Goal: Task Accomplishment & Management: Complete application form

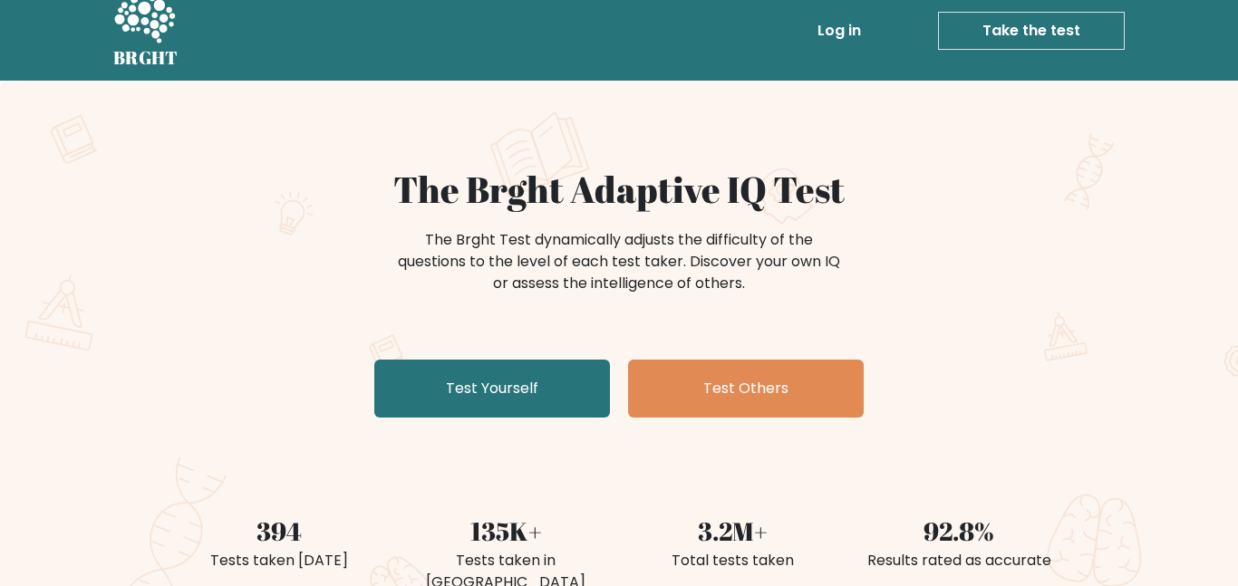
scroll to position [27, 0]
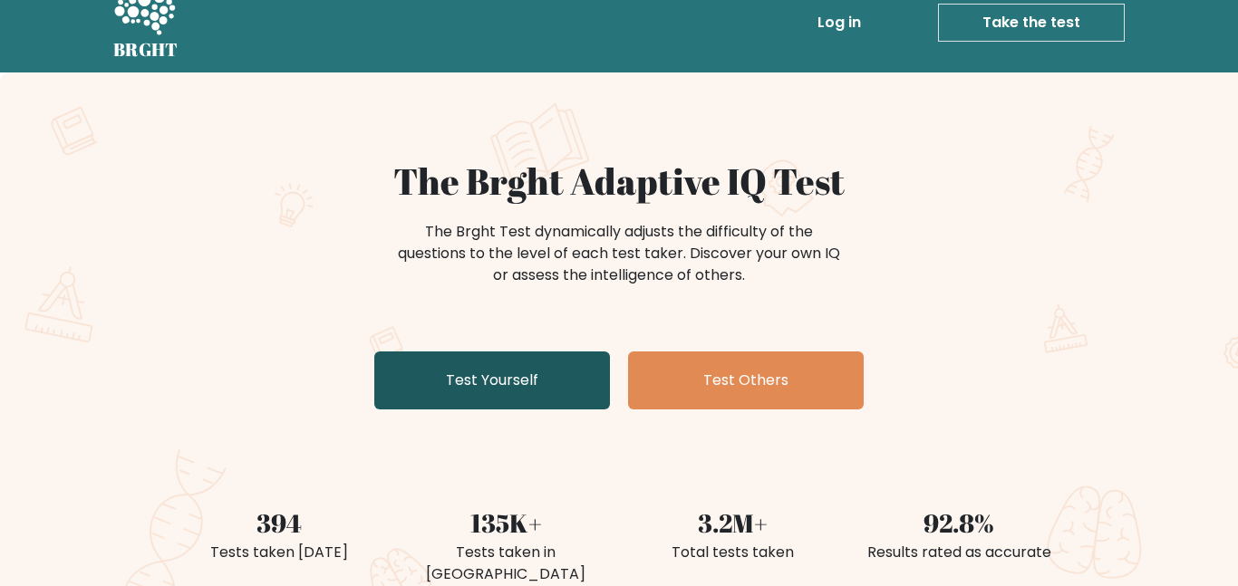
click at [564, 386] on link "Test Yourself" at bounding box center [492, 381] width 236 height 58
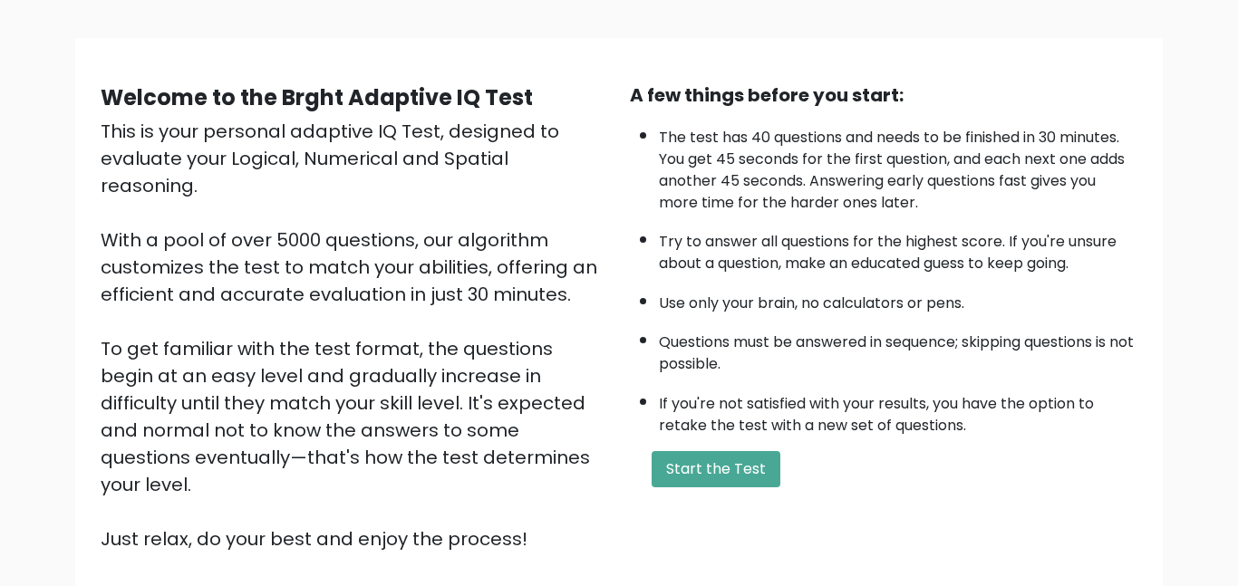
scroll to position [106, 0]
click at [668, 461] on button "Start the Test" at bounding box center [715, 468] width 129 height 36
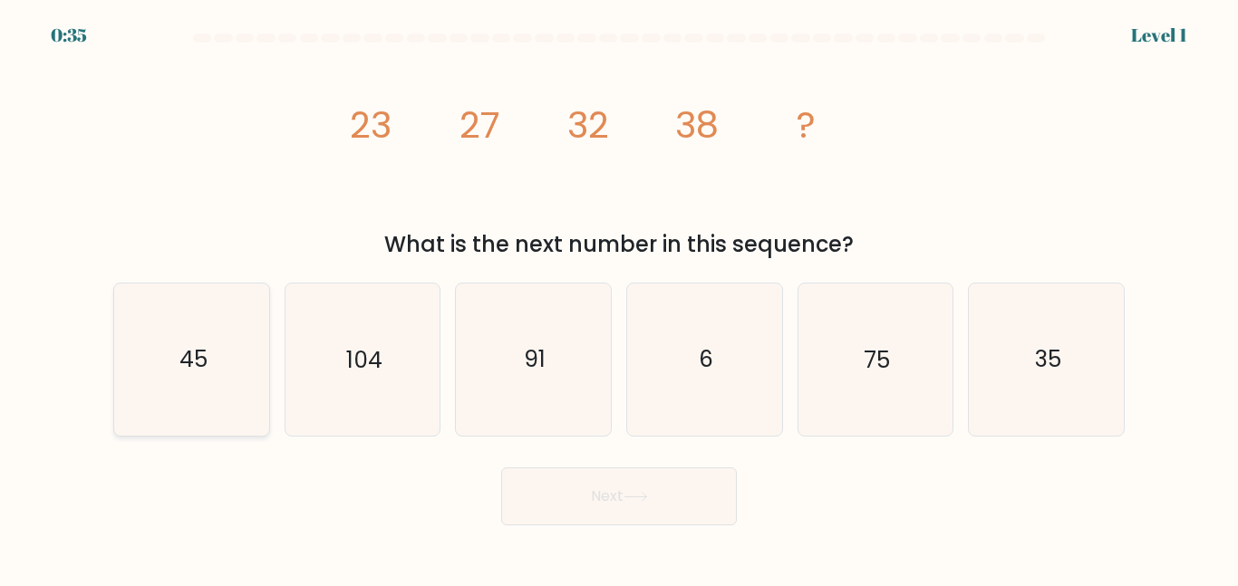
click at [192, 321] on icon "45" at bounding box center [191, 359] width 151 height 151
click at [619, 298] on input "a. 45" at bounding box center [619, 296] width 1 height 5
radio input "true"
click at [566, 491] on button "Next" at bounding box center [619, 496] width 236 height 58
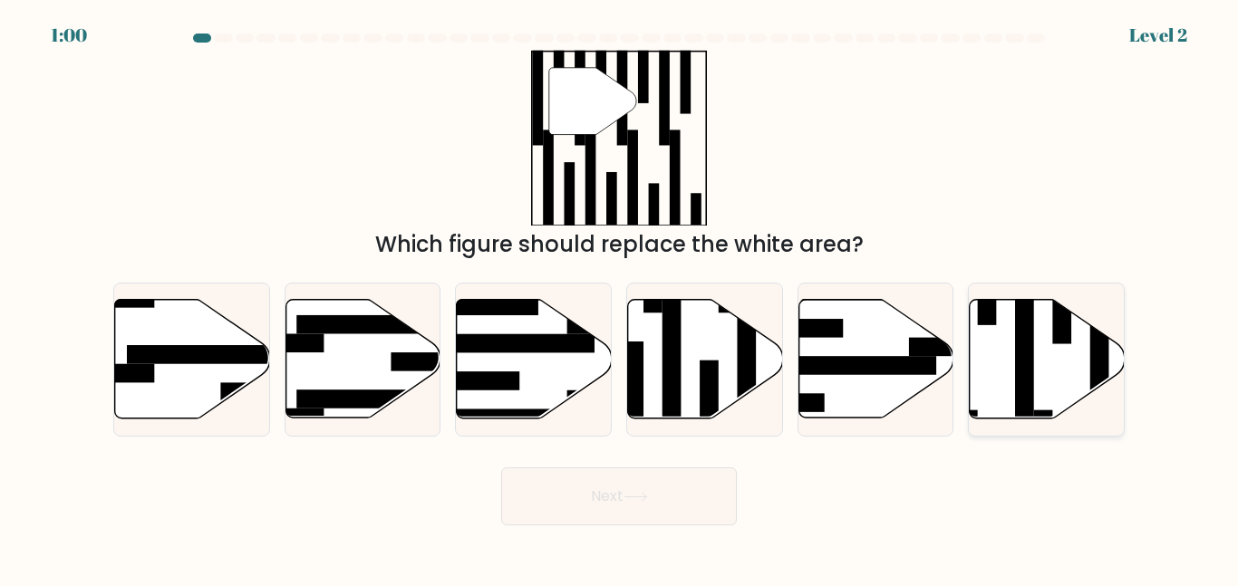
click at [1025, 381] on rect at bounding box center [1024, 353] width 19 height 169
click at [620, 298] on input "f." at bounding box center [619, 296] width 1 height 5
radio input "true"
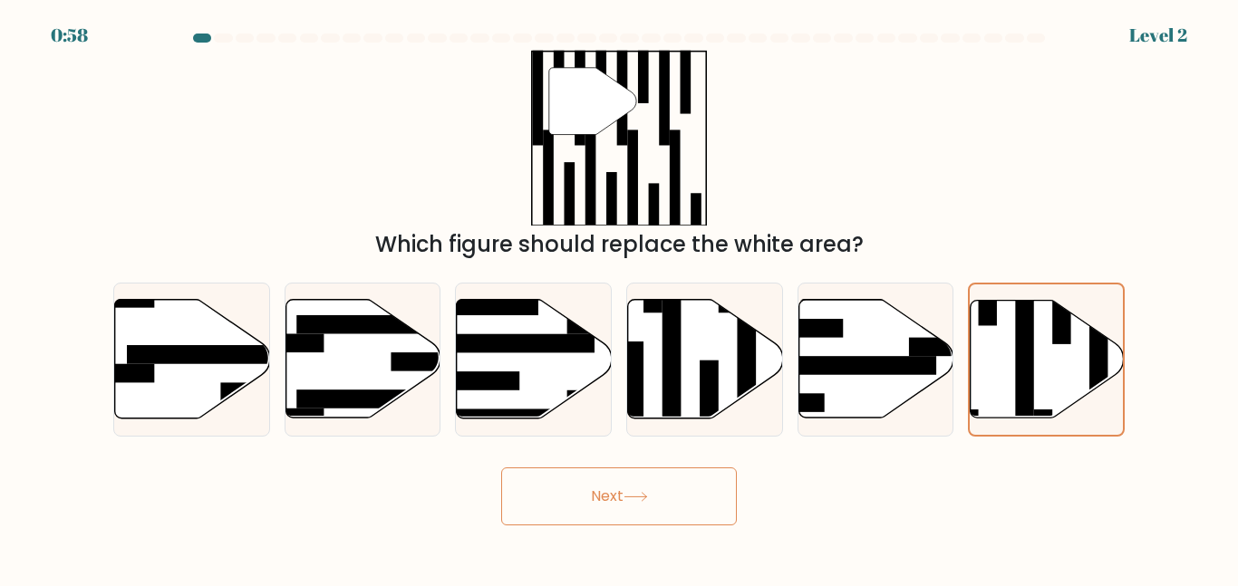
click at [627, 516] on button "Next" at bounding box center [619, 496] width 236 height 58
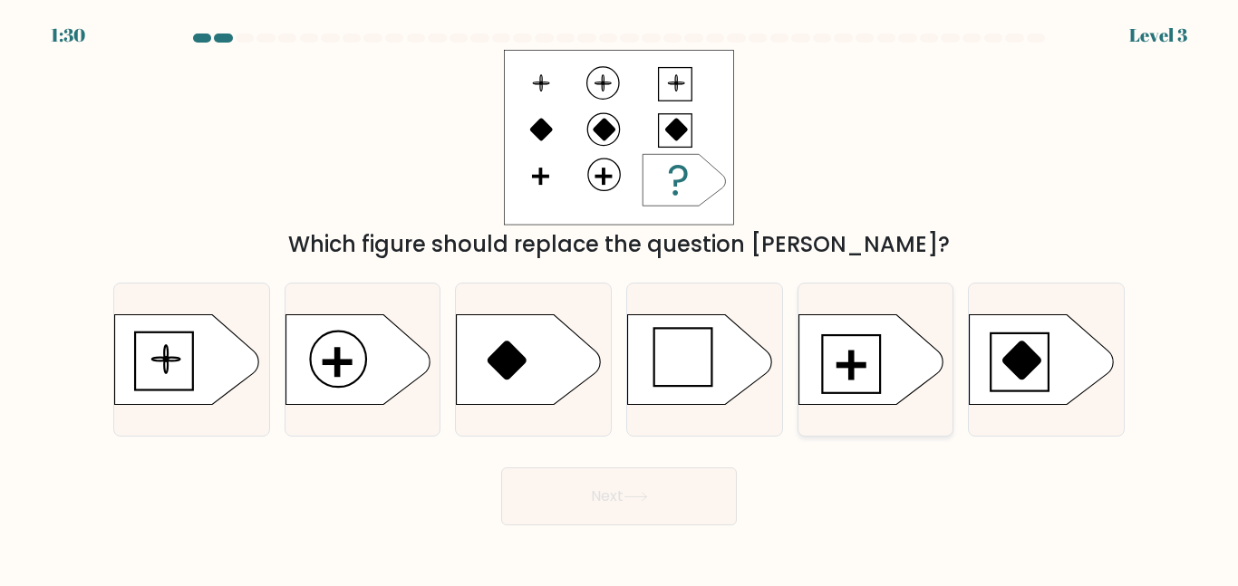
click at [830, 368] on icon at bounding box center [870, 359] width 145 height 91
click at [620, 298] on input "e." at bounding box center [619, 296] width 1 height 5
radio input "true"
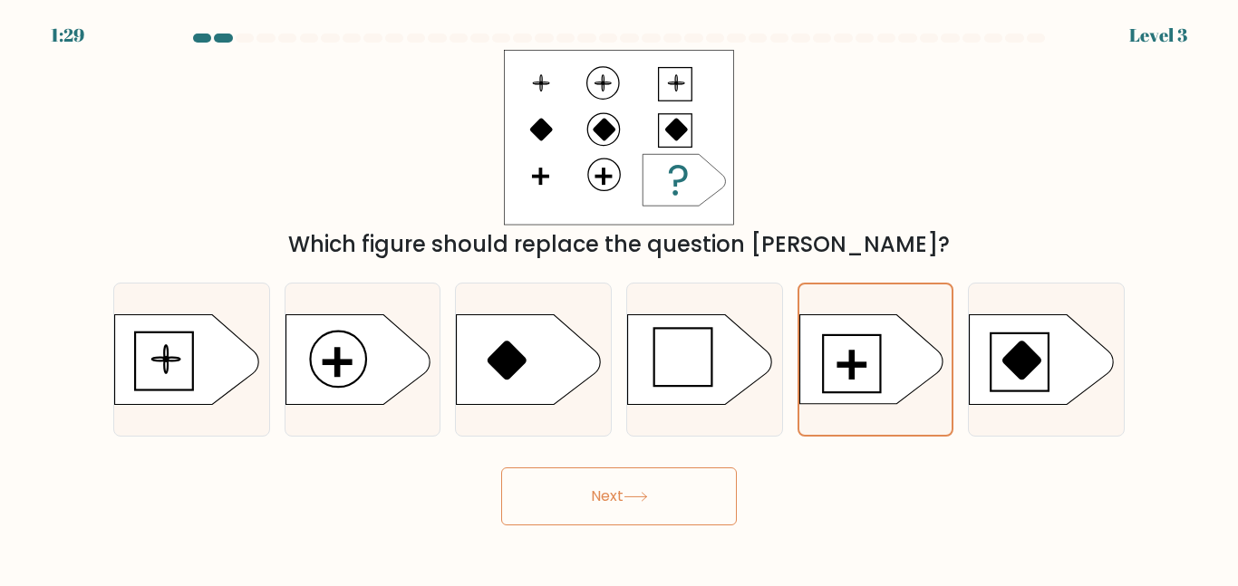
click at [654, 487] on button "Next" at bounding box center [619, 496] width 236 height 58
click at [583, 516] on button "Next" at bounding box center [619, 496] width 236 height 58
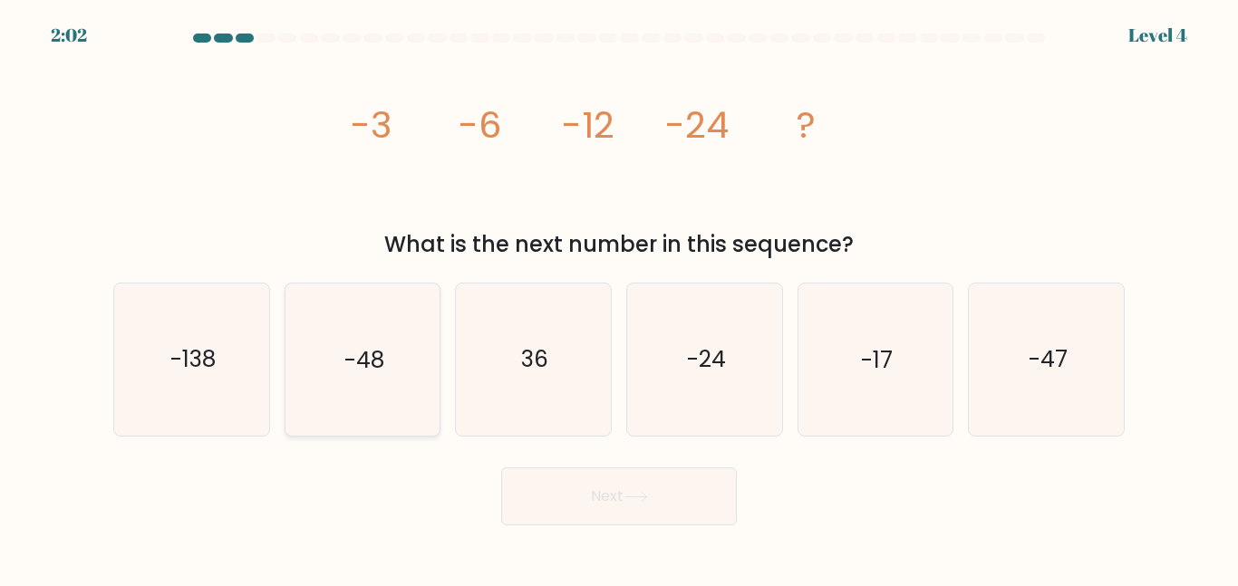
click at [403, 384] on icon "-48" at bounding box center [361, 359] width 151 height 151
click at [619, 298] on input "b. -48" at bounding box center [619, 296] width 1 height 5
radio input "true"
click at [605, 506] on button "Next" at bounding box center [619, 496] width 236 height 58
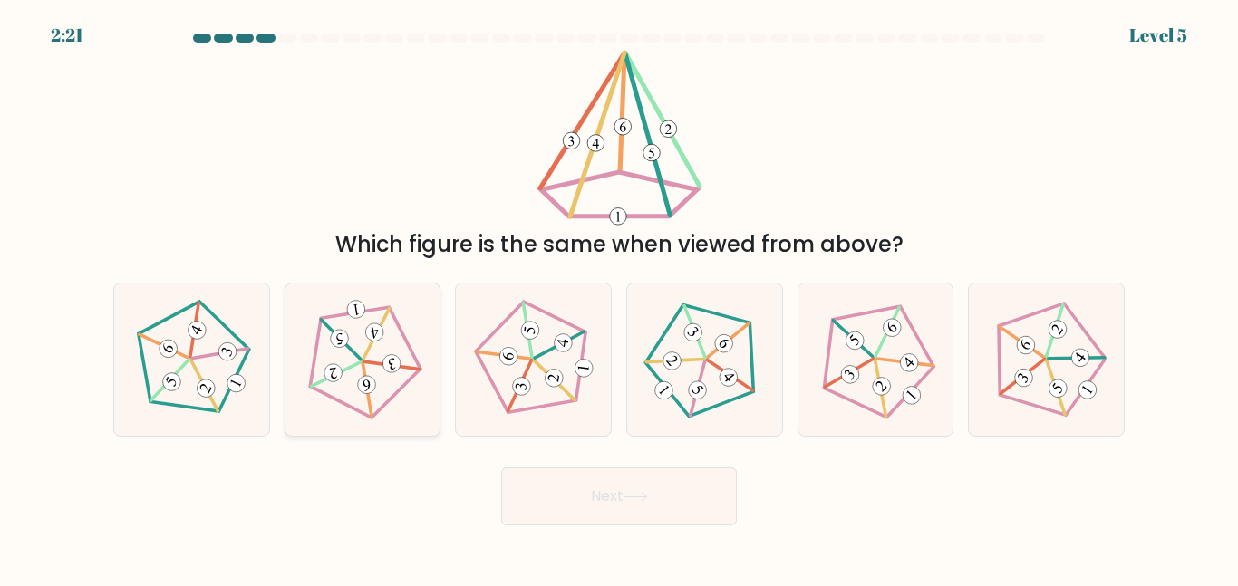
click at [398, 320] on icon at bounding box center [362, 359] width 121 height 121
click at [619, 298] on input "b." at bounding box center [619, 296] width 1 height 5
radio input "true"
click at [629, 489] on button "Next" at bounding box center [619, 496] width 236 height 58
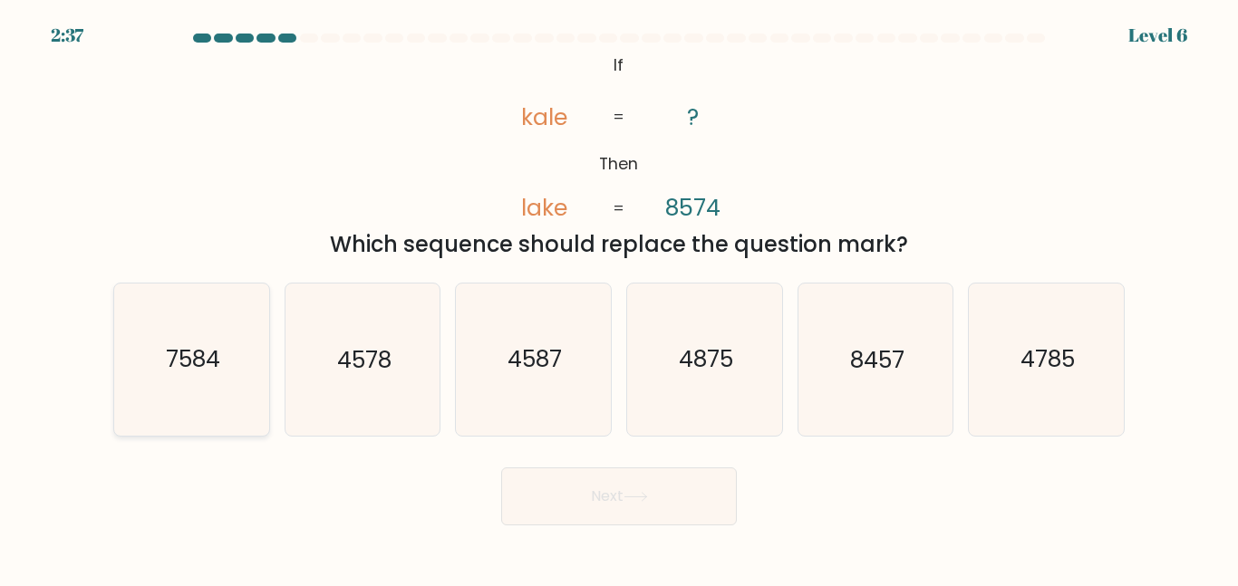
click at [215, 321] on icon "7584" at bounding box center [191, 359] width 151 height 151
click at [619, 298] on input "a. 7584" at bounding box center [619, 296] width 1 height 5
radio input "true"
click at [572, 491] on button "Next" at bounding box center [619, 496] width 236 height 58
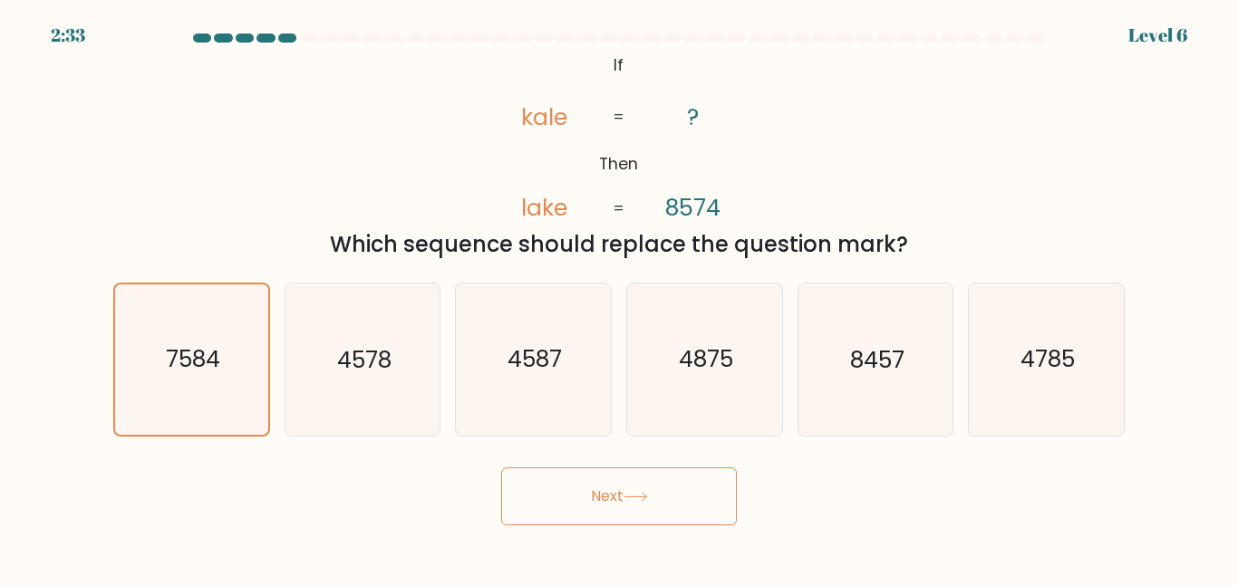
click at [614, 511] on button "Next" at bounding box center [619, 496] width 236 height 58
click at [231, 374] on icon "7584" at bounding box center [191, 358] width 149 height 149
click at [619, 298] on input "a. 7584" at bounding box center [619, 296] width 1 height 5
click at [599, 512] on button "Next" at bounding box center [619, 496] width 236 height 58
click at [586, 484] on button "Next" at bounding box center [619, 496] width 236 height 58
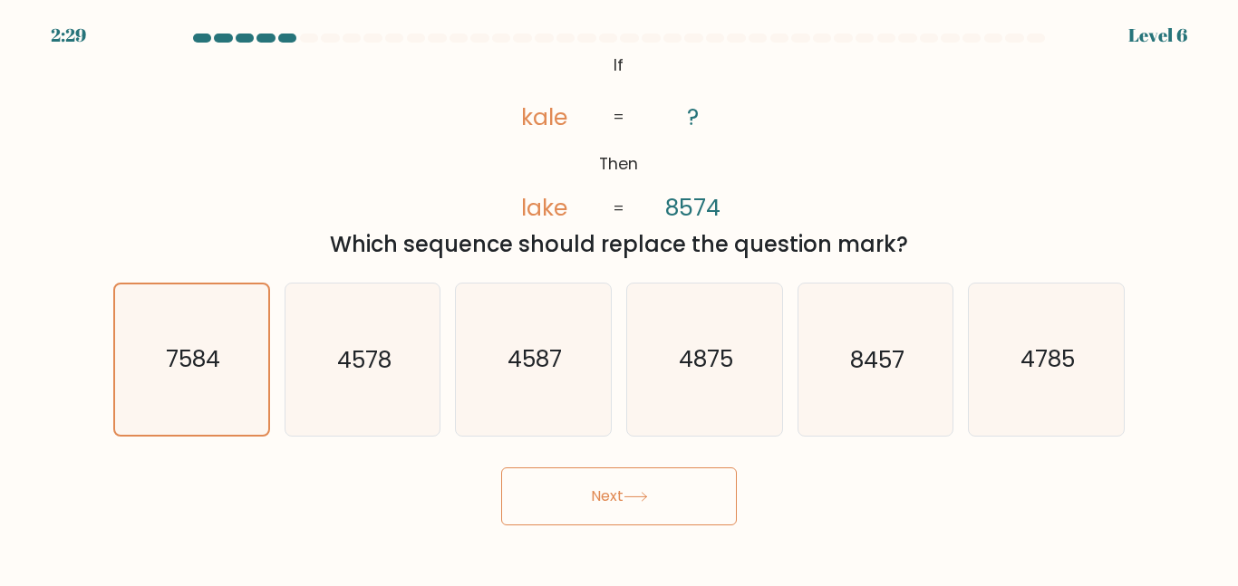
click at [687, 509] on button "Next" at bounding box center [619, 496] width 236 height 58
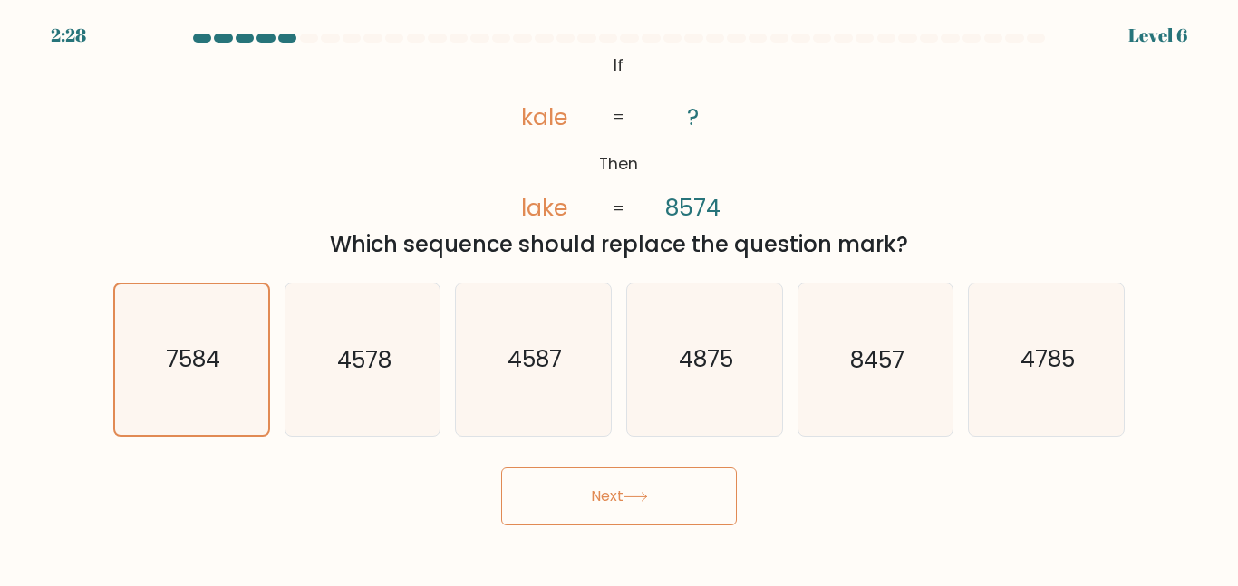
click at [687, 509] on button "Next" at bounding box center [619, 496] width 236 height 58
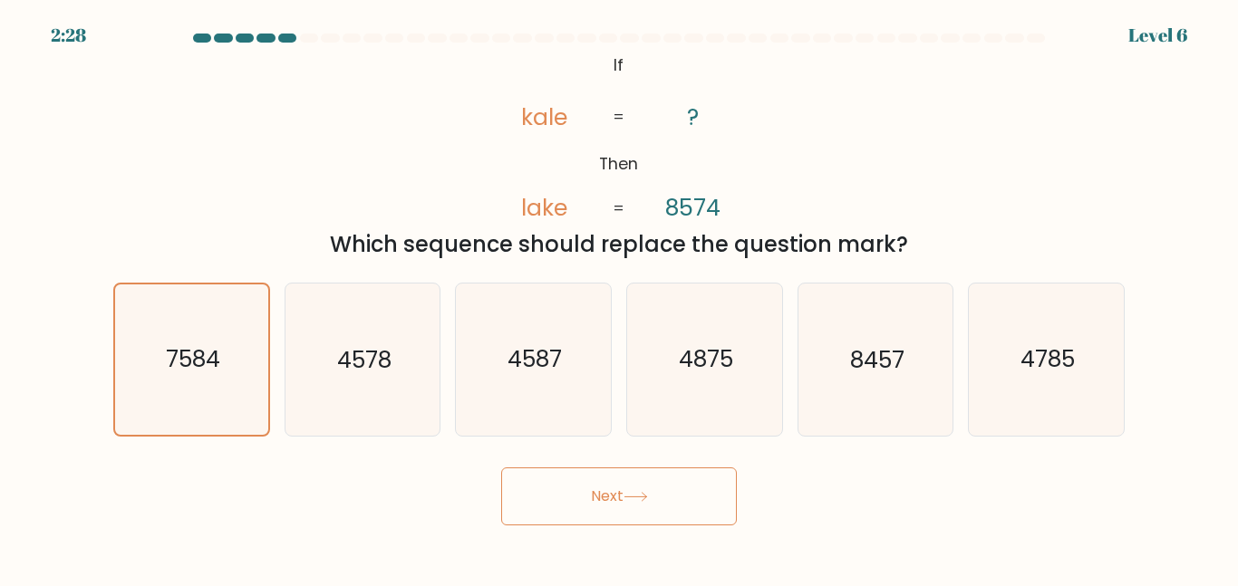
click at [687, 509] on button "Next" at bounding box center [619, 496] width 236 height 58
click at [186, 339] on icon "7584" at bounding box center [191, 358] width 149 height 149
click at [619, 298] on input "a. 7584" at bounding box center [619, 296] width 1 height 5
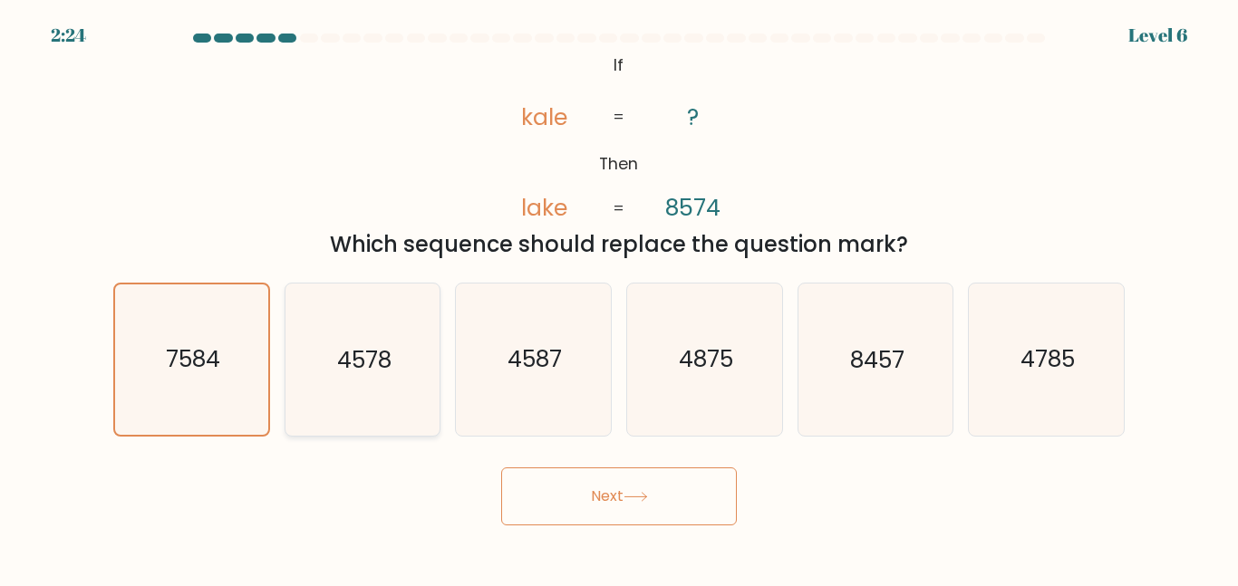
click at [330, 392] on icon "4578" at bounding box center [361, 359] width 151 height 151
click at [619, 298] on input "b. 4578" at bounding box center [619, 296] width 1 height 5
radio input "true"
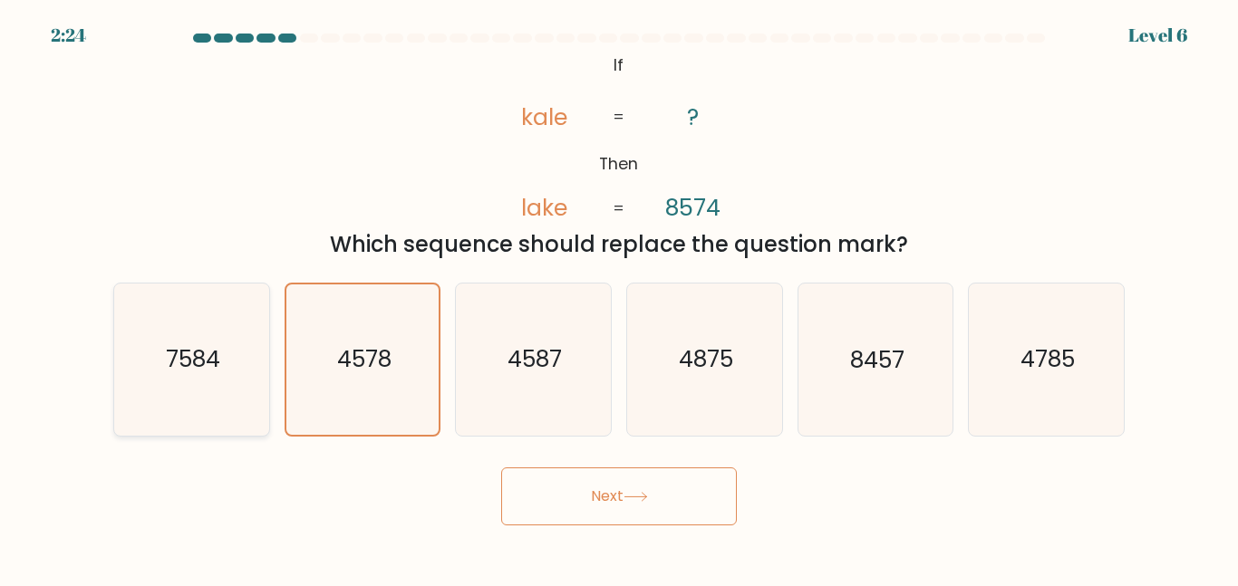
click at [207, 365] on text "7584" at bounding box center [193, 359] width 54 height 32
click at [619, 298] on input "a. 7584" at bounding box center [619, 296] width 1 height 5
radio input "true"
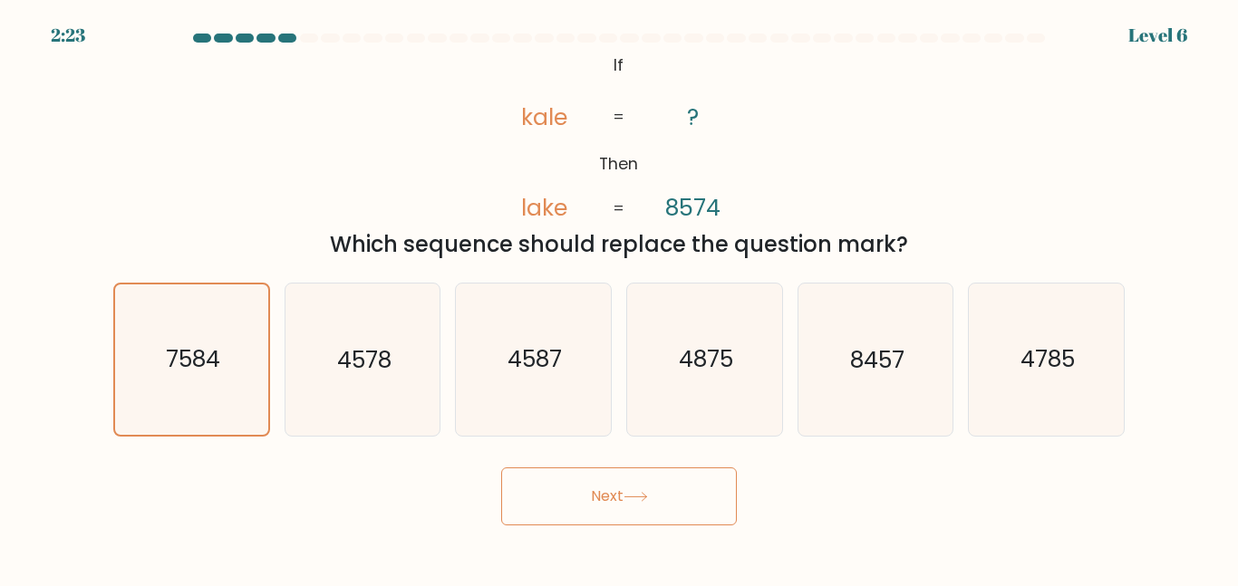
click at [614, 516] on button "Next" at bounding box center [619, 496] width 236 height 58
click at [746, 328] on icon "4875" at bounding box center [704, 359] width 151 height 151
click at [620, 298] on input "d. 4875" at bounding box center [619, 296] width 1 height 5
radio input "true"
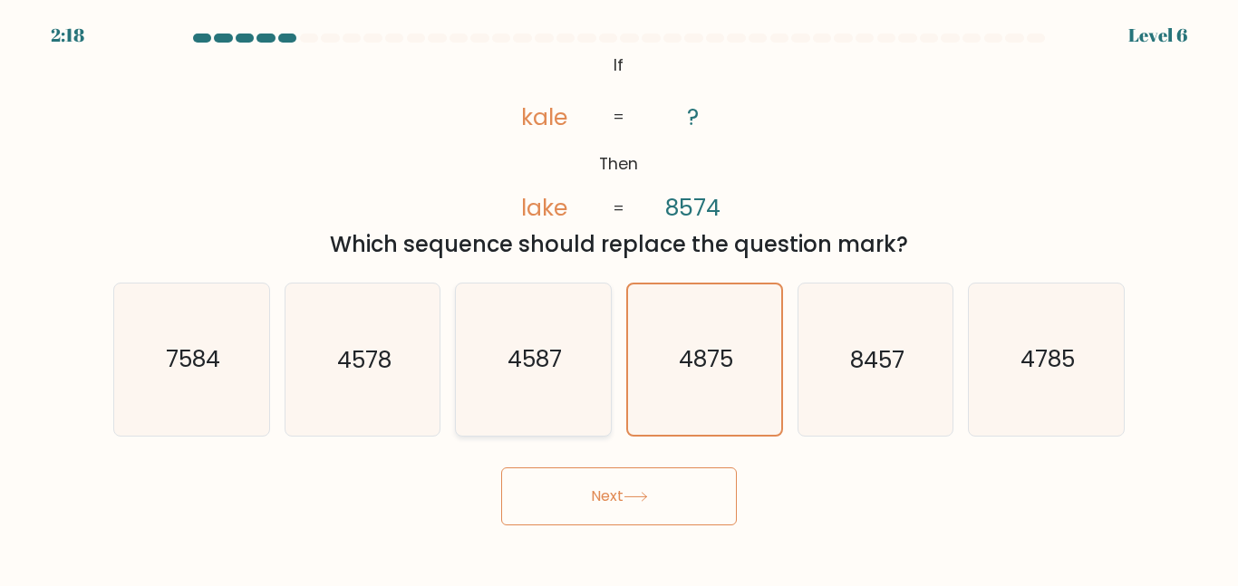
click at [524, 337] on icon "4587" at bounding box center [533, 359] width 151 height 151
click at [619, 298] on input "c. 4587" at bounding box center [619, 296] width 1 height 5
radio input "true"
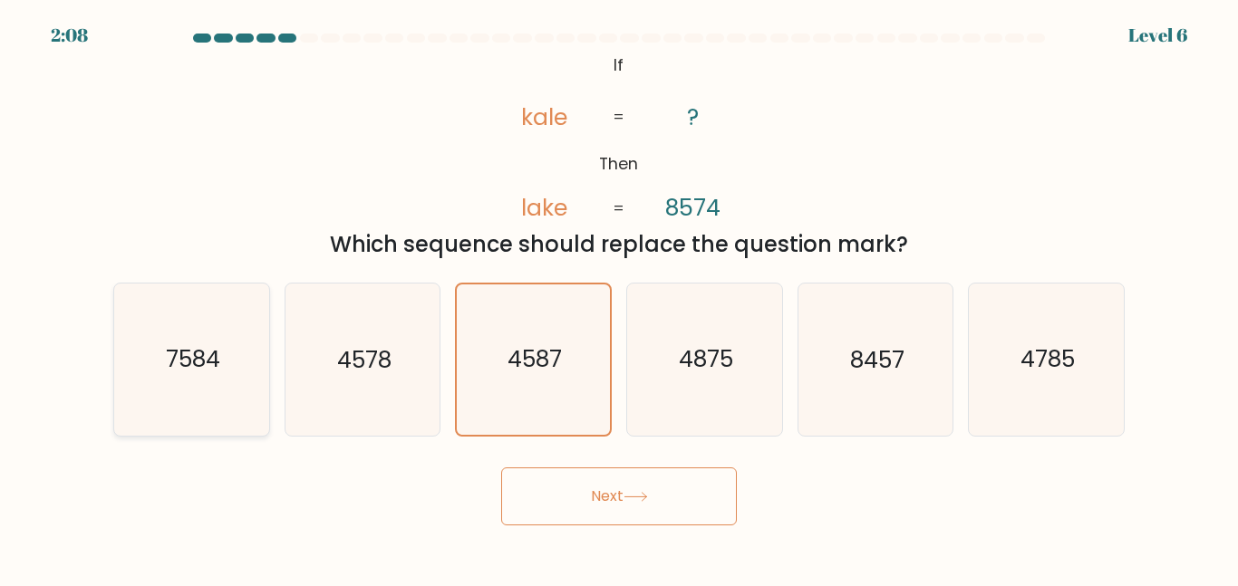
click at [166, 363] on text "7584" at bounding box center [193, 359] width 54 height 32
click at [619, 298] on input "a. 7584" at bounding box center [619, 296] width 1 height 5
radio input "true"
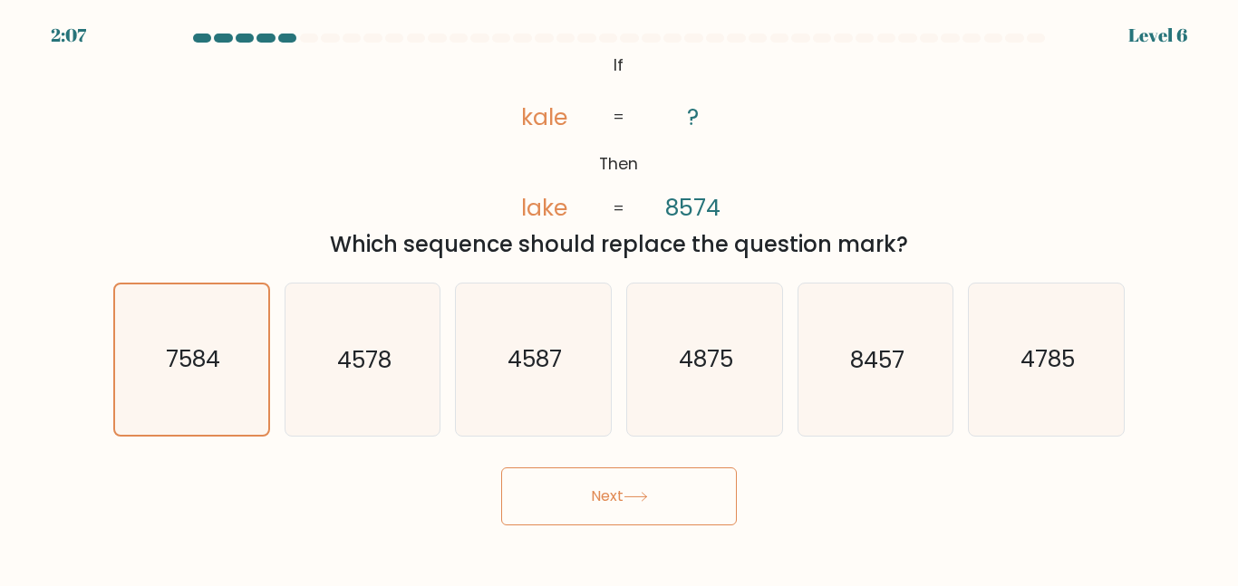
click at [650, 507] on button "Next" at bounding box center [619, 496] width 236 height 58
click at [500, 410] on icon "4587" at bounding box center [533, 359] width 151 height 151
click at [619, 298] on input "c. 4587" at bounding box center [619, 296] width 1 height 5
radio input "true"
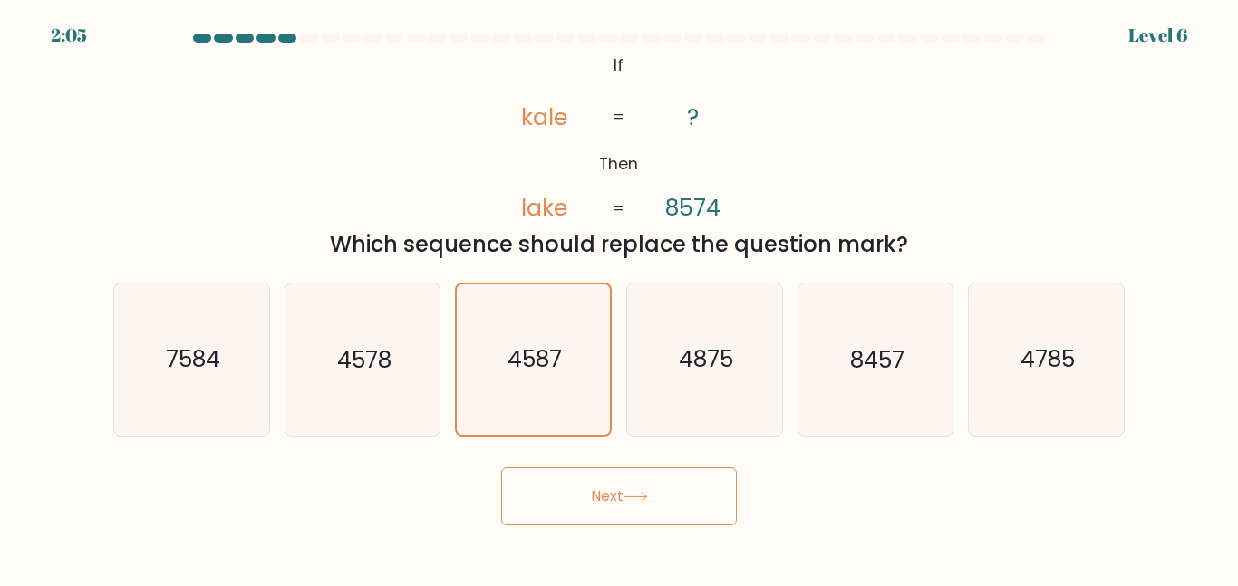
click at [534, 469] on button "Next" at bounding box center [619, 496] width 236 height 58
click at [545, 480] on button "Next" at bounding box center [619, 496] width 236 height 58
click at [419, 397] on icon "4578" at bounding box center [361, 359] width 151 height 151
click at [619, 298] on input "b. 4578" at bounding box center [619, 296] width 1 height 5
radio input "true"
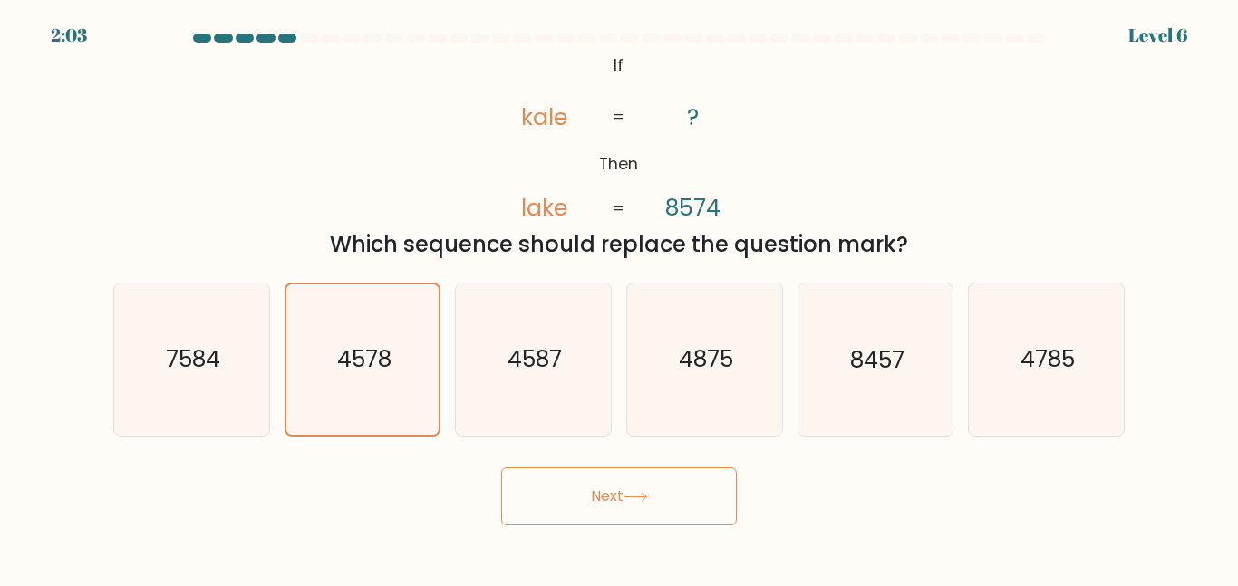
click at [626, 514] on button "Next" at bounding box center [619, 496] width 236 height 58
click at [705, 399] on icon "4875" at bounding box center [704, 359] width 151 height 151
click at [620, 298] on input "d. 4875" at bounding box center [619, 296] width 1 height 5
radio input "true"
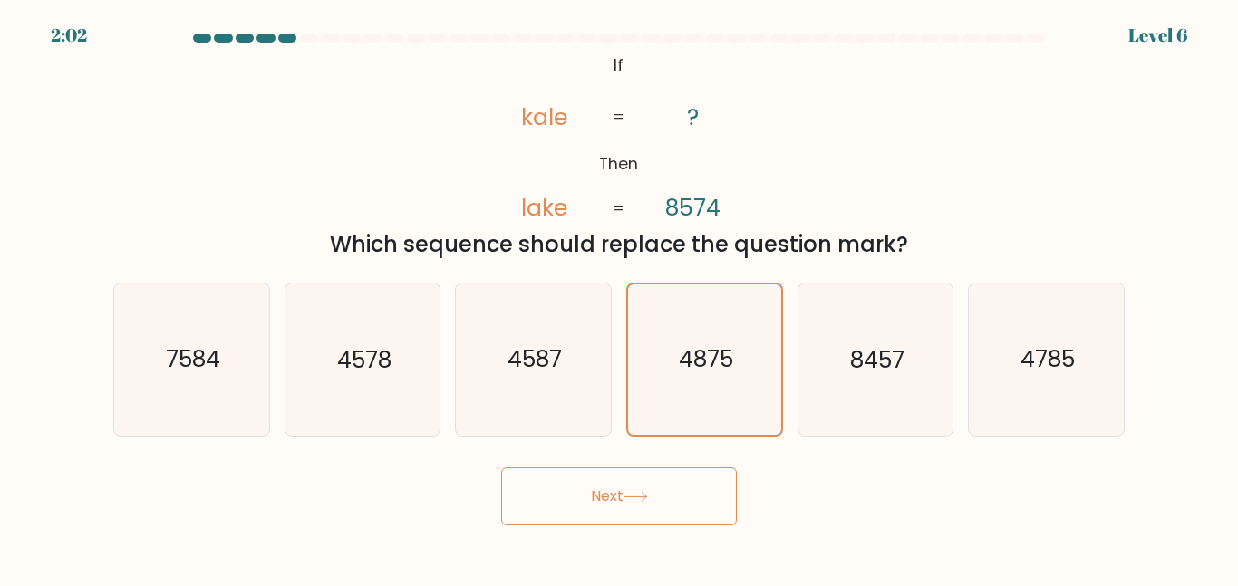
click at [629, 492] on icon at bounding box center [635, 497] width 24 height 10
click at [854, 372] on text "8457" at bounding box center [877, 359] width 54 height 32
click at [620, 298] on input "e. 8457" at bounding box center [619, 296] width 1 height 5
radio input "true"
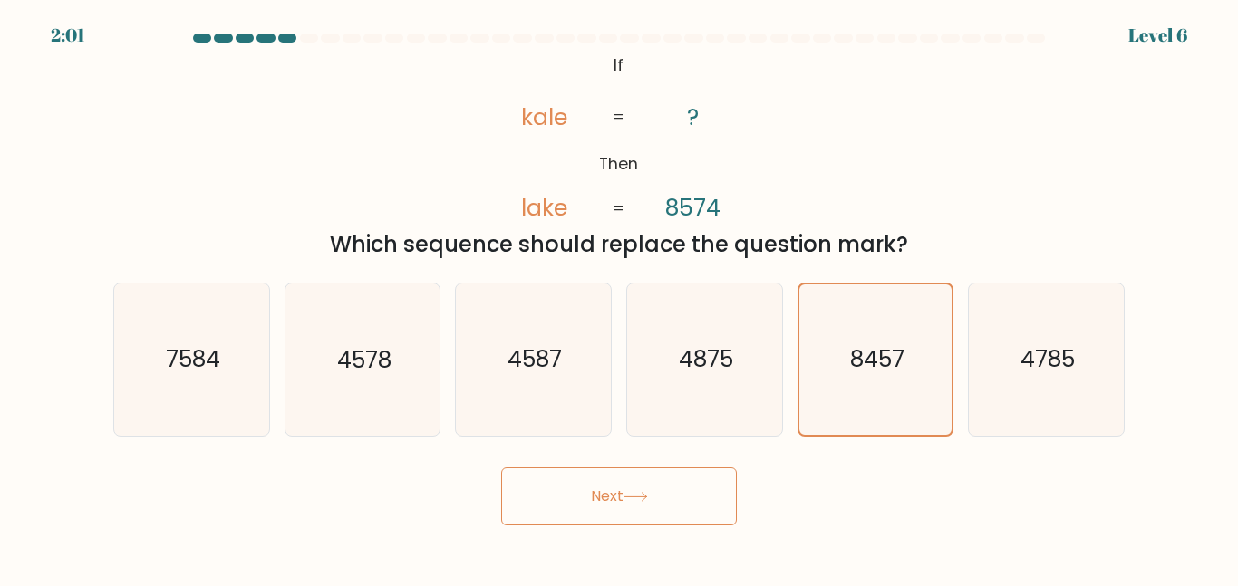
click at [659, 488] on button "Next" at bounding box center [619, 496] width 236 height 58
click at [1040, 338] on icon "4785" at bounding box center [1045, 359] width 151 height 151
click at [620, 298] on input "f. 4785" at bounding box center [619, 296] width 1 height 5
radio input "true"
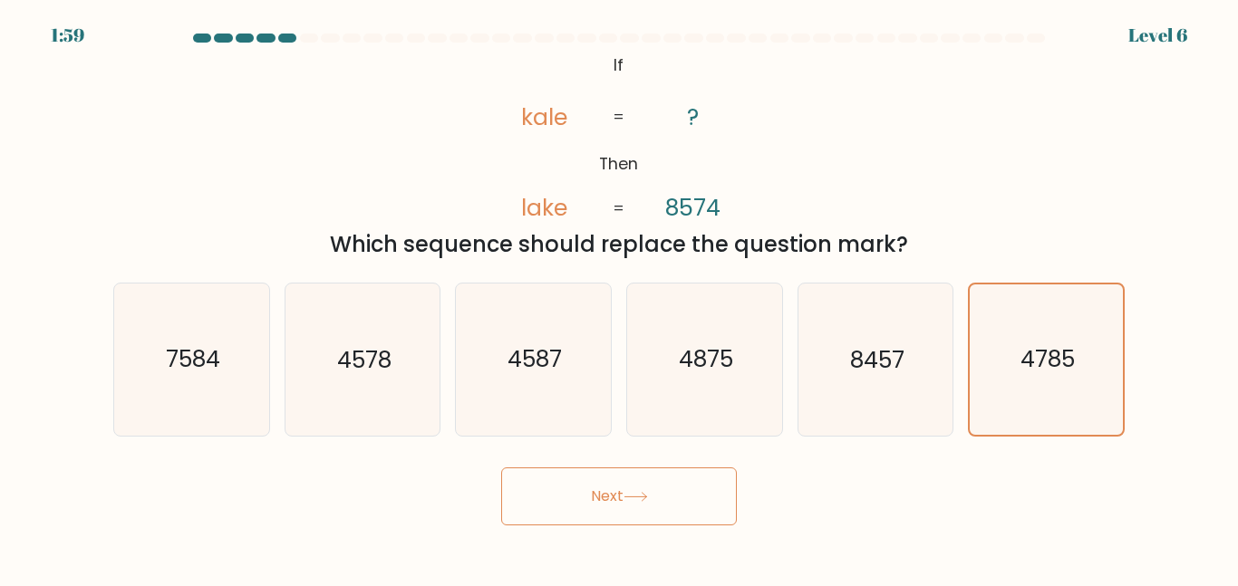
click at [689, 483] on button "Next" at bounding box center [619, 496] width 236 height 58
click at [586, 487] on button "Next" at bounding box center [619, 496] width 236 height 58
click at [278, 393] on div "b. 4578" at bounding box center [362, 359] width 171 height 153
click at [252, 396] on icon "7584" at bounding box center [191, 359] width 151 height 151
click at [619, 298] on input "a. 7584" at bounding box center [619, 296] width 1 height 5
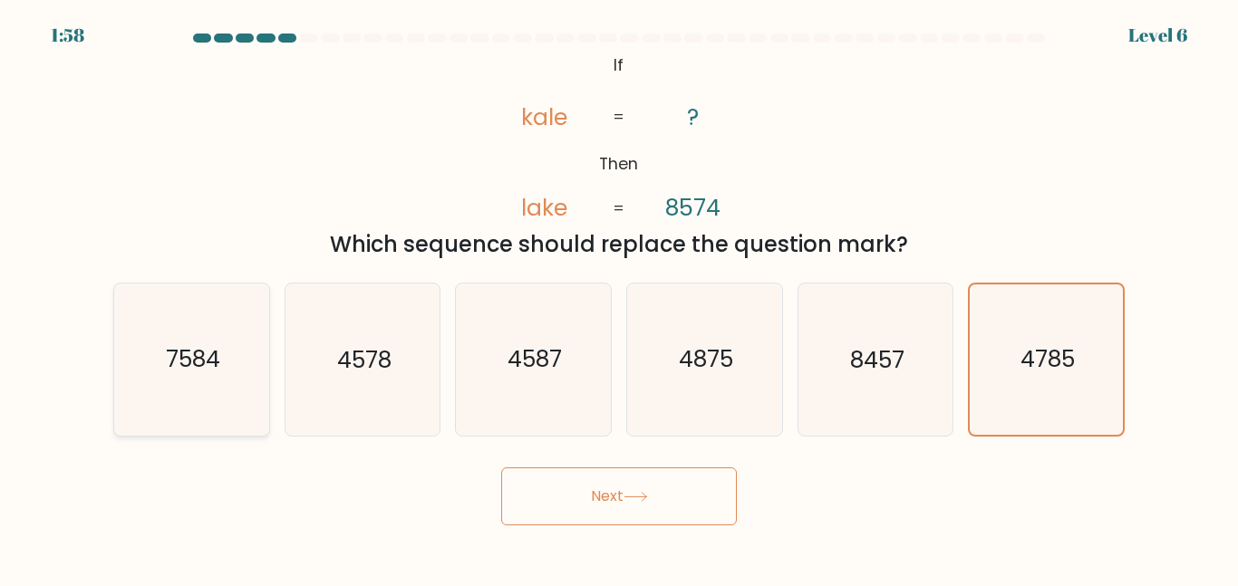
radio input "true"
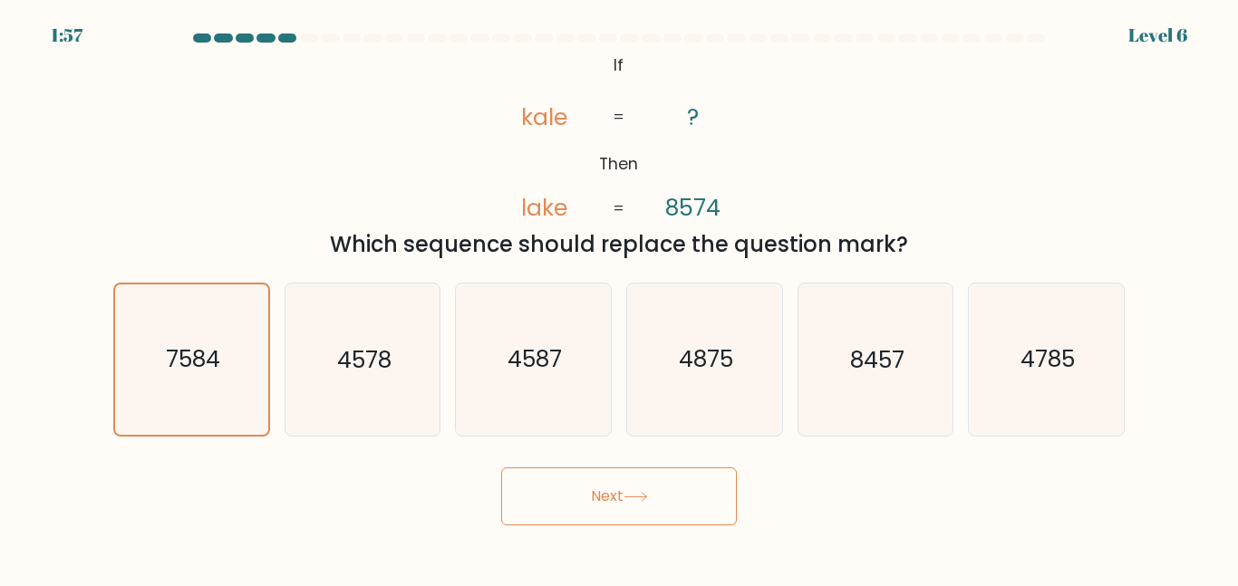
click at [619, 500] on button "Next" at bounding box center [619, 496] width 236 height 58
click at [696, 28] on div "1:55 Level 6" at bounding box center [619, 24] width 1238 height 49
click at [630, 493] on icon at bounding box center [635, 497] width 24 height 10
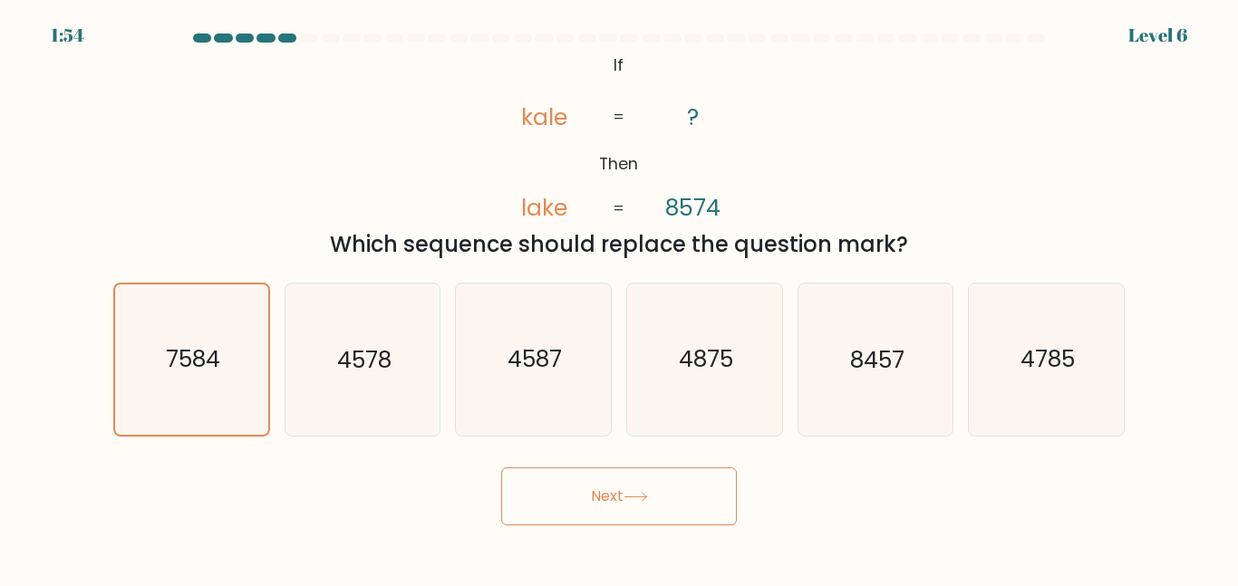
click at [630, 493] on icon at bounding box center [635, 497] width 24 height 10
click at [342, 370] on text "4578" at bounding box center [364, 359] width 54 height 32
click at [619, 298] on input "b. 4578" at bounding box center [619, 296] width 1 height 5
radio input "true"
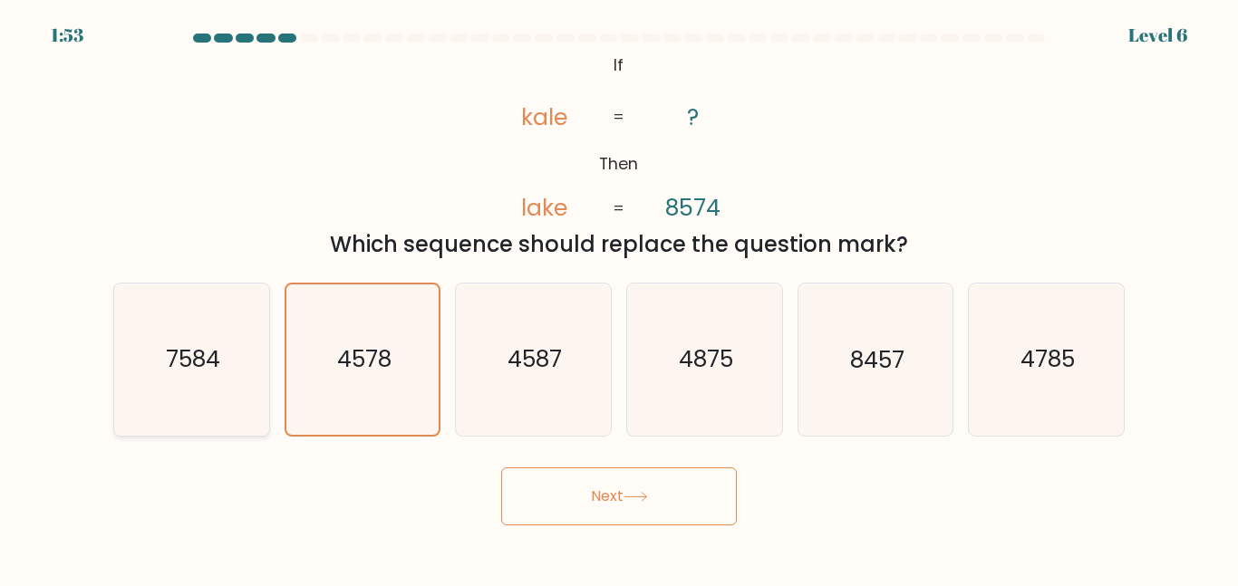
click at [227, 364] on icon "7584" at bounding box center [191, 359] width 151 height 151
click at [619, 298] on input "a. 7584" at bounding box center [619, 296] width 1 height 5
radio input "true"
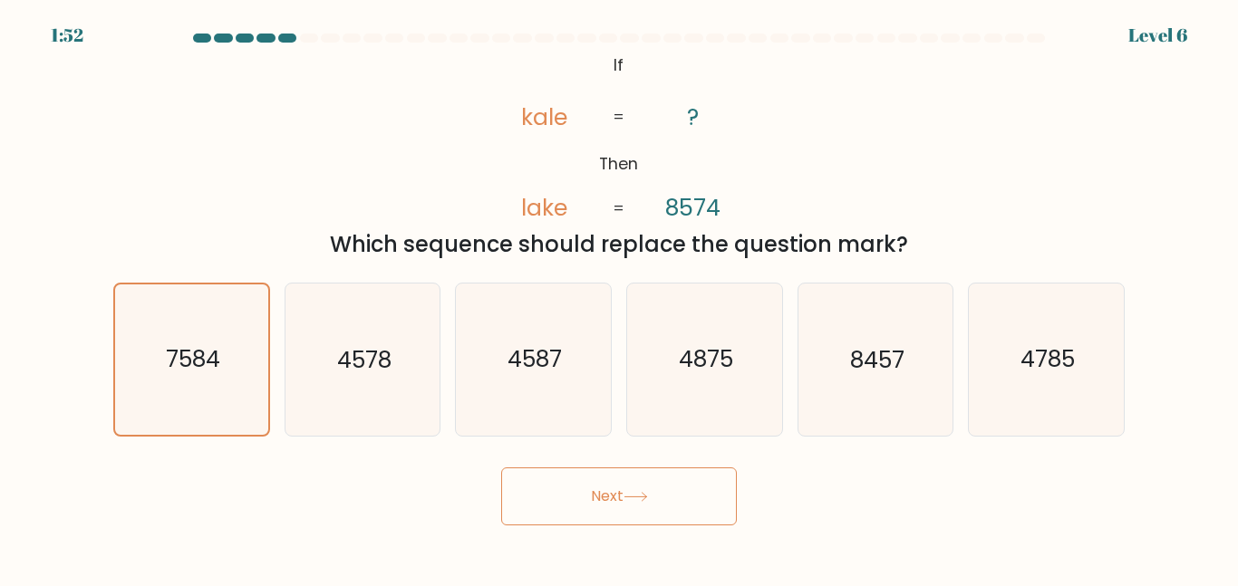
click at [601, 477] on button "Next" at bounding box center [619, 496] width 236 height 58
click at [532, 372] on text "4587" at bounding box center [534, 359] width 54 height 32
click at [619, 298] on input "c. 4587" at bounding box center [619, 296] width 1 height 5
radio input "true"
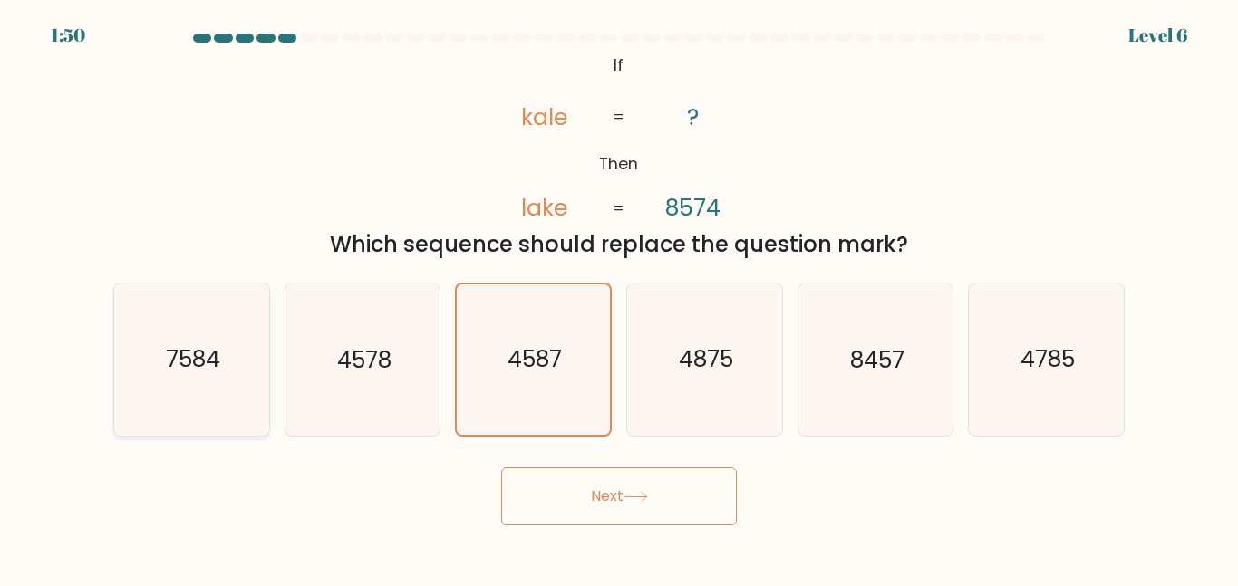
click at [215, 321] on icon "7584" at bounding box center [191, 359] width 151 height 151
click at [619, 298] on input "a. 7584" at bounding box center [619, 296] width 1 height 5
radio input "true"
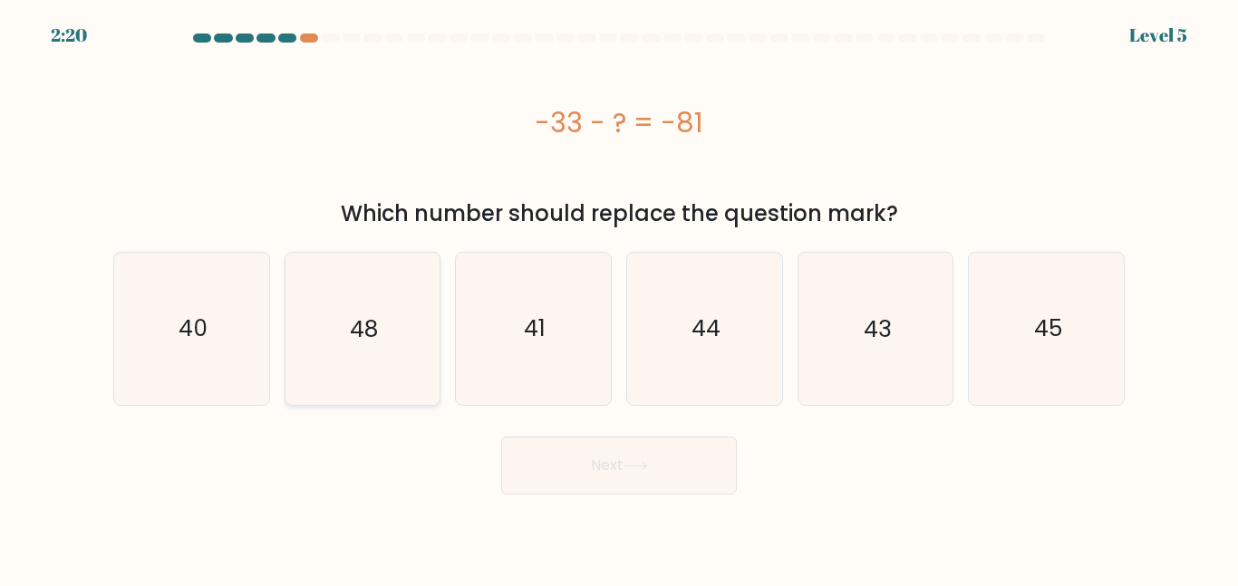
click at [356, 352] on icon "48" at bounding box center [361, 328] width 151 height 151
click at [619, 298] on input "b. 48" at bounding box center [619, 296] width 1 height 5
radio input "true"
click at [574, 439] on button "Next" at bounding box center [619, 466] width 236 height 58
click at [607, 469] on button "Next" at bounding box center [619, 466] width 236 height 58
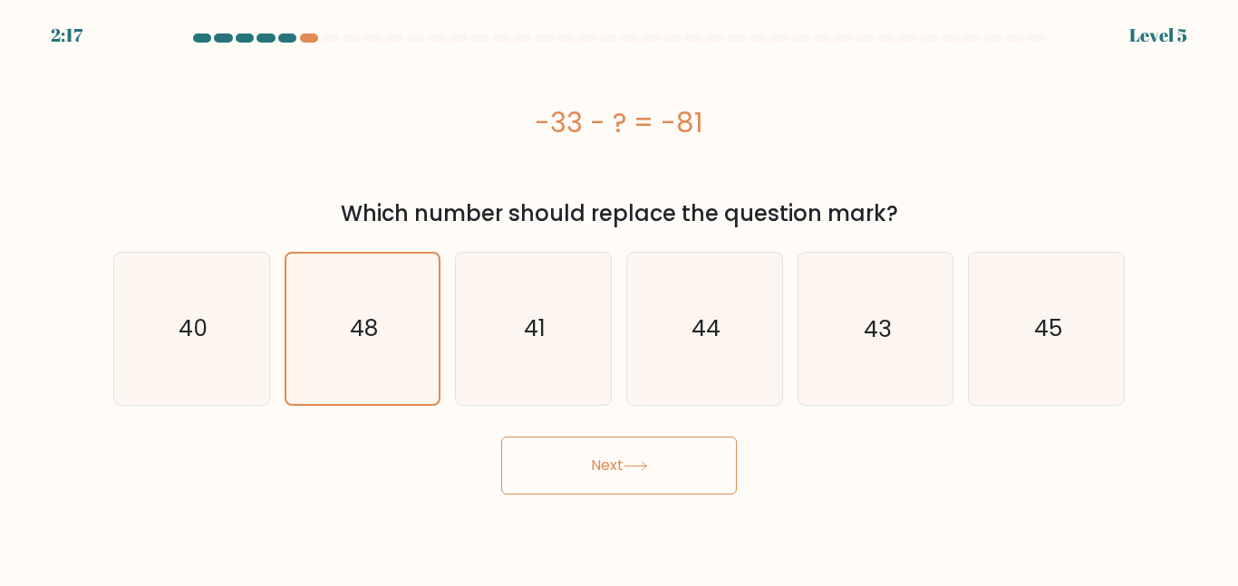
click at [607, 469] on button "Next" at bounding box center [619, 466] width 236 height 58
click at [612, 462] on button "Next" at bounding box center [619, 466] width 236 height 58
click at [361, 382] on icon "48" at bounding box center [361, 328] width 149 height 149
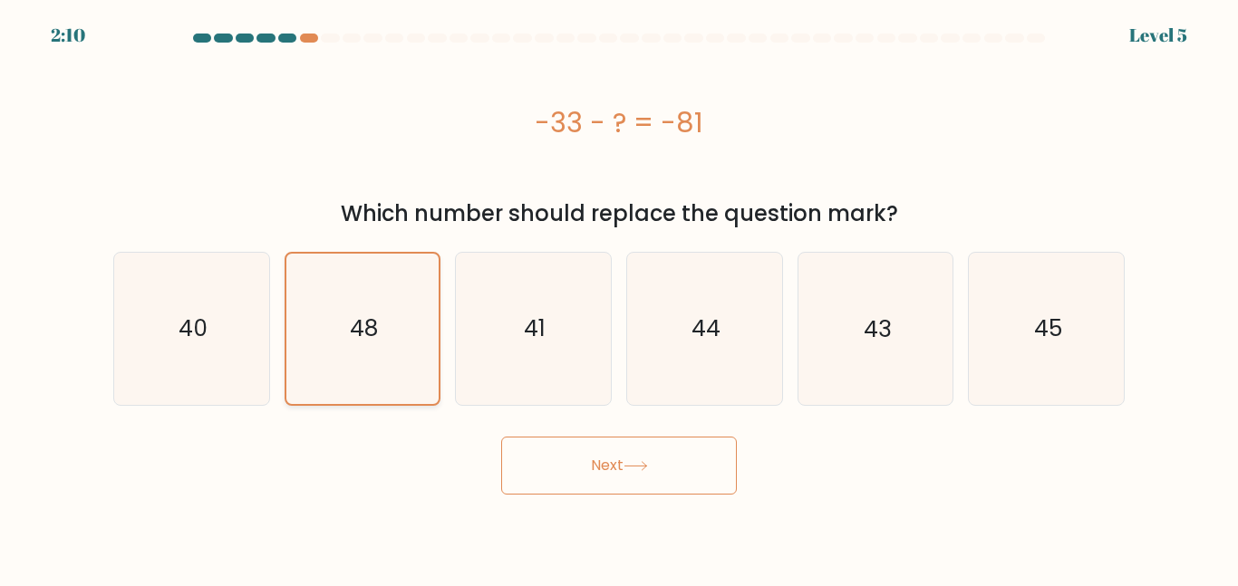
click at [619, 298] on input "b. 48" at bounding box center [619, 296] width 1 height 5
click at [633, 495] on body "2:09 Level 5 a." at bounding box center [619, 293] width 1238 height 586
click at [606, 464] on button "Next" at bounding box center [619, 466] width 236 height 58
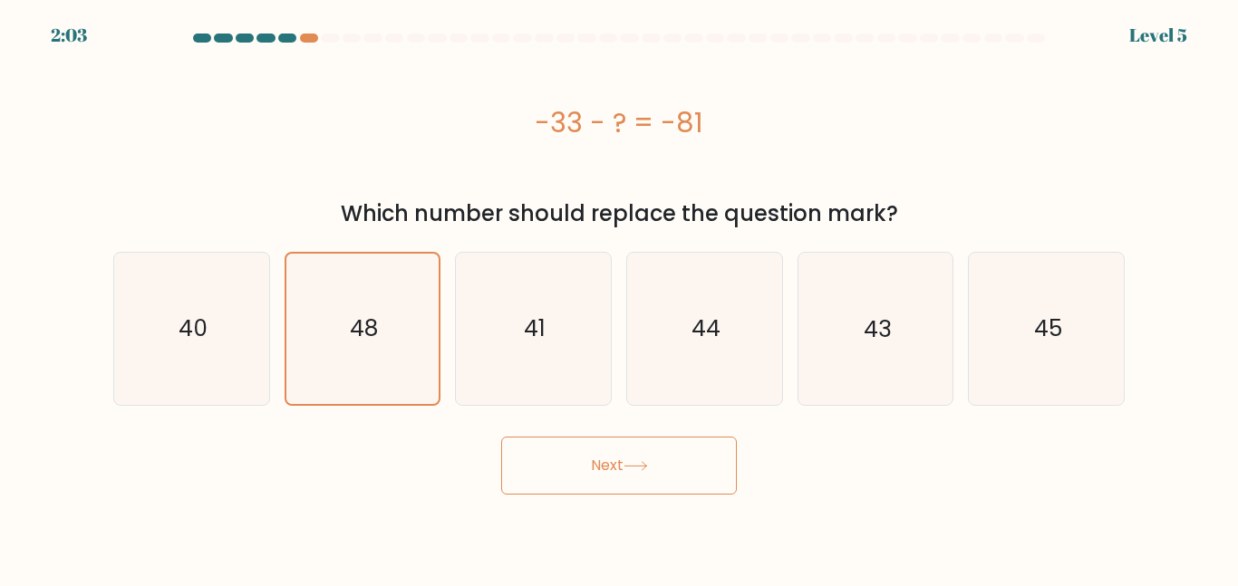
click at [606, 464] on button "Next" at bounding box center [619, 466] width 236 height 58
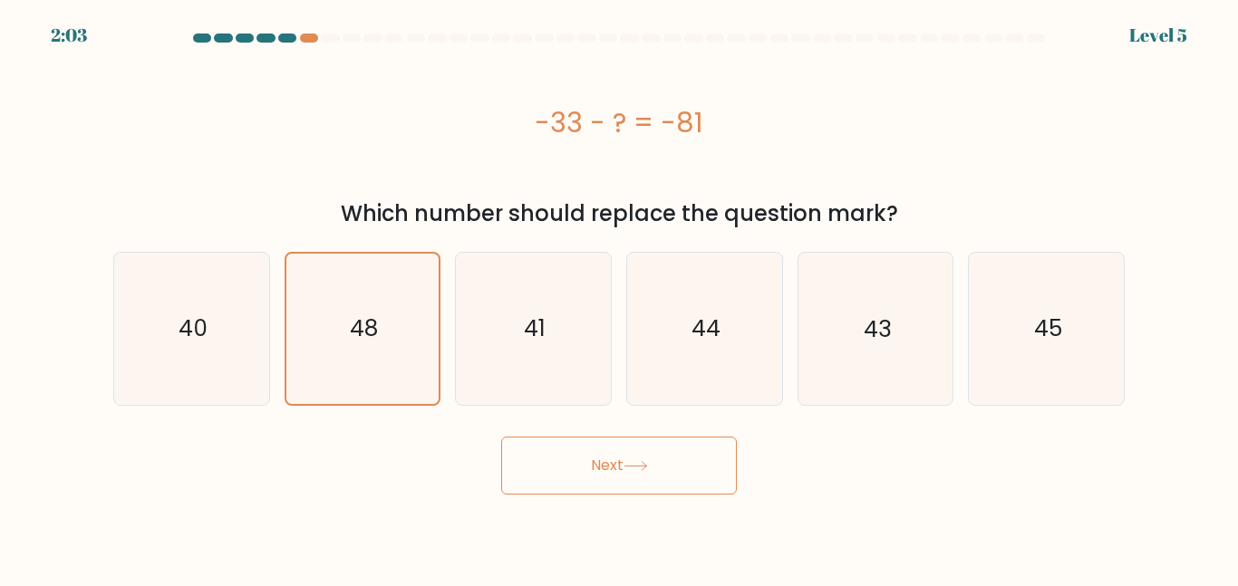
click at [606, 464] on button "Next" at bounding box center [619, 466] width 236 height 58
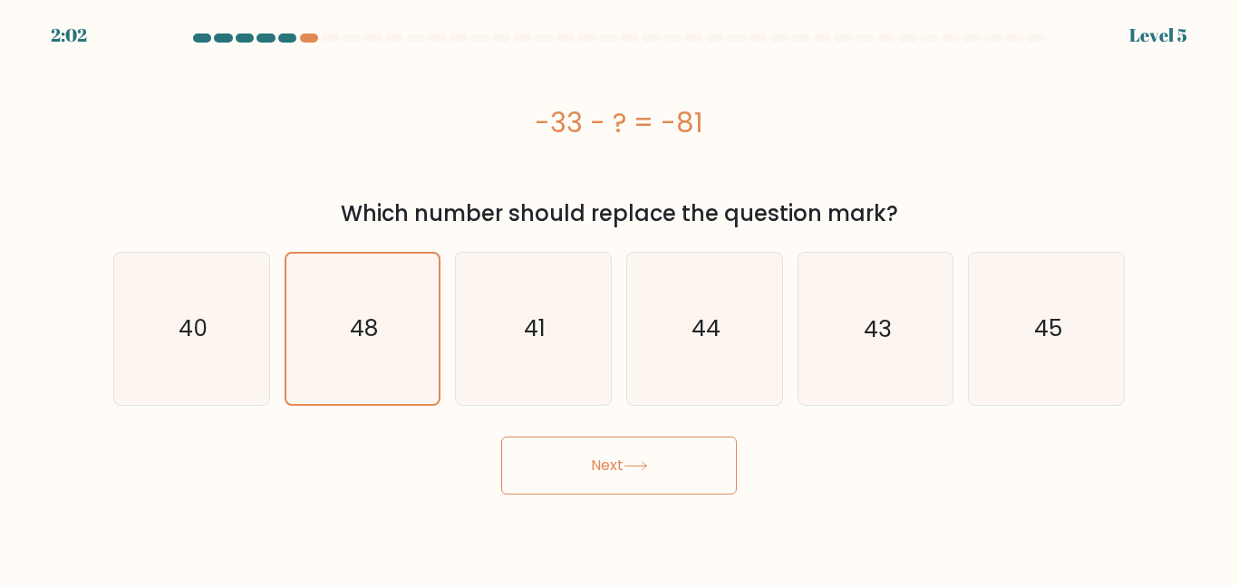
click at [606, 464] on button "Next" at bounding box center [619, 466] width 236 height 58
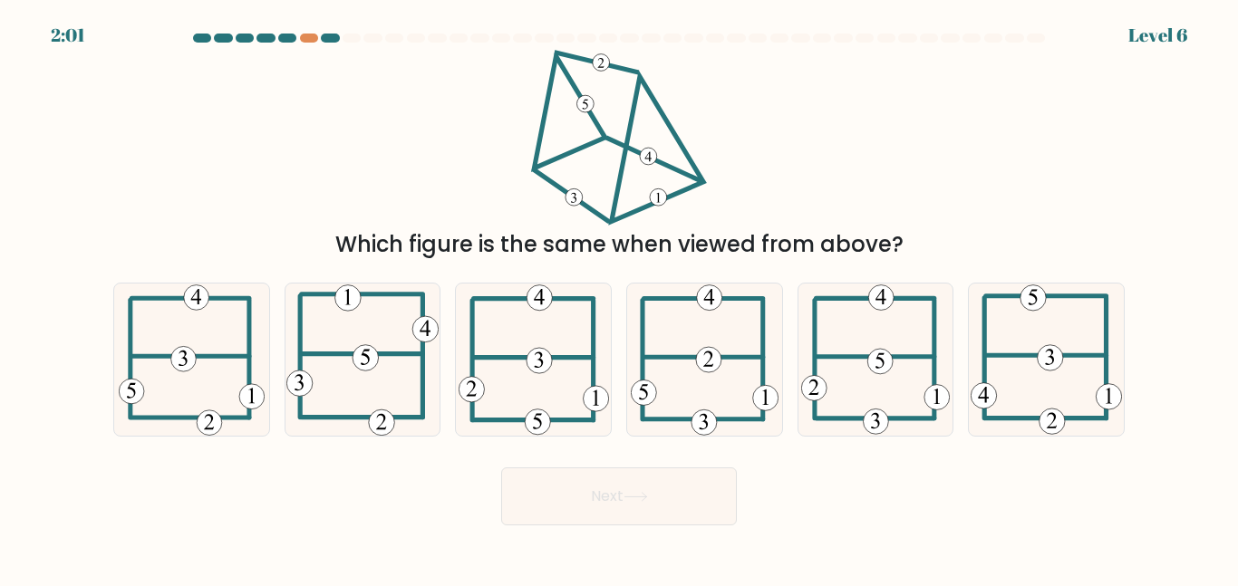
click at [606, 464] on div "Next" at bounding box center [618, 491] width 1033 height 67
click at [740, 374] on icon at bounding box center [705, 359] width 148 height 151
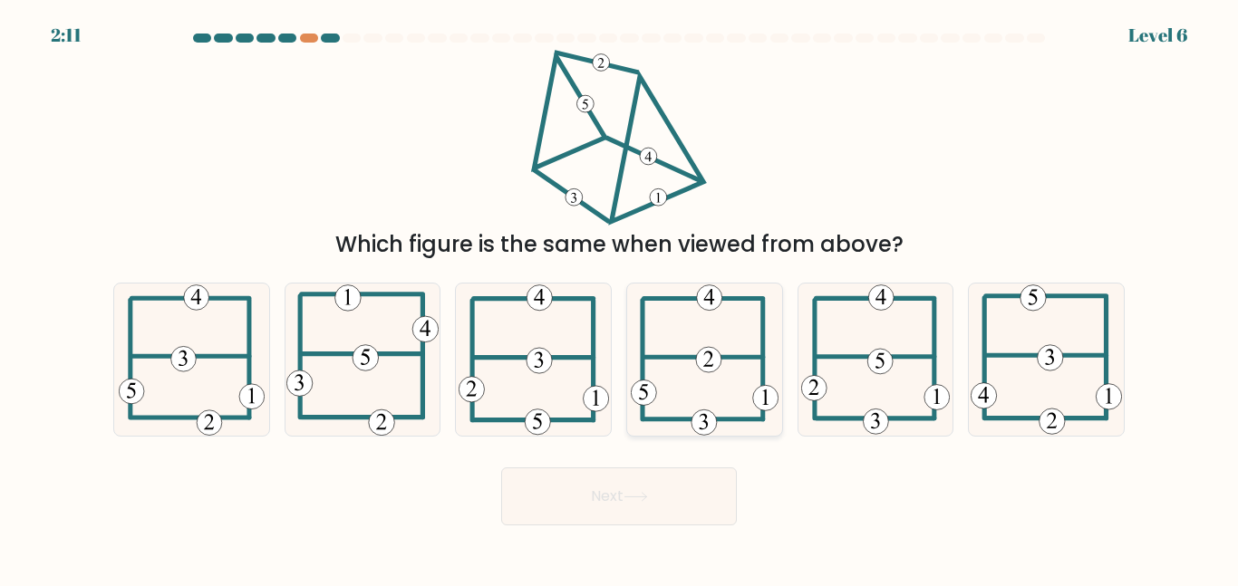
click at [620, 298] on input "d." at bounding box center [619, 296] width 1 height 5
radio input "true"
click at [643, 490] on button "Next" at bounding box center [619, 496] width 236 height 58
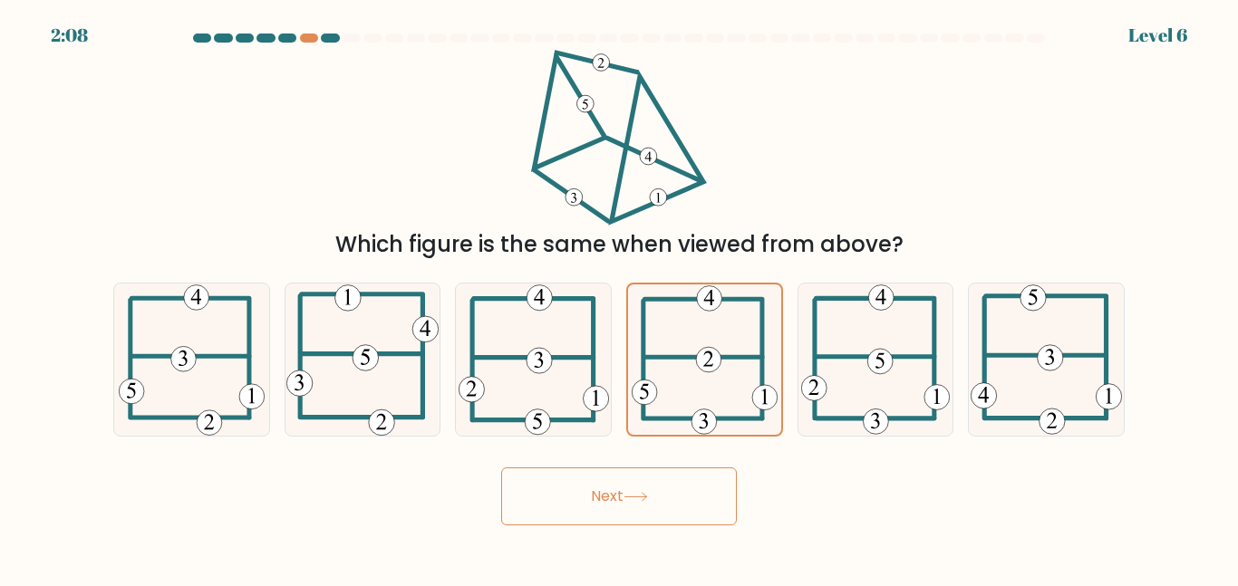
click at [643, 490] on button "Next" at bounding box center [619, 496] width 236 height 58
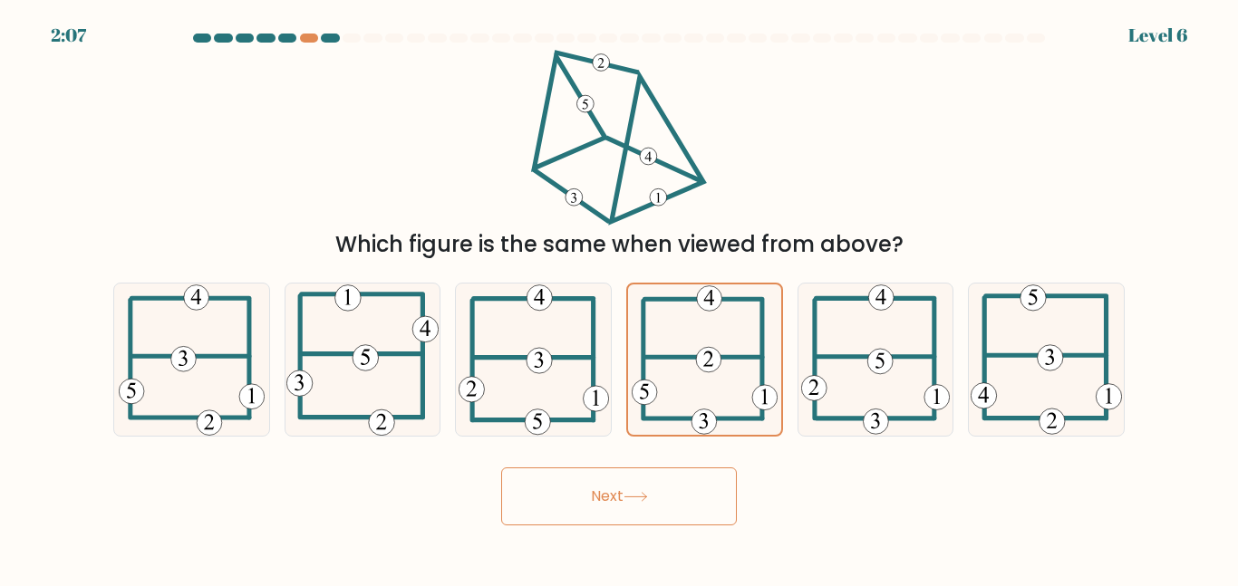
click at [643, 490] on button "Next" at bounding box center [619, 496] width 236 height 58
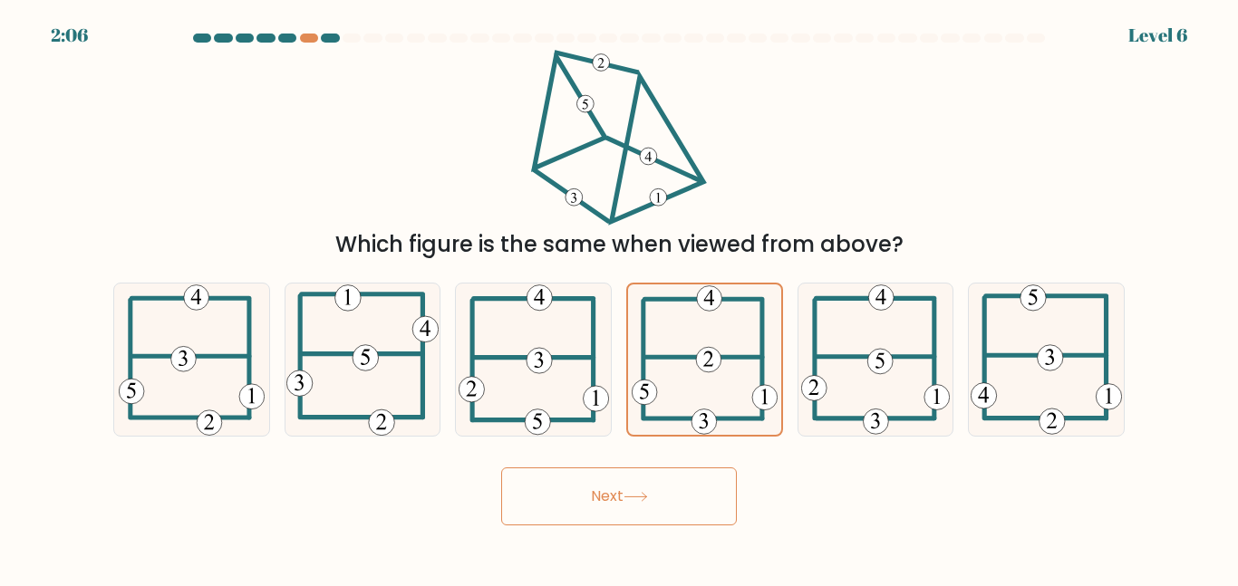
click at [643, 490] on button "Next" at bounding box center [619, 496] width 236 height 58
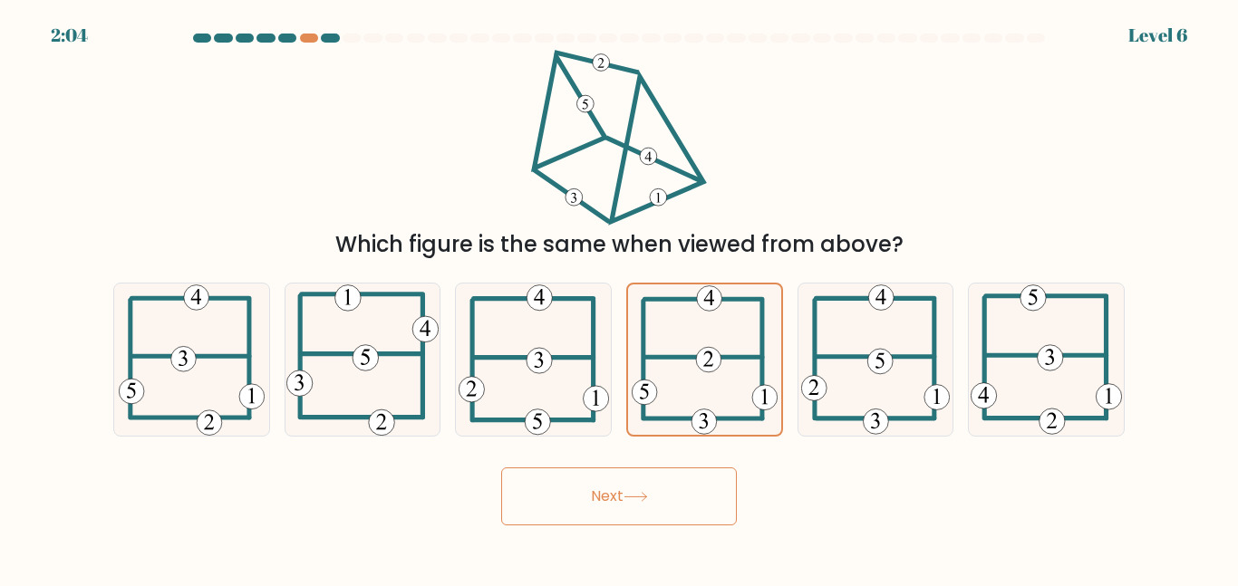
click at [643, 490] on button "Next" at bounding box center [619, 496] width 236 height 58
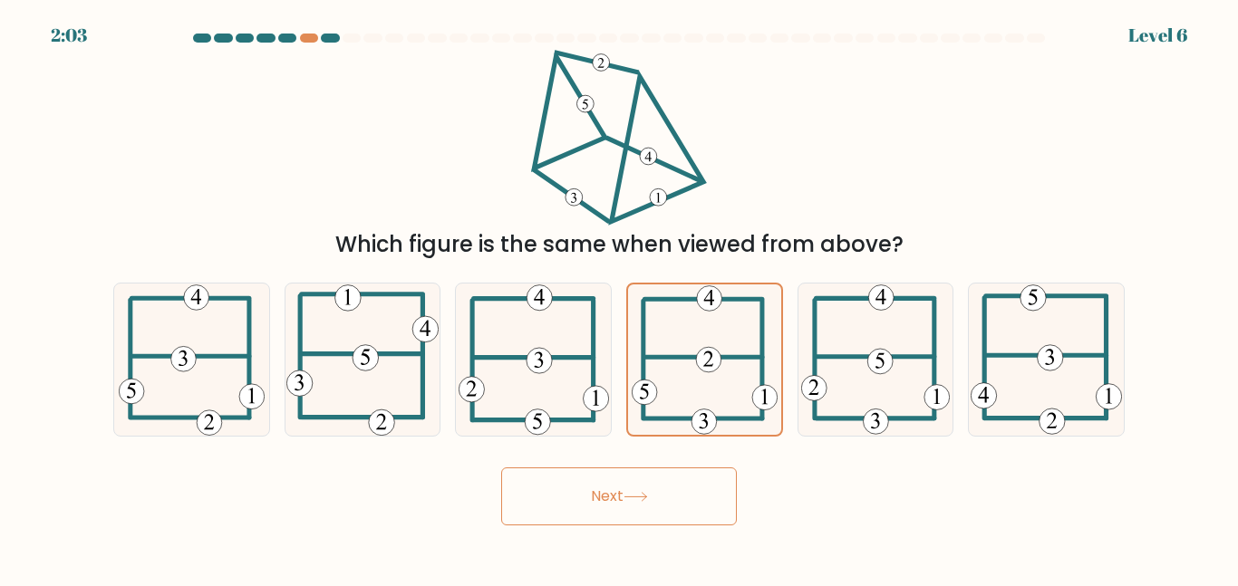
click at [643, 490] on button "Next" at bounding box center [619, 496] width 236 height 58
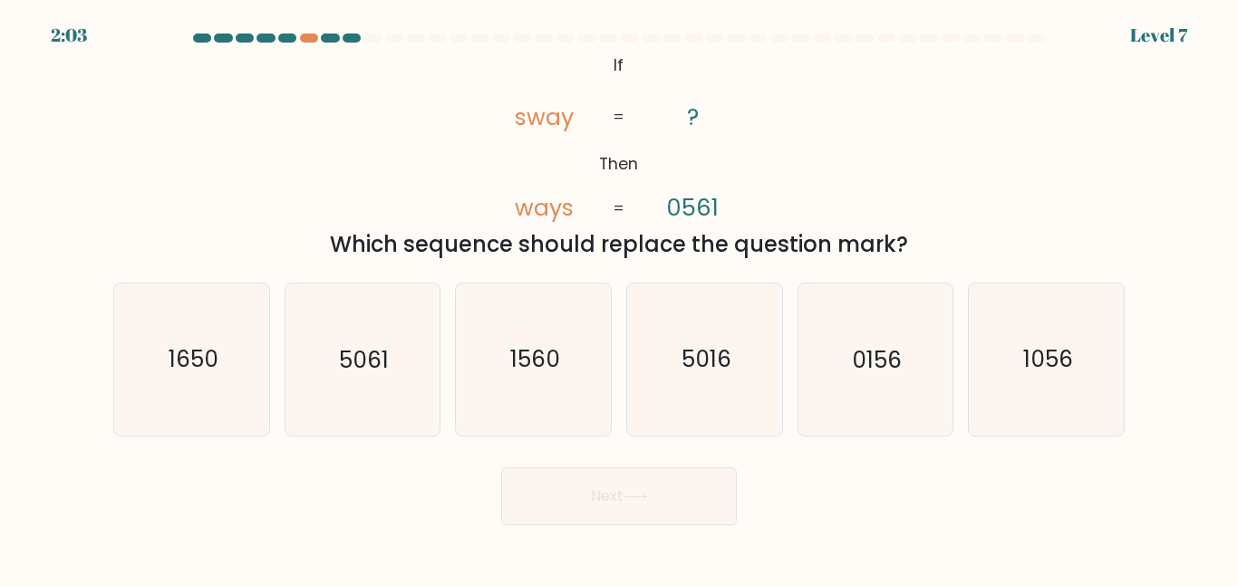
click at [643, 490] on button "Next" at bounding box center [619, 496] width 236 height 58
click at [574, 184] on icon "@import url('[URL][DOMAIN_NAME]); If Then sway ways ? 0561 = =" at bounding box center [618, 138] width 285 height 176
click at [1047, 343] on text "1056" at bounding box center [1048, 359] width 50 height 32
click at [620, 298] on input "f. 1056" at bounding box center [619, 296] width 1 height 5
radio input "true"
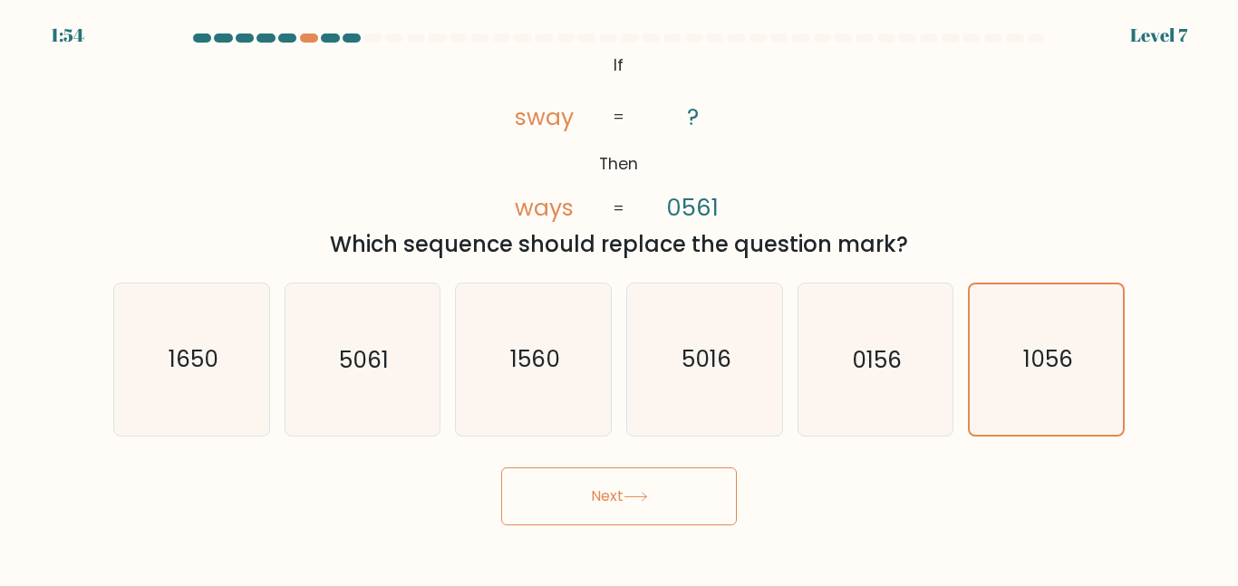
click at [570, 203] on tspan "ways" at bounding box center [545, 208] width 59 height 32
click at [526, 208] on tspan "ways" at bounding box center [545, 208] width 59 height 32
click at [655, 482] on button "Next" at bounding box center [619, 496] width 236 height 58
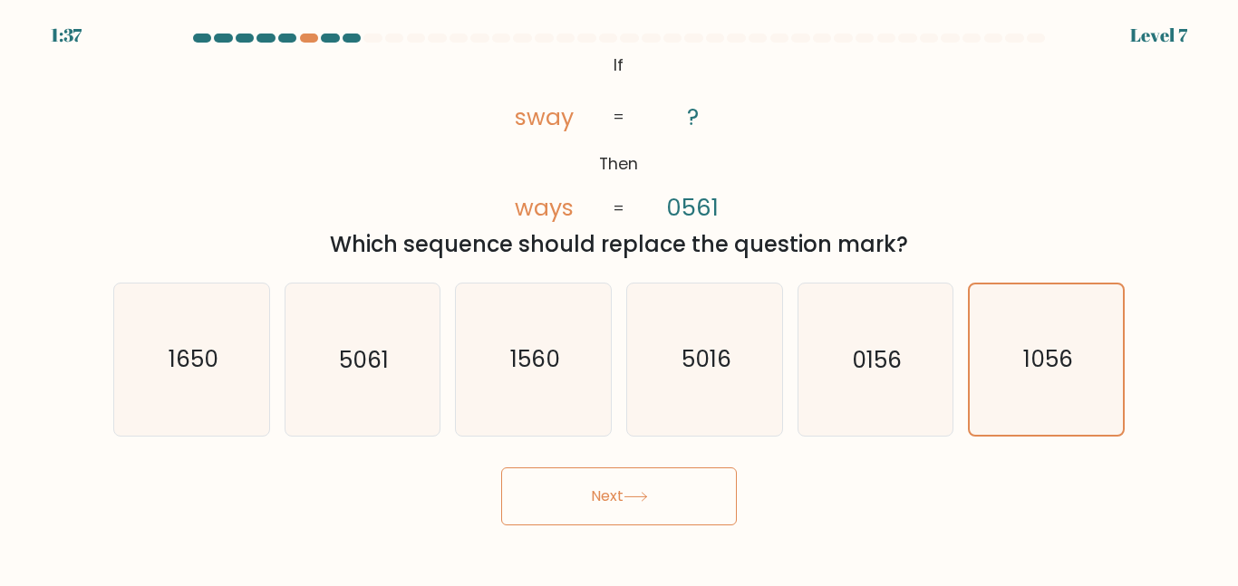
click at [655, 482] on button "Next" at bounding box center [619, 496] width 236 height 58
click at [663, 505] on button "Next" at bounding box center [619, 496] width 236 height 58
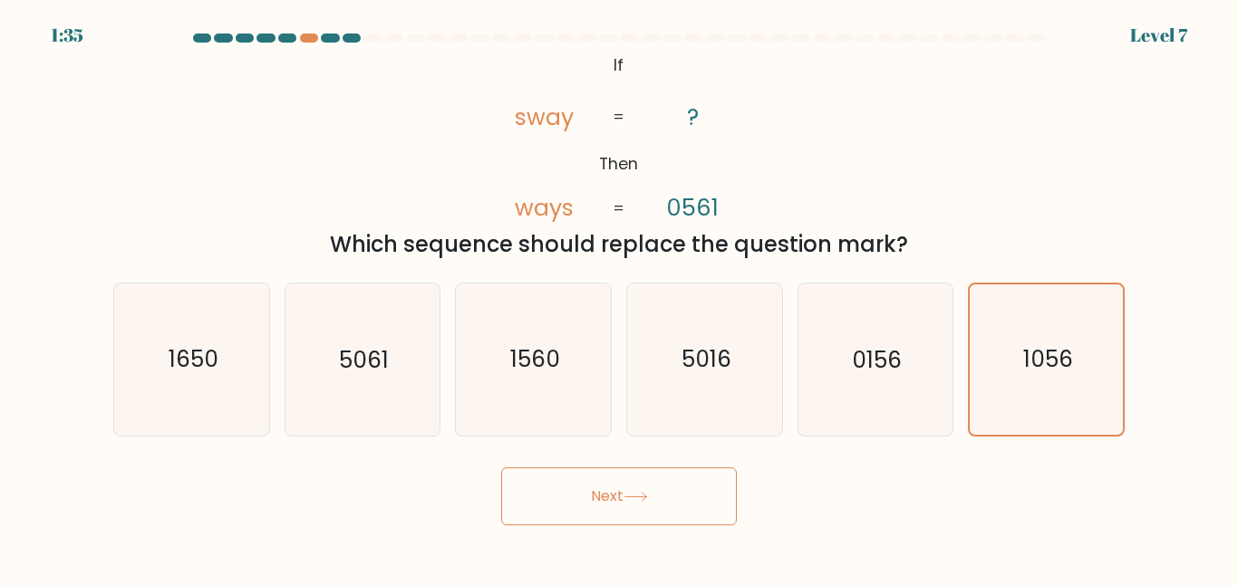
click at [663, 505] on button "Next" at bounding box center [619, 496] width 236 height 58
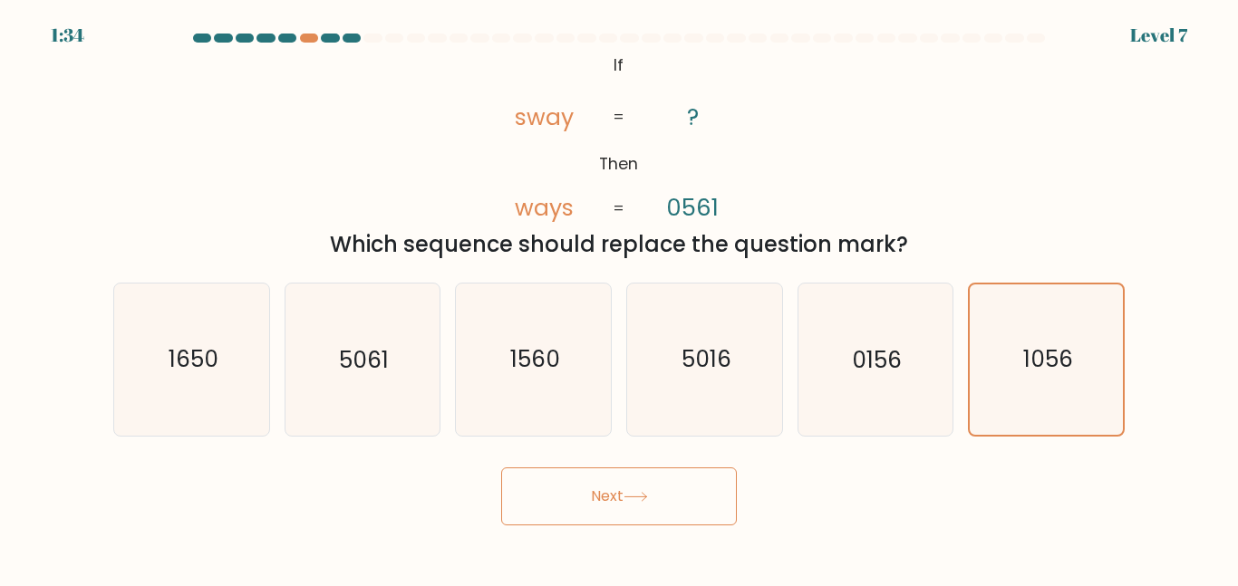
click at [663, 505] on button "Next" at bounding box center [619, 496] width 236 height 58
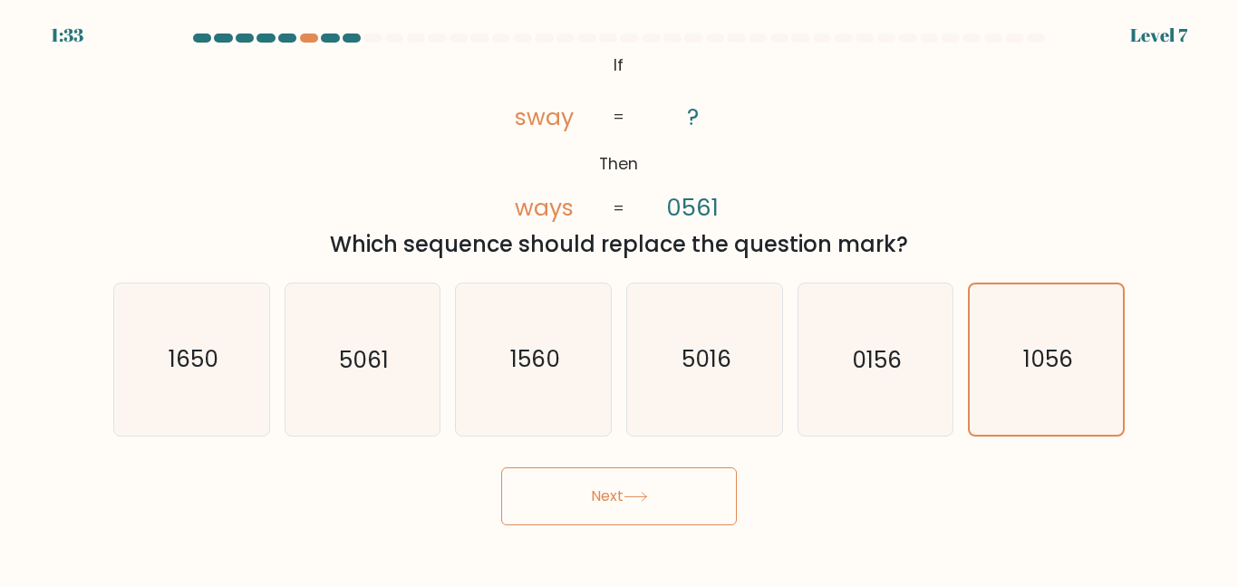
click at [663, 505] on button "Next" at bounding box center [619, 496] width 236 height 58
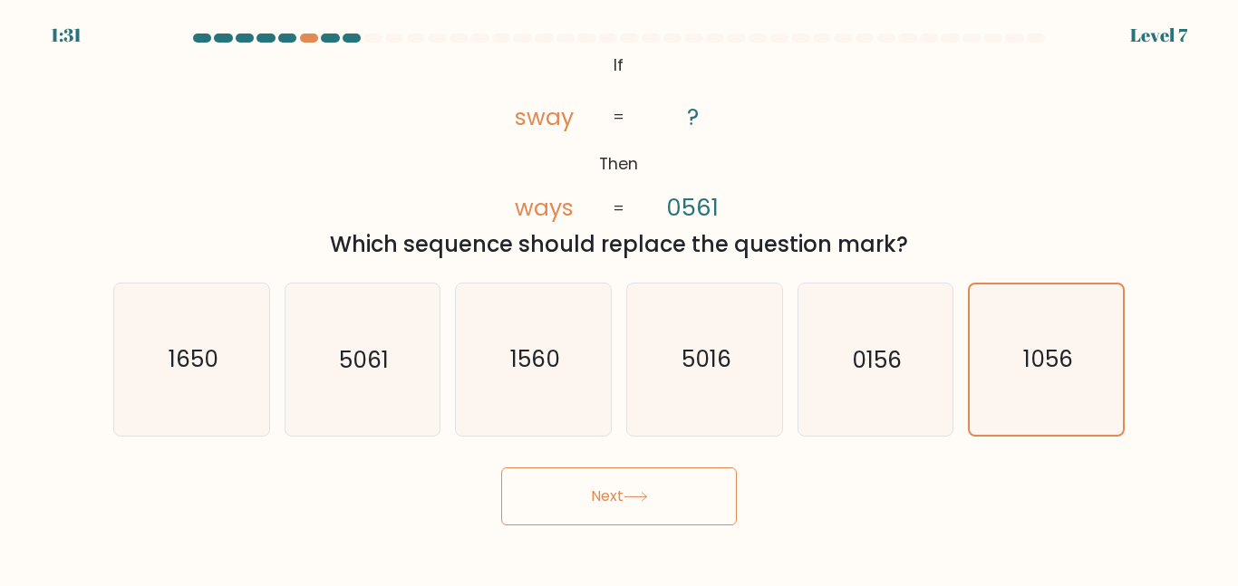
click at [663, 505] on button "Next" at bounding box center [619, 496] width 236 height 58
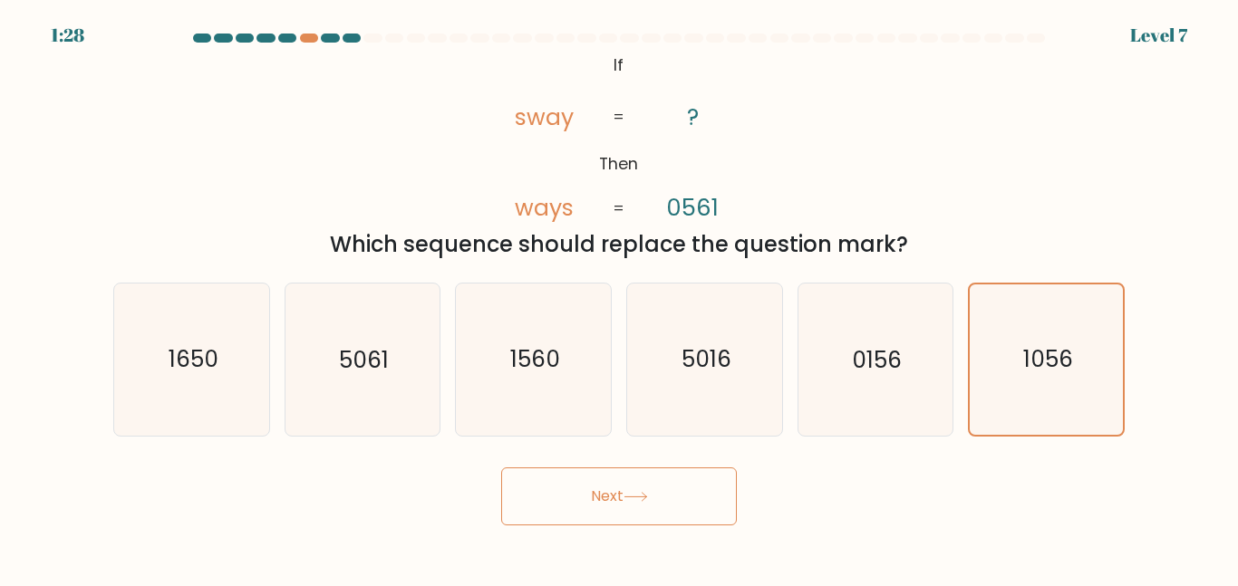
click at [663, 505] on button "Next" at bounding box center [619, 496] width 236 height 58
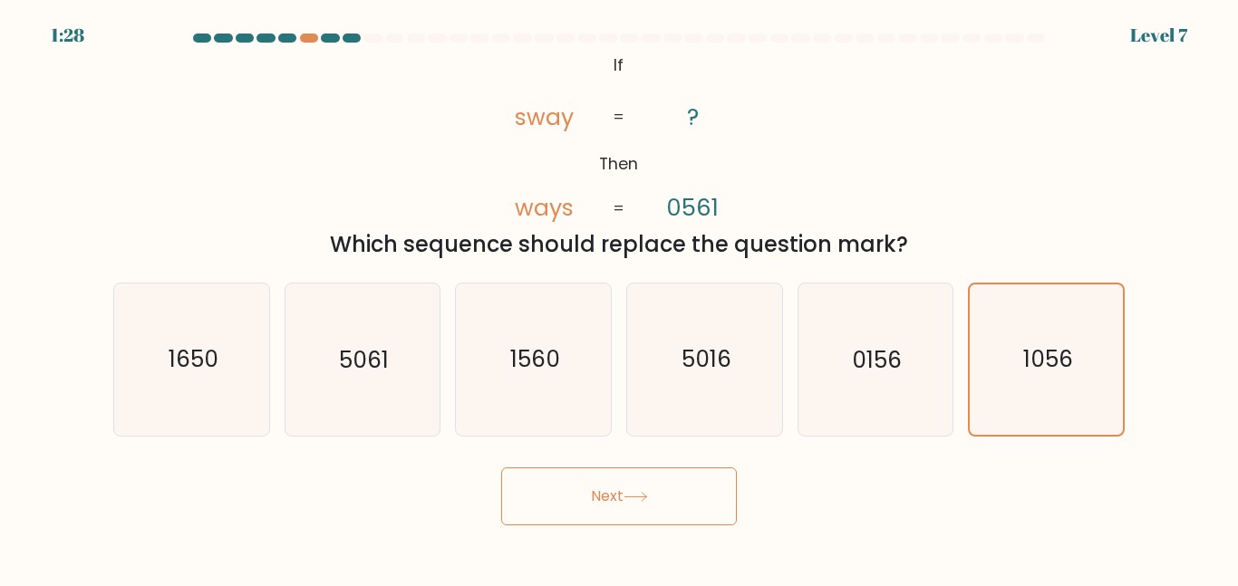
click at [663, 505] on button "Next" at bounding box center [619, 496] width 236 height 58
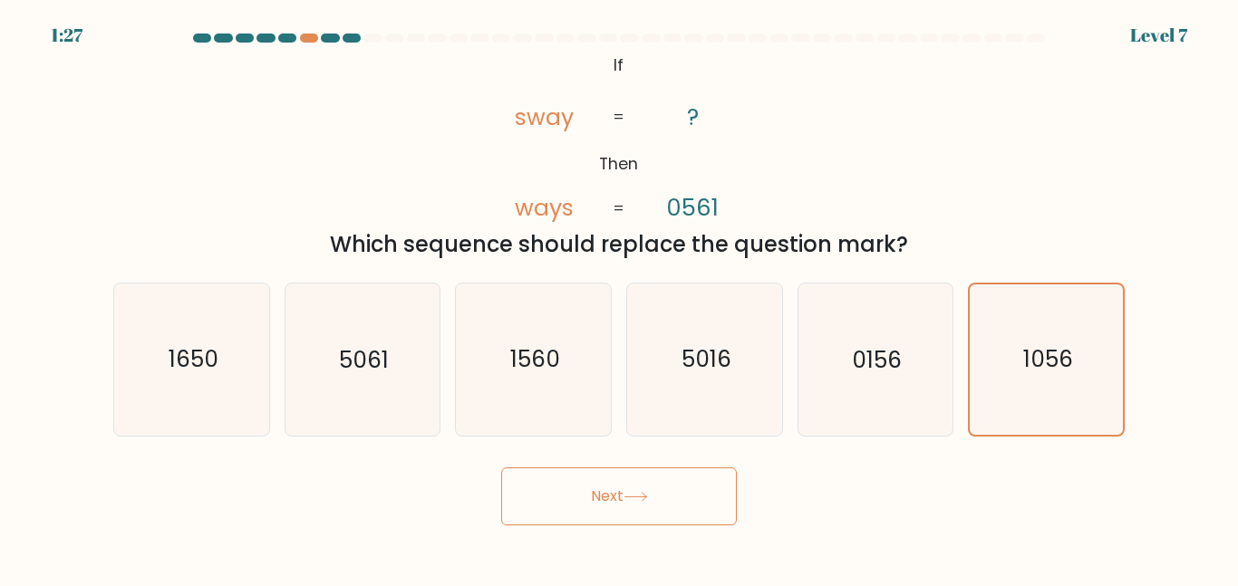
click at [663, 505] on button "Next" at bounding box center [619, 496] width 236 height 58
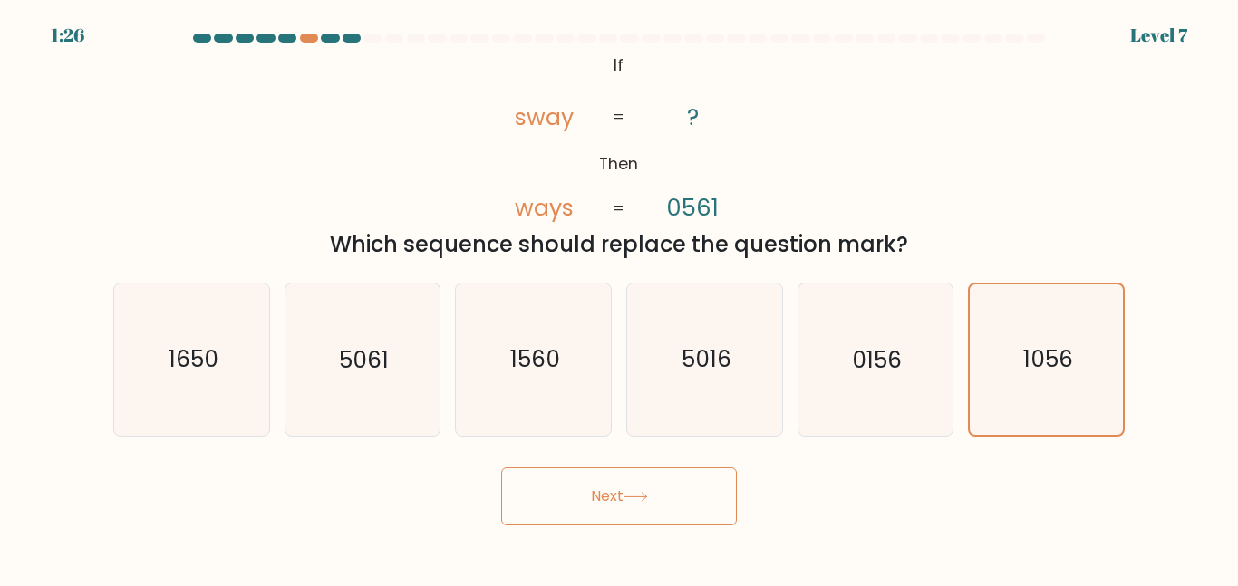
click at [663, 505] on button "Next" at bounding box center [619, 496] width 236 height 58
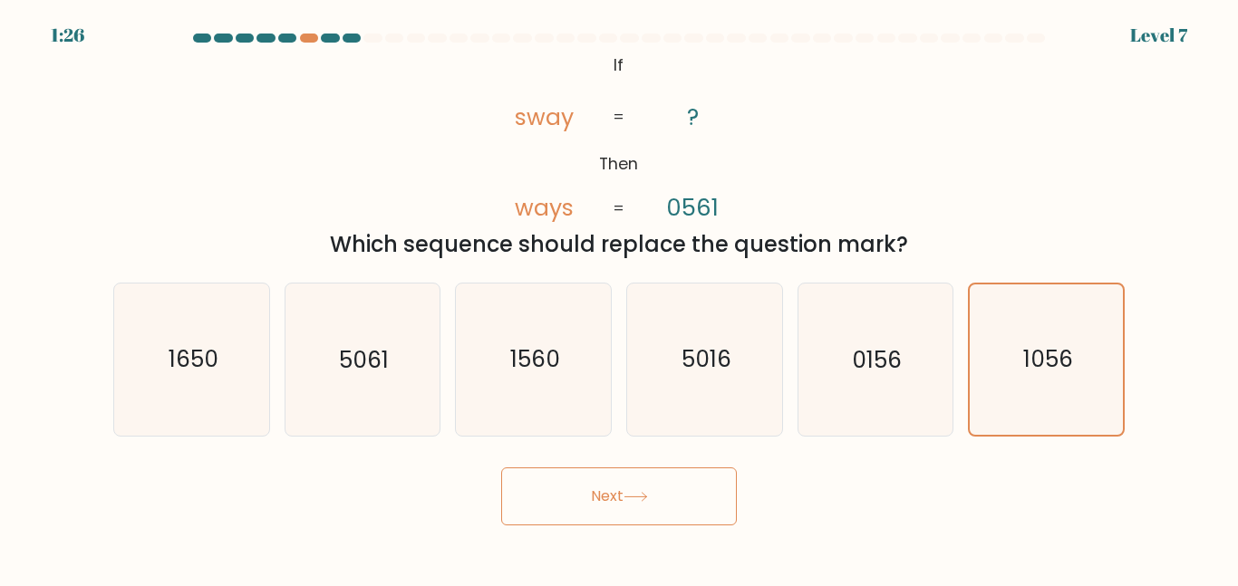
click at [663, 505] on button "Next" at bounding box center [619, 496] width 236 height 58
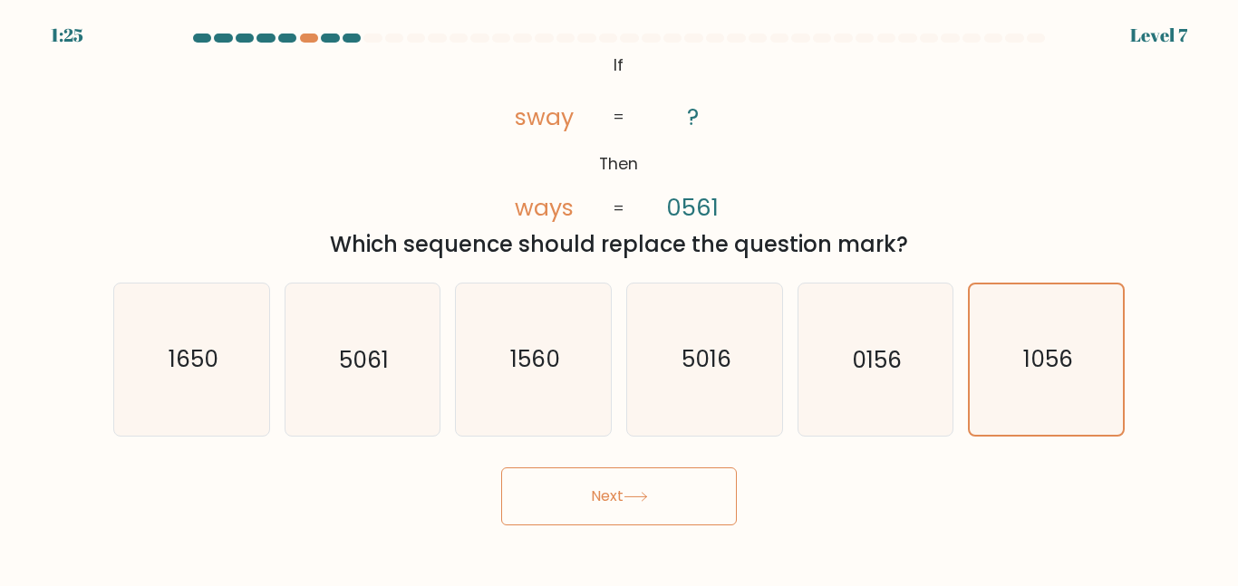
click at [663, 505] on button "Next" at bounding box center [619, 496] width 236 height 58
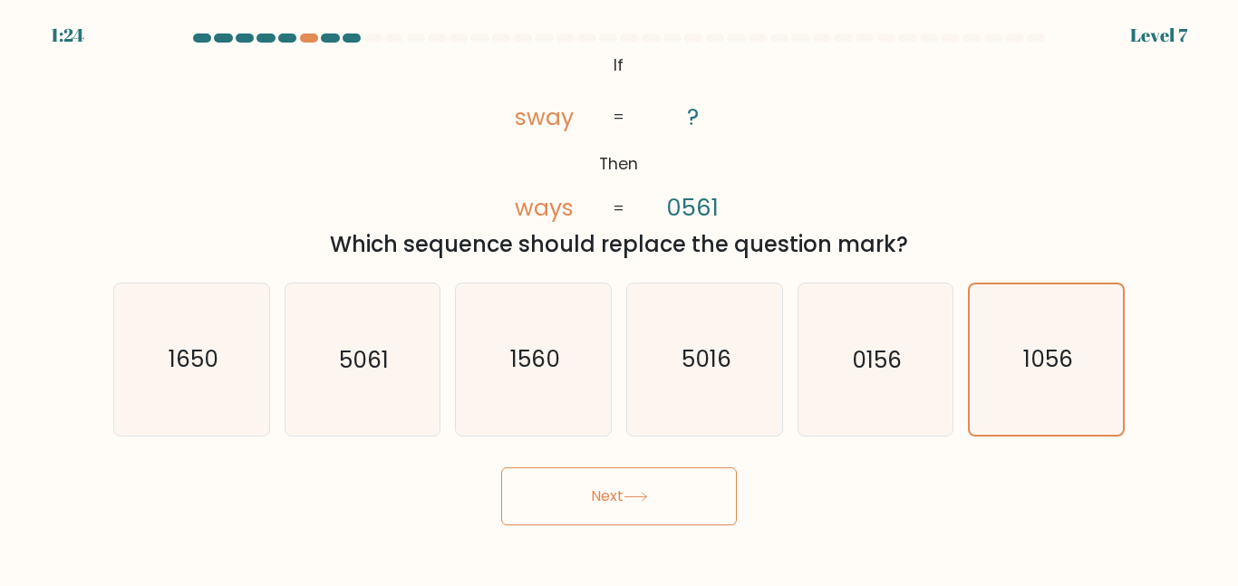
click at [663, 505] on button "Next" at bounding box center [619, 496] width 236 height 58
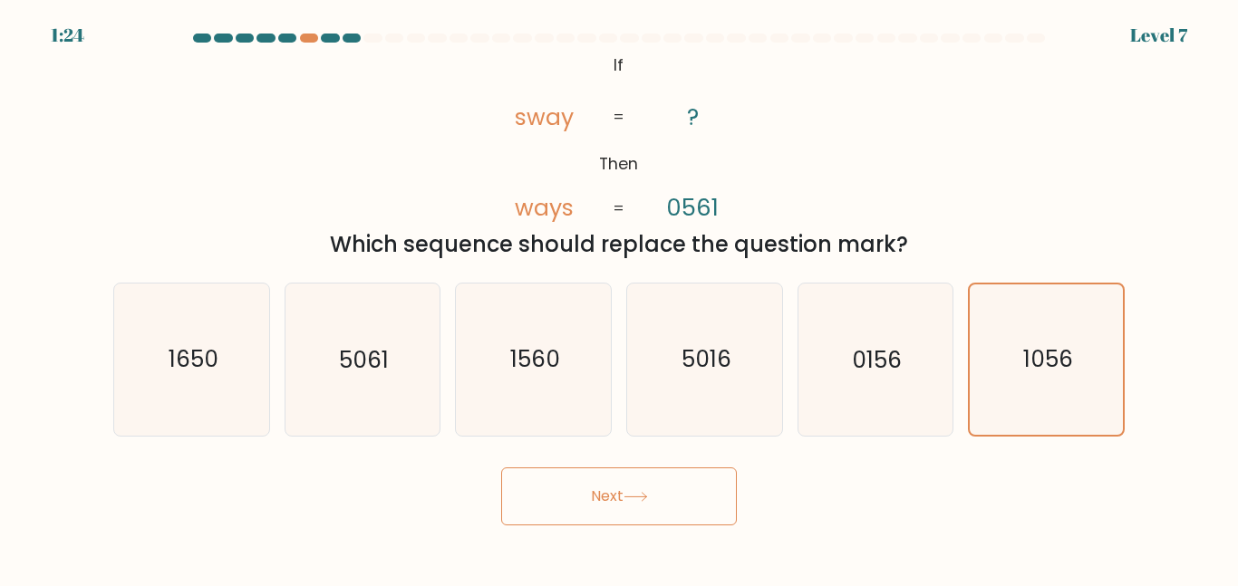
click at [663, 505] on button "Next" at bounding box center [619, 496] width 236 height 58
click at [608, 496] on button "Next" at bounding box center [619, 496] width 236 height 58
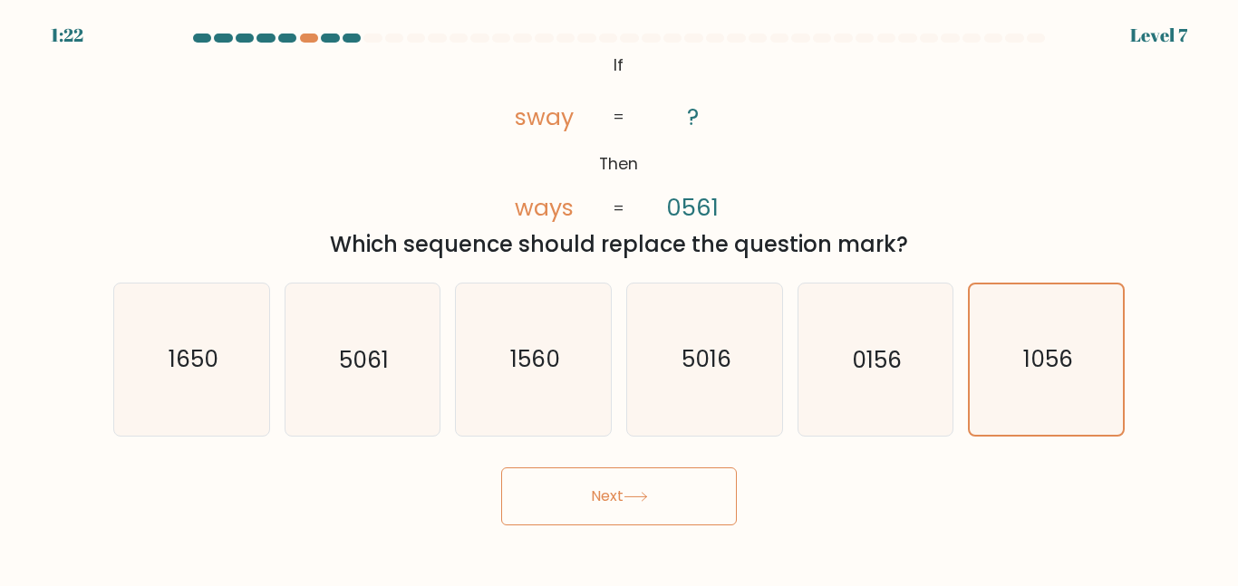
click at [608, 496] on button "Next" at bounding box center [619, 496] width 236 height 58
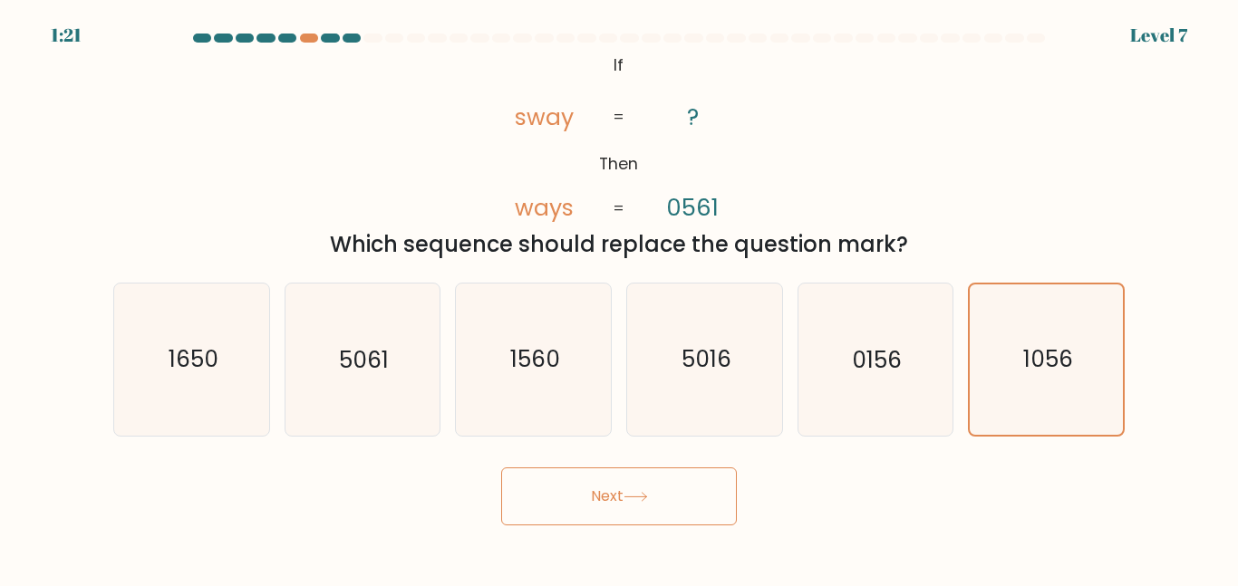
click at [608, 496] on button "Next" at bounding box center [619, 496] width 236 height 58
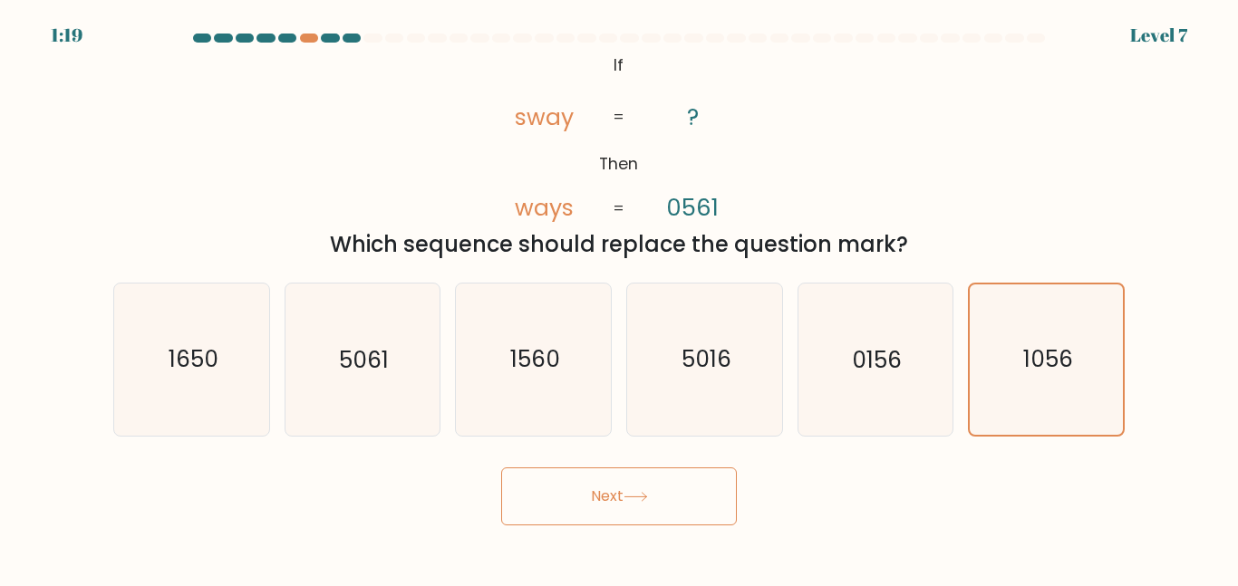
click at [608, 496] on button "Next" at bounding box center [619, 496] width 236 height 58
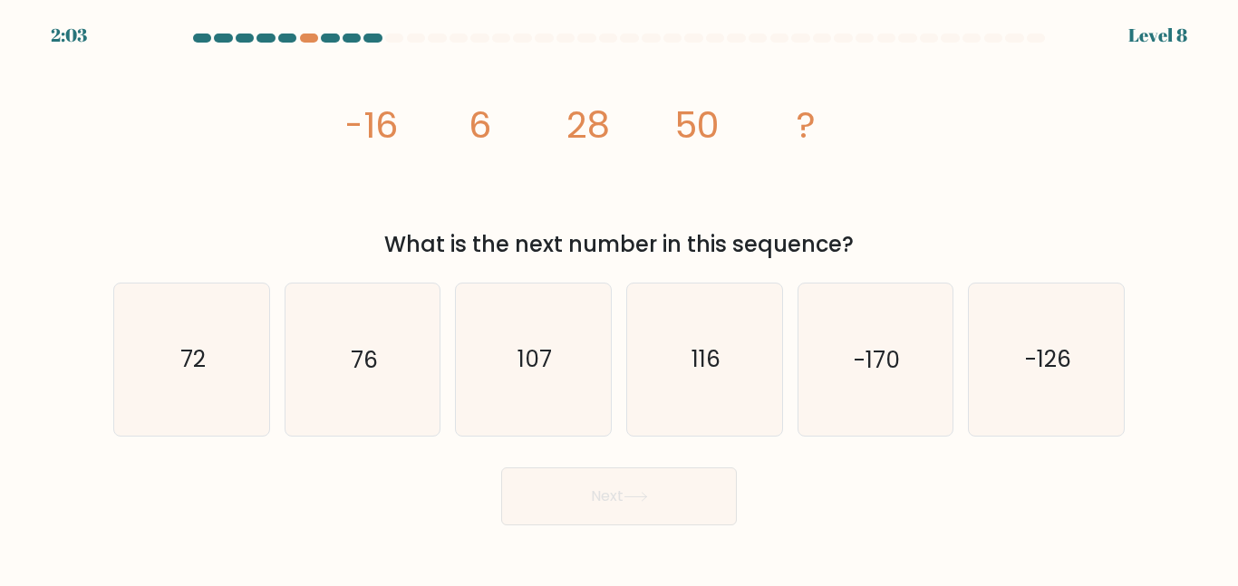
click at [608, 498] on button "Next" at bounding box center [619, 496] width 236 height 58
click at [535, 219] on icon "image/svg+xml -16 6 28 50 ?" at bounding box center [619, 138] width 544 height 176
click at [254, 324] on icon "72" at bounding box center [191, 359] width 151 height 151
click at [619, 298] on input "a. 72" at bounding box center [619, 296] width 1 height 5
radio input "true"
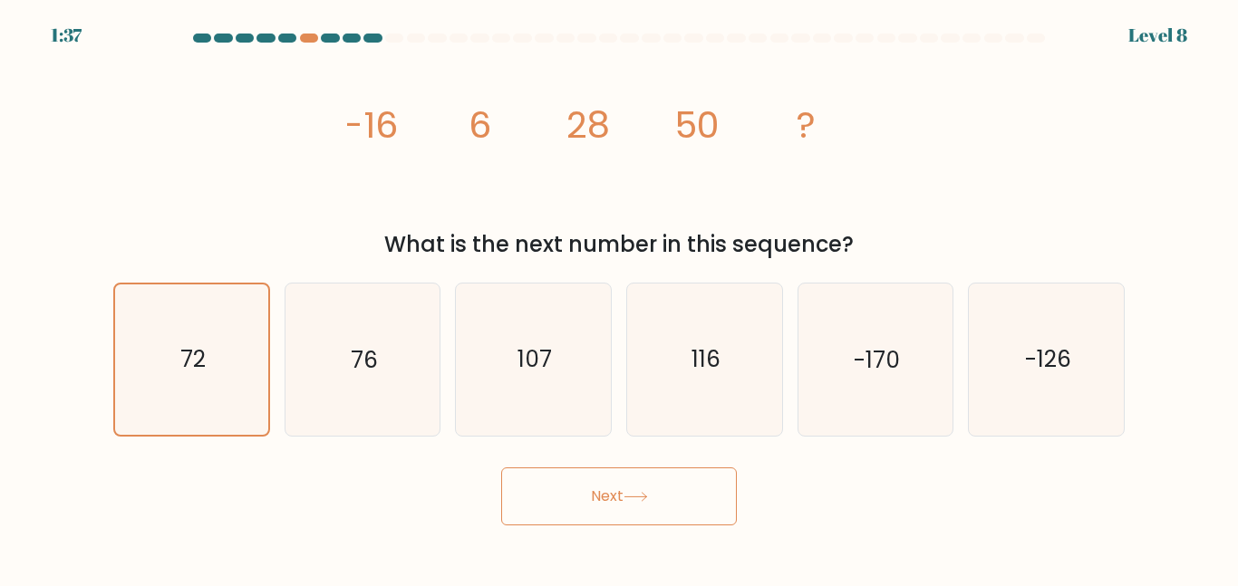
click at [605, 515] on button "Next" at bounding box center [619, 496] width 236 height 58
click at [583, 486] on button "Next" at bounding box center [619, 496] width 236 height 58
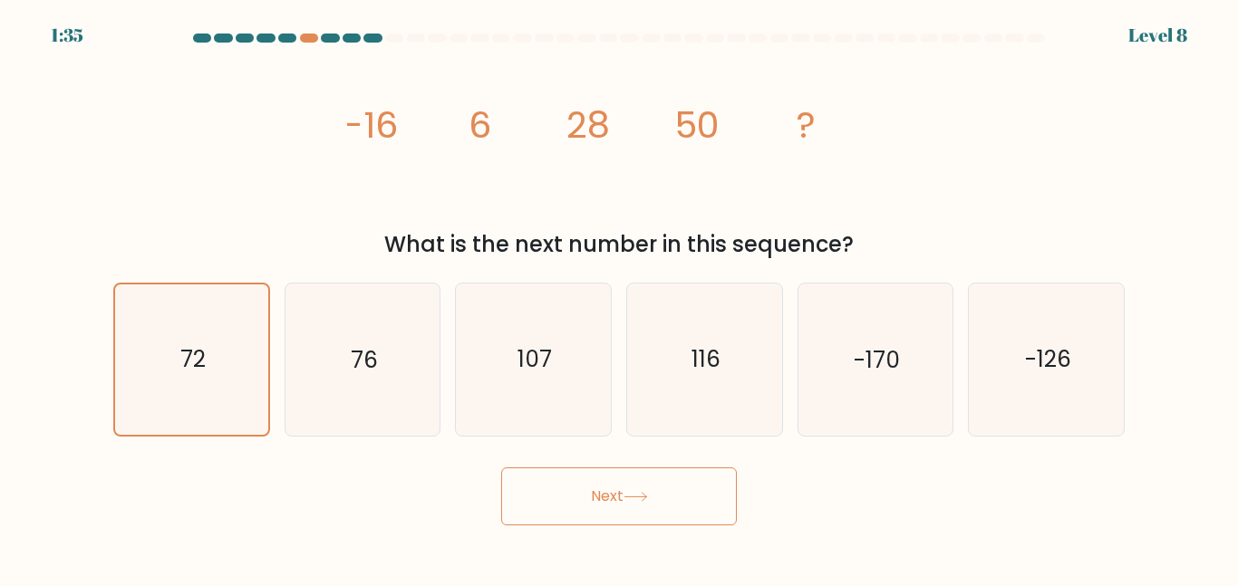
click at [583, 486] on button "Next" at bounding box center [619, 496] width 236 height 58
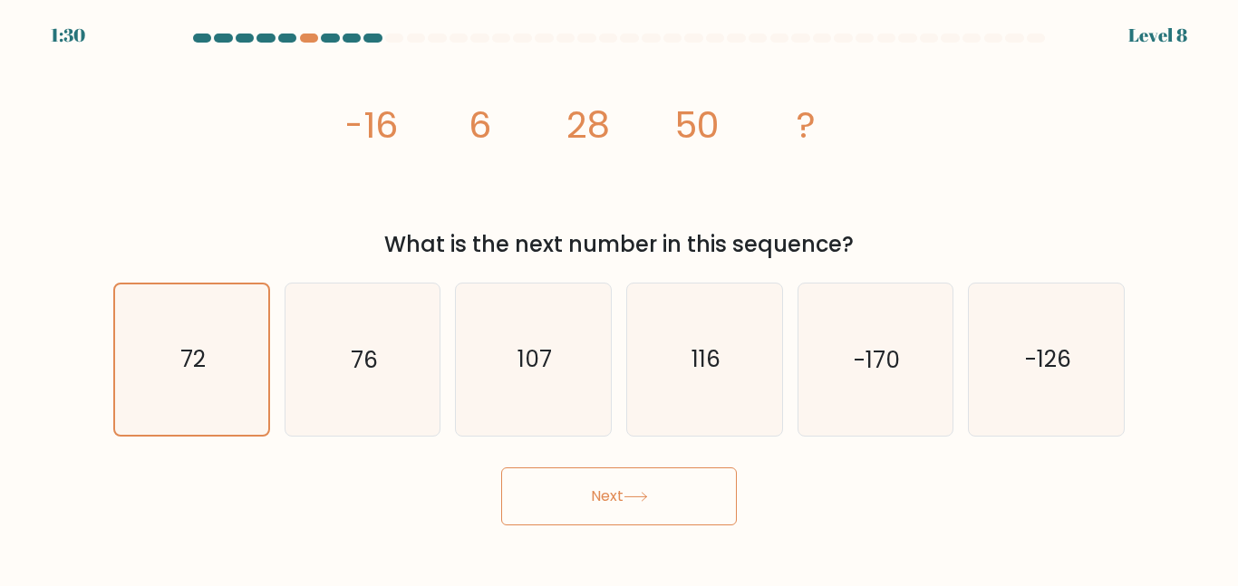
click at [583, 486] on button "Next" at bounding box center [619, 496] width 236 height 58
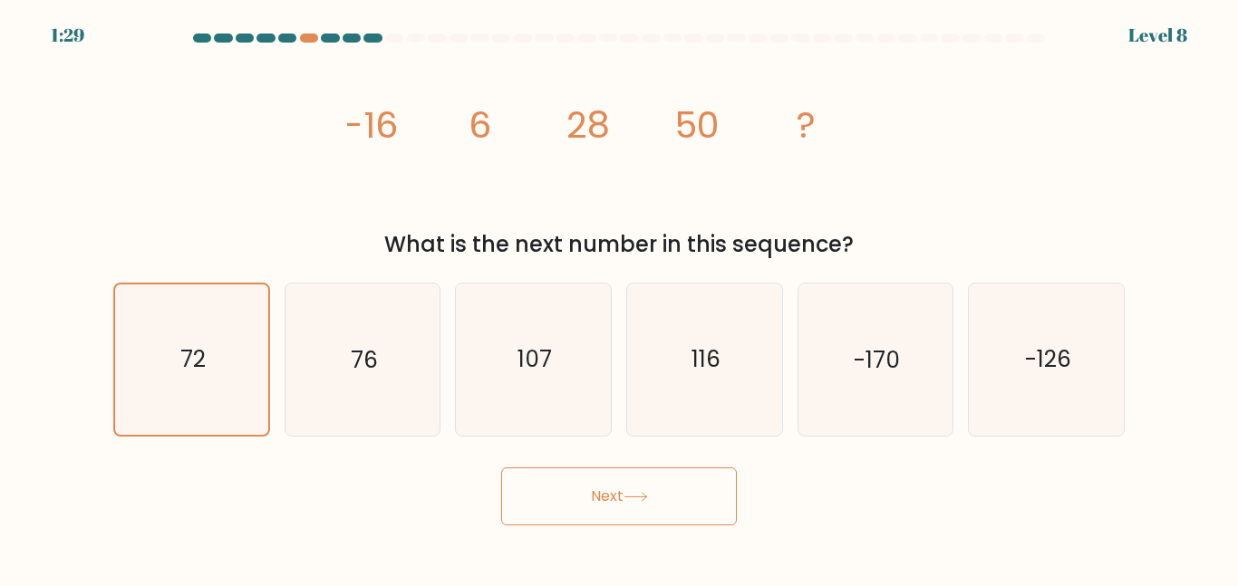
click at [583, 486] on button "Next" at bounding box center [619, 496] width 236 height 58
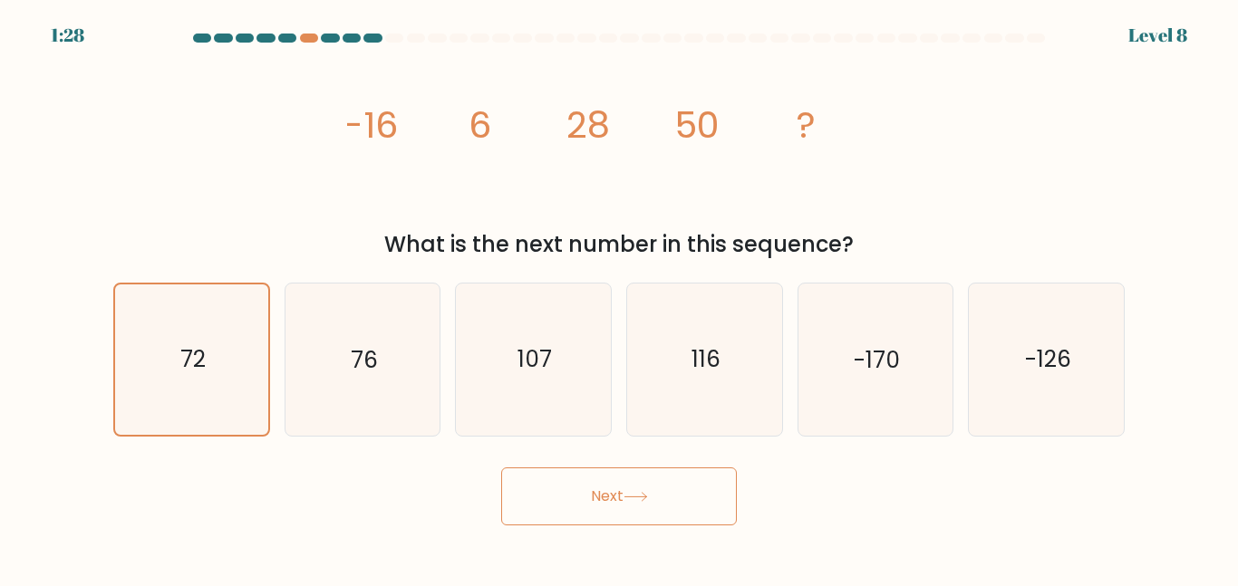
click at [583, 486] on button "Next" at bounding box center [619, 496] width 236 height 58
click at [590, 487] on button "Next" at bounding box center [619, 496] width 236 height 58
click at [588, 487] on button "Next" at bounding box center [619, 496] width 236 height 58
click at [593, 487] on button "Next" at bounding box center [619, 496] width 236 height 58
click at [591, 487] on button "Next" at bounding box center [619, 496] width 236 height 58
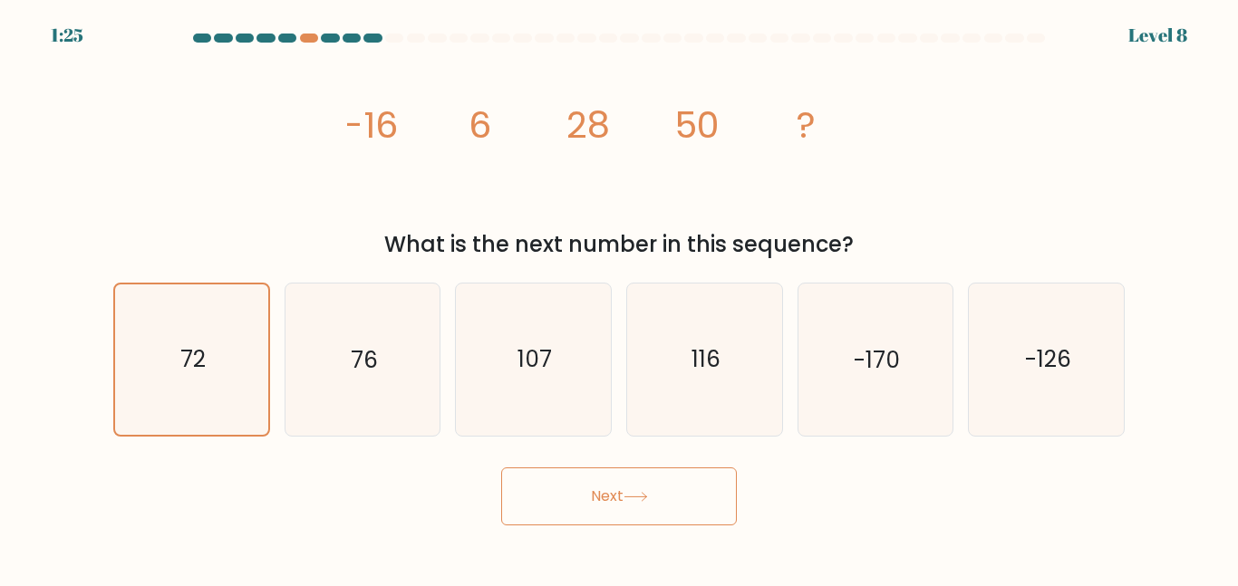
click at [591, 487] on button "Next" at bounding box center [619, 496] width 236 height 58
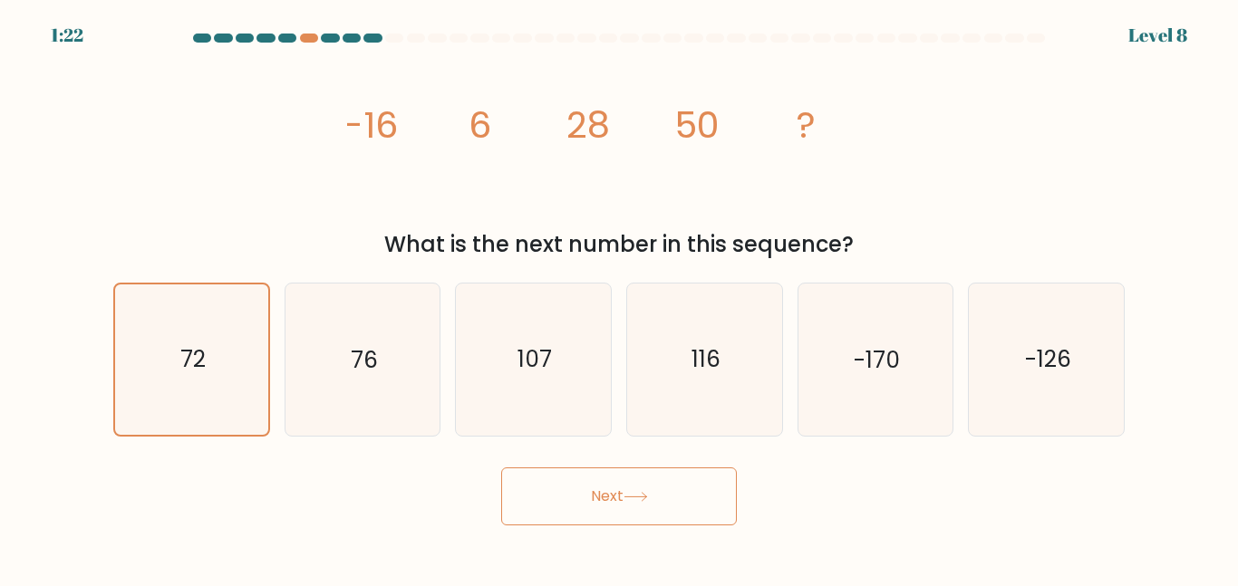
click at [591, 487] on button "Next" at bounding box center [619, 496] width 236 height 58
click at [590, 487] on button "Next" at bounding box center [619, 496] width 236 height 58
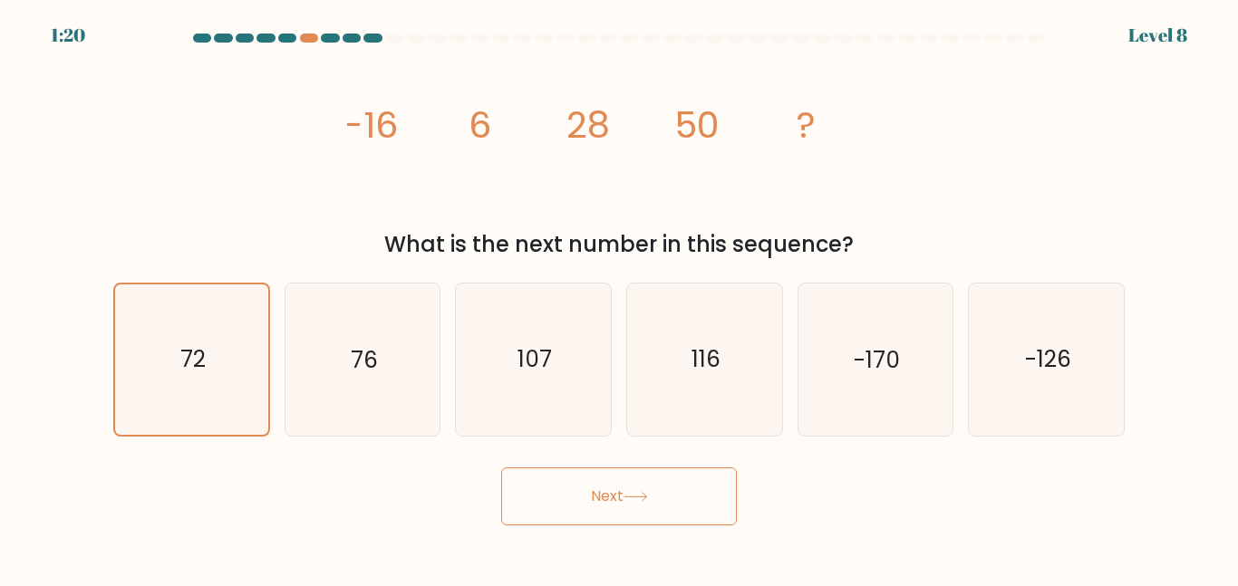
click at [590, 487] on button "Next" at bounding box center [619, 496] width 236 height 58
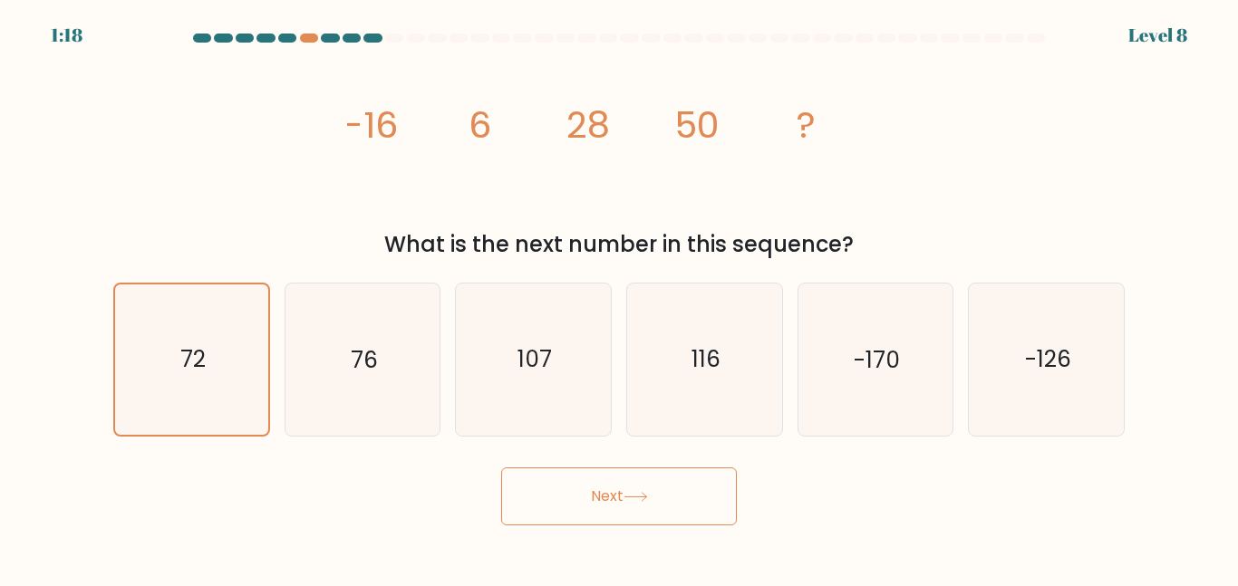
click at [590, 487] on button "Next" at bounding box center [619, 496] width 236 height 58
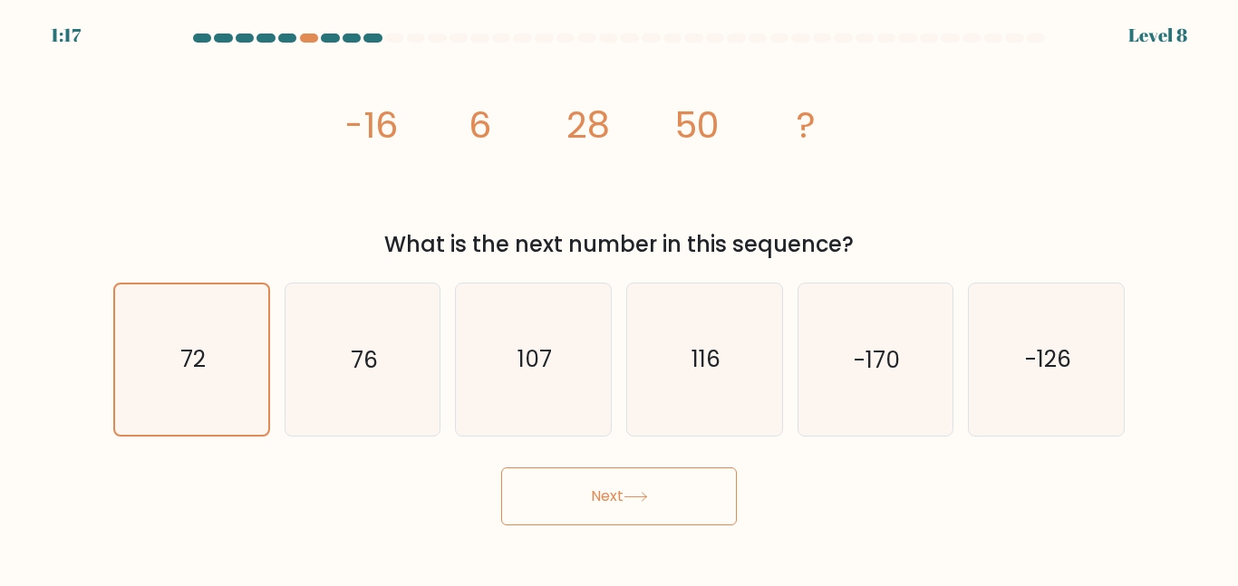
click at [590, 487] on button "Next" at bounding box center [619, 496] width 236 height 58
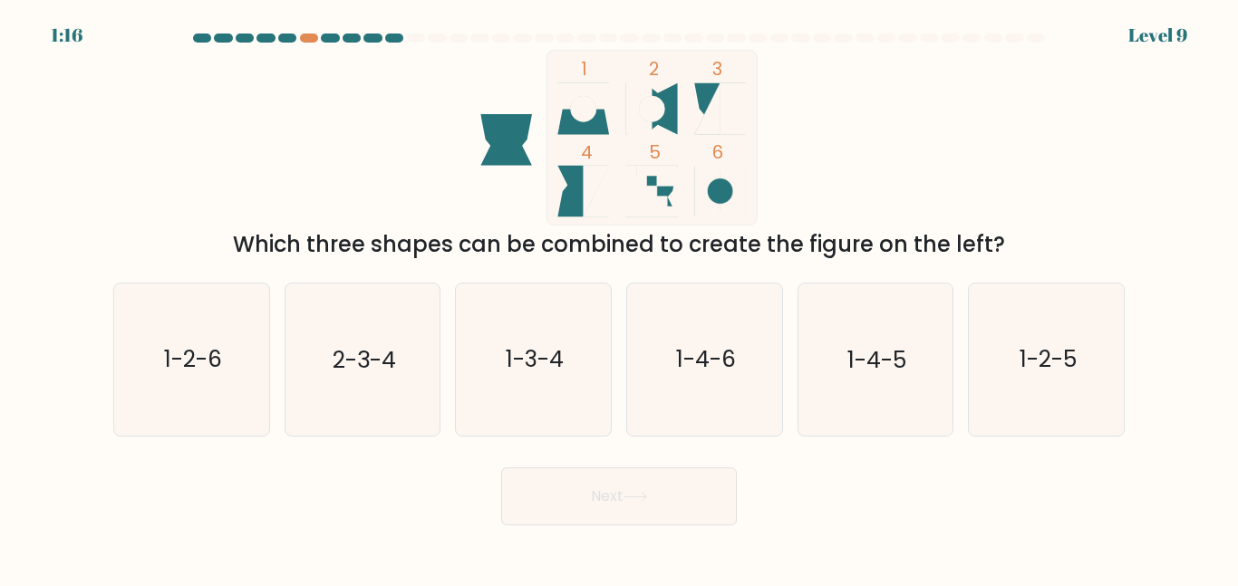
click at [590, 487] on button "Next" at bounding box center [619, 496] width 236 height 58
click at [589, 483] on button "Next" at bounding box center [619, 496] width 236 height 58
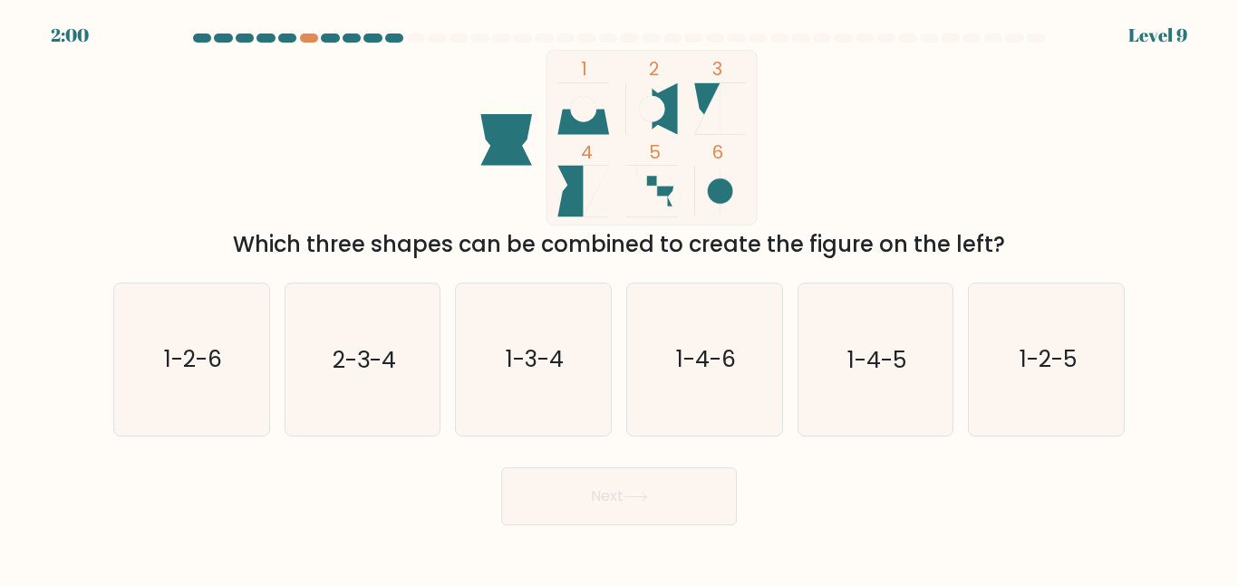
click at [589, 483] on button "Next" at bounding box center [619, 496] width 236 height 58
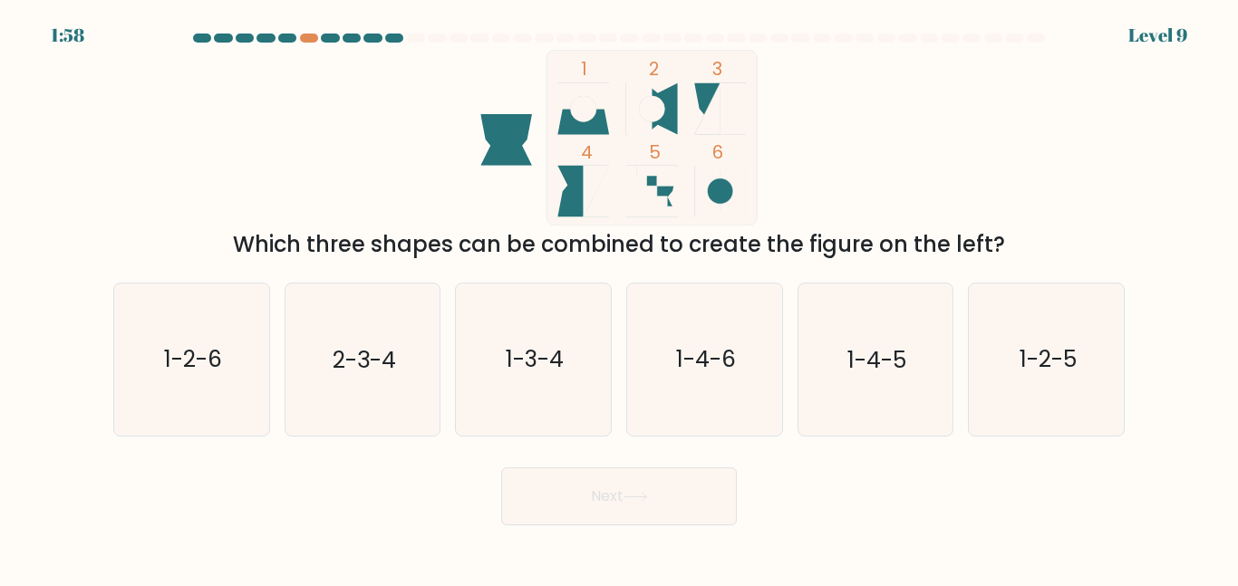
click at [589, 483] on button "Next" at bounding box center [619, 496] width 236 height 58
click at [297, 91] on div "1 2 3 4 5 6 Which three shapes can be combined to create the figure on the left?" at bounding box center [618, 155] width 1033 height 211
click at [531, 300] on icon "1-3-4" at bounding box center [533, 359] width 151 height 151
click at [619, 298] on input "c. 1-3-4" at bounding box center [619, 296] width 1 height 5
radio input "true"
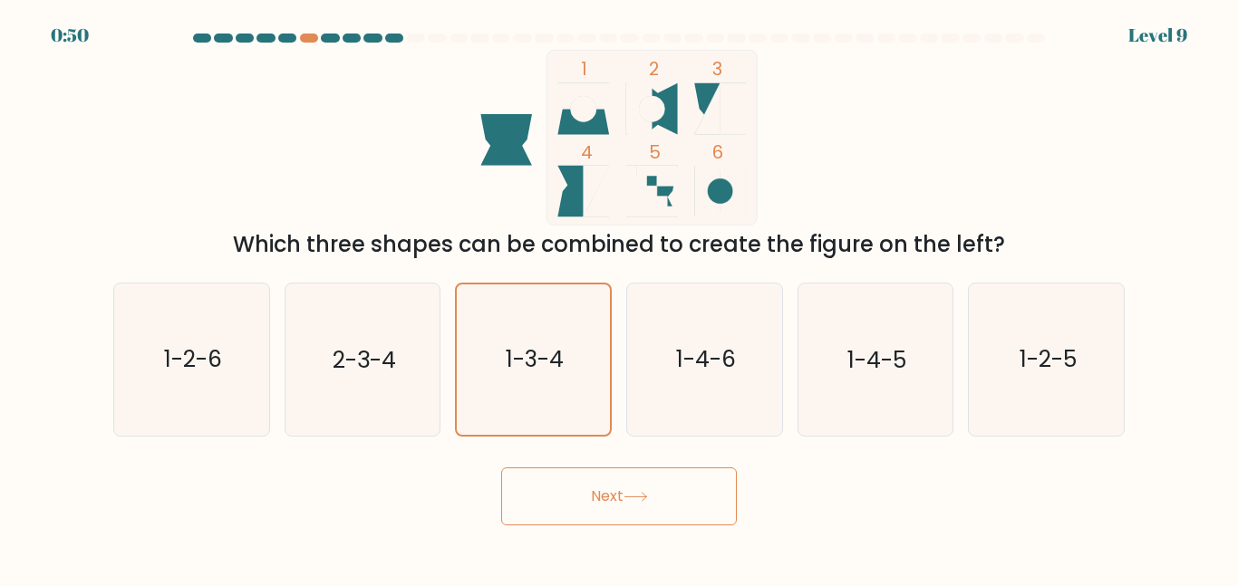
click at [593, 477] on button "Next" at bounding box center [619, 496] width 236 height 58
click at [596, 486] on button "Next" at bounding box center [619, 496] width 236 height 58
click at [593, 486] on button "Next" at bounding box center [619, 496] width 236 height 58
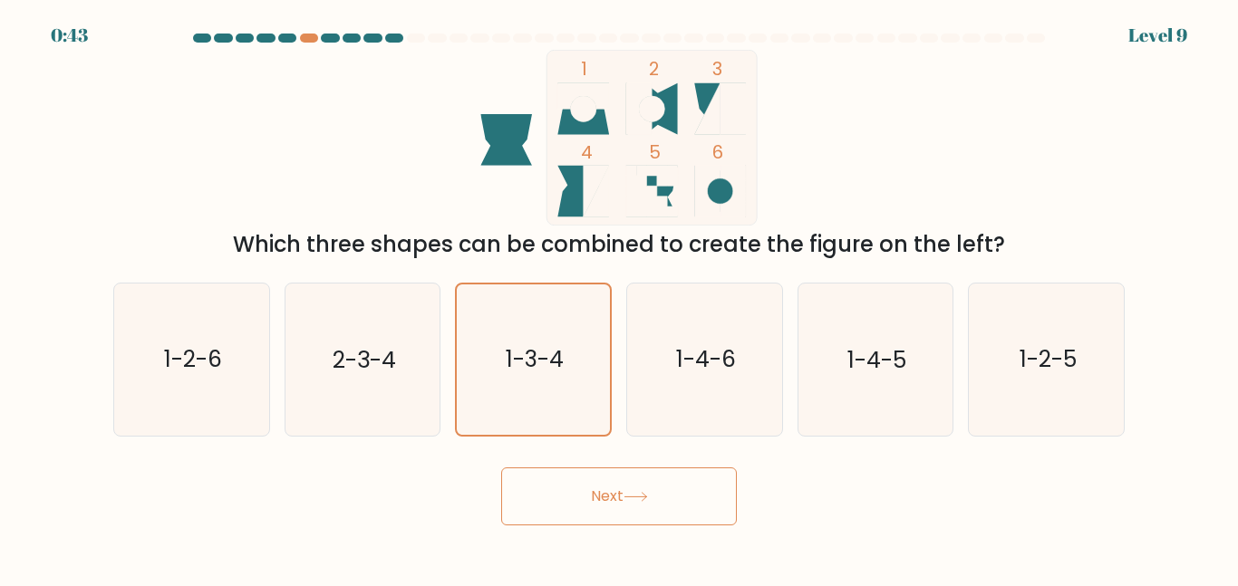
click at [593, 486] on button "Next" at bounding box center [619, 496] width 236 height 58
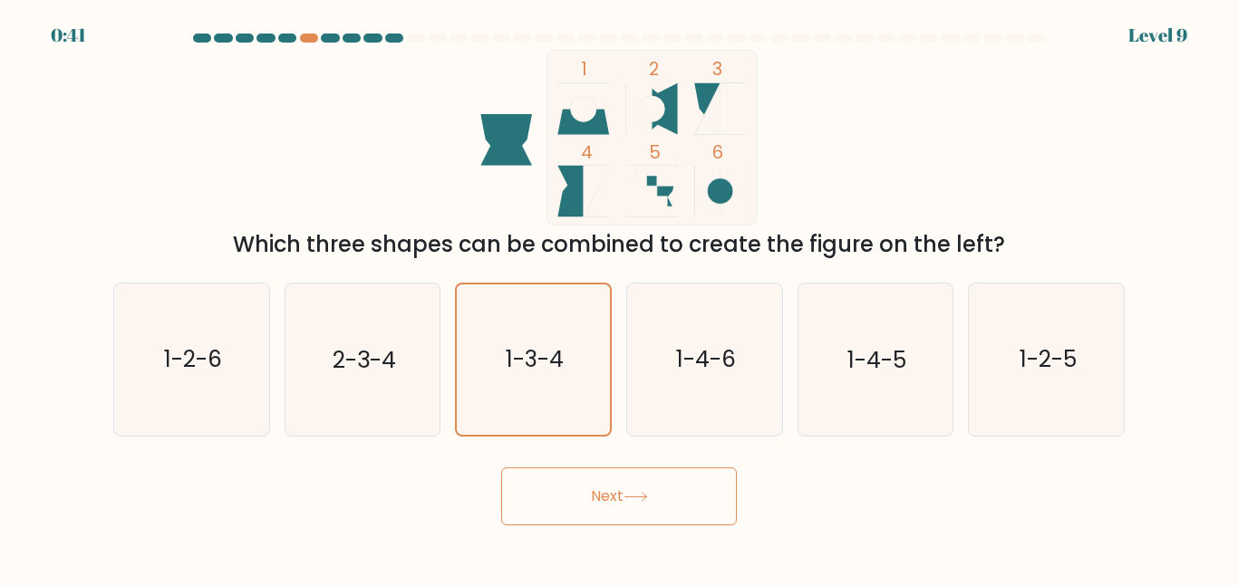
click at [593, 486] on button "Next" at bounding box center [619, 496] width 236 height 58
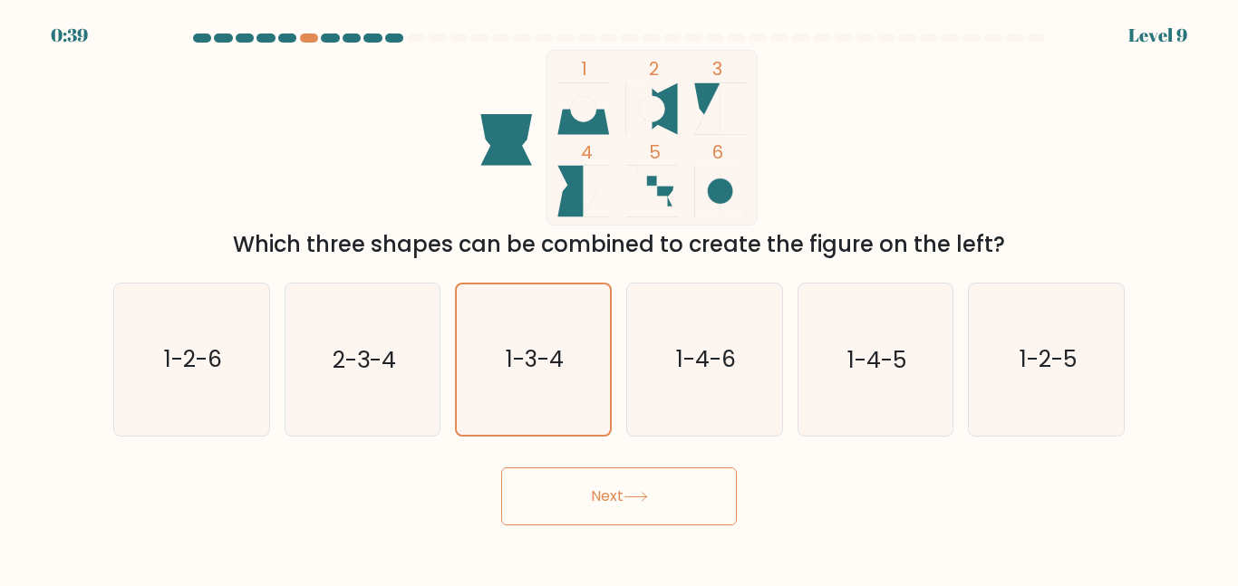
click at [593, 486] on button "Next" at bounding box center [619, 496] width 236 height 58
click at [630, 492] on icon at bounding box center [635, 497] width 24 height 10
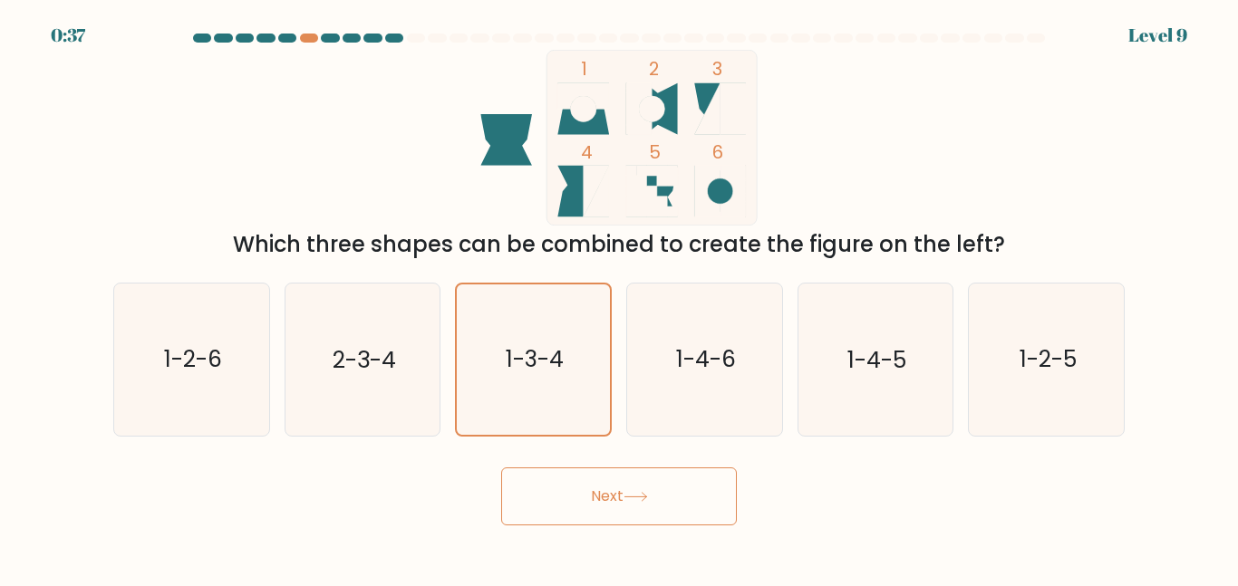
click at [630, 492] on icon at bounding box center [635, 497] width 24 height 10
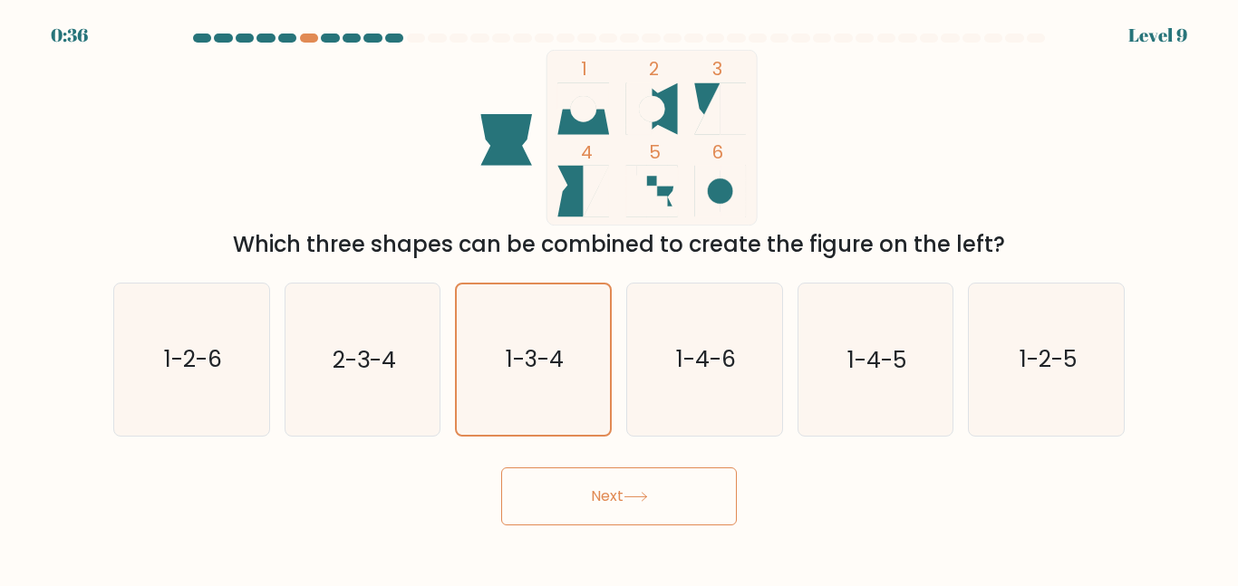
click at [630, 492] on icon at bounding box center [635, 497] width 24 height 10
click at [633, 492] on icon at bounding box center [635, 497] width 24 height 10
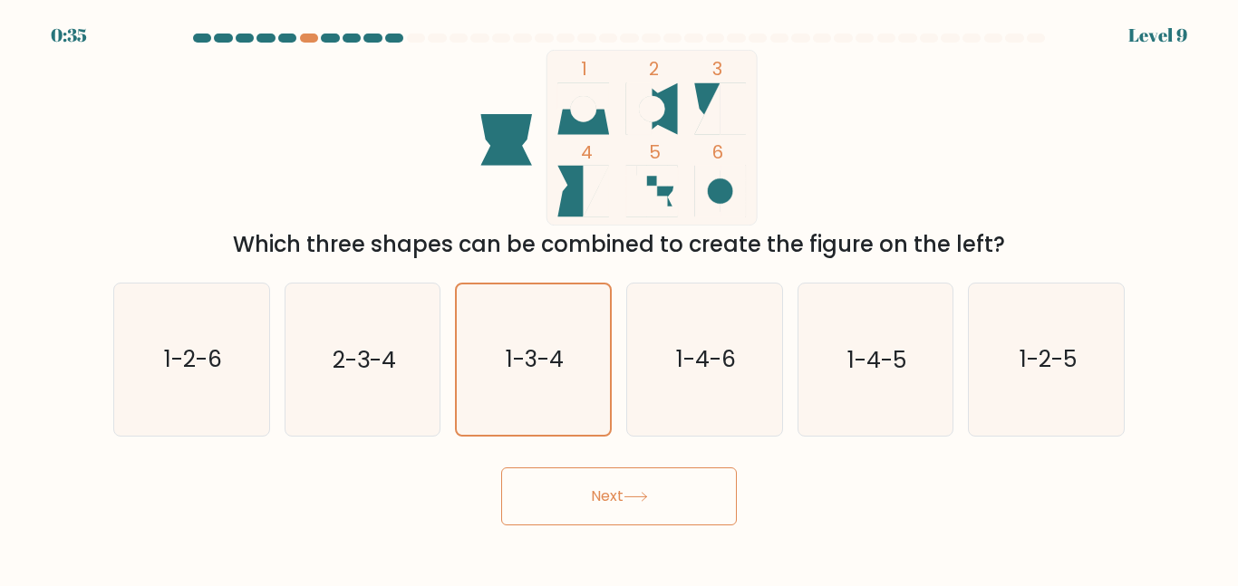
click at [633, 492] on icon at bounding box center [635, 497] width 24 height 10
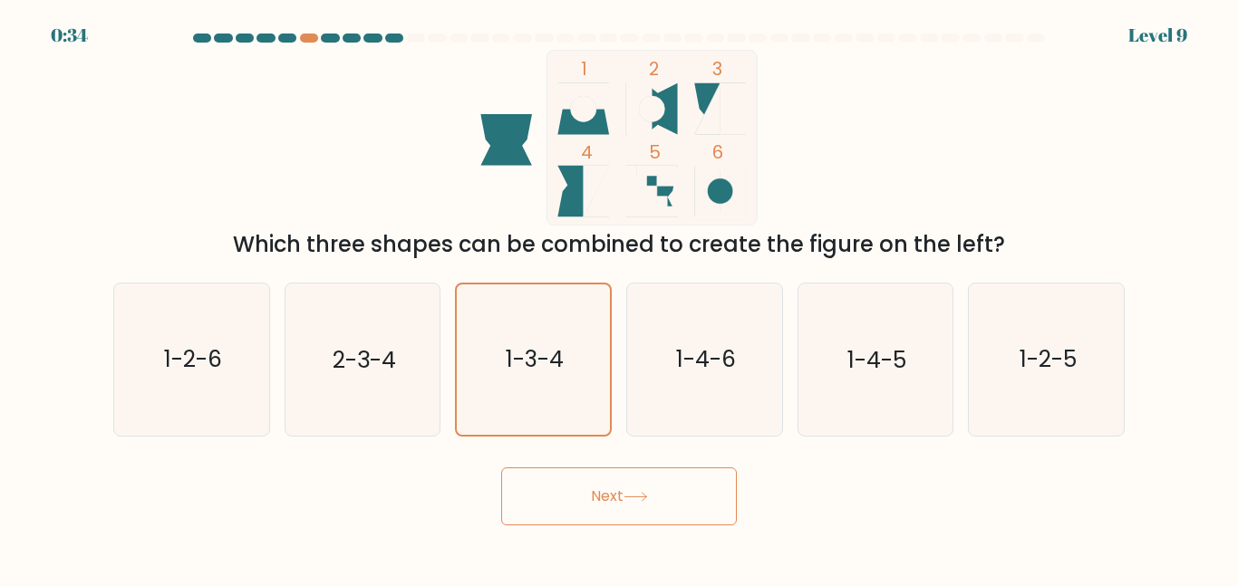
click at [633, 492] on icon at bounding box center [635, 497] width 24 height 10
click at [663, 506] on button "Next" at bounding box center [619, 496] width 236 height 58
click at [660, 501] on button "Next" at bounding box center [619, 496] width 236 height 58
click at [661, 497] on button "Next" at bounding box center [619, 496] width 236 height 58
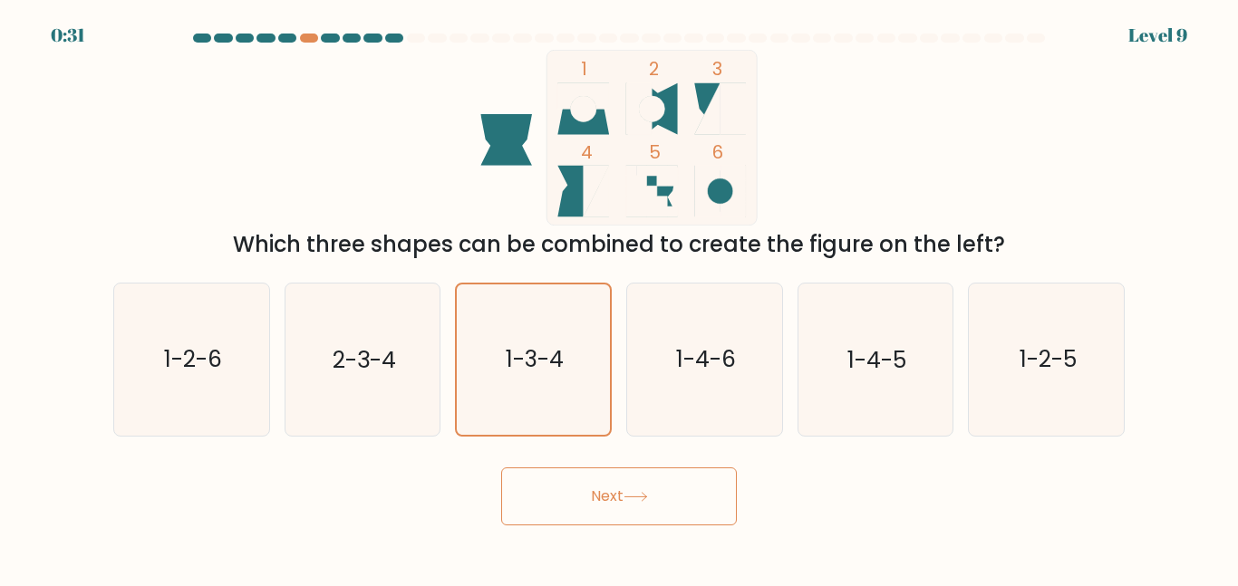
click at [661, 497] on button "Next" at bounding box center [619, 496] width 236 height 58
click at [662, 497] on button "Next" at bounding box center [619, 496] width 236 height 58
click at [659, 492] on button "Next" at bounding box center [619, 496] width 236 height 58
click at [202, 386] on icon "1-2-6" at bounding box center [191, 359] width 151 height 151
click at [619, 298] on input "a. 1-2-6" at bounding box center [619, 296] width 1 height 5
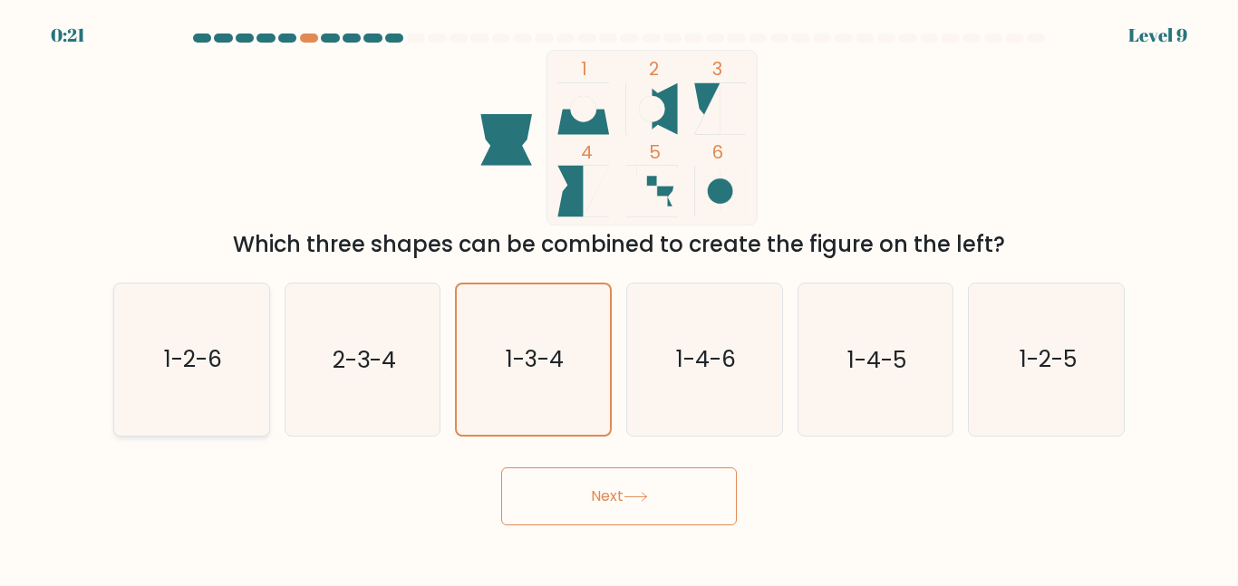
radio input "true"
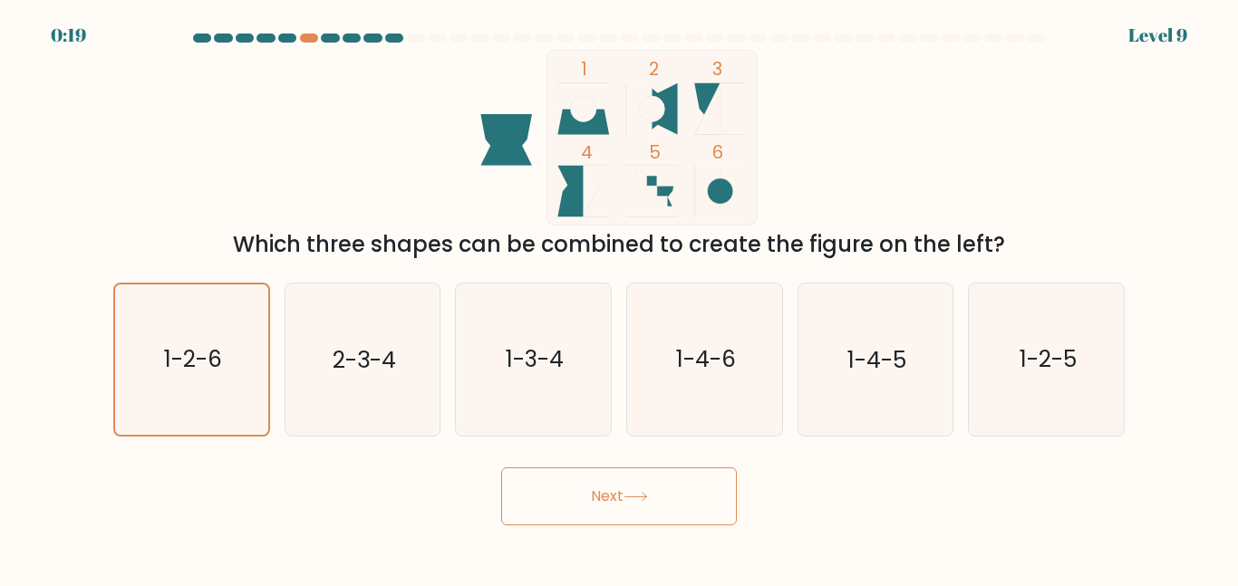
click at [618, 458] on div "Next" at bounding box center [618, 491] width 1033 height 67
click at [618, 474] on button "Next" at bounding box center [619, 496] width 236 height 58
click at [656, 493] on button "Next" at bounding box center [619, 496] width 236 height 58
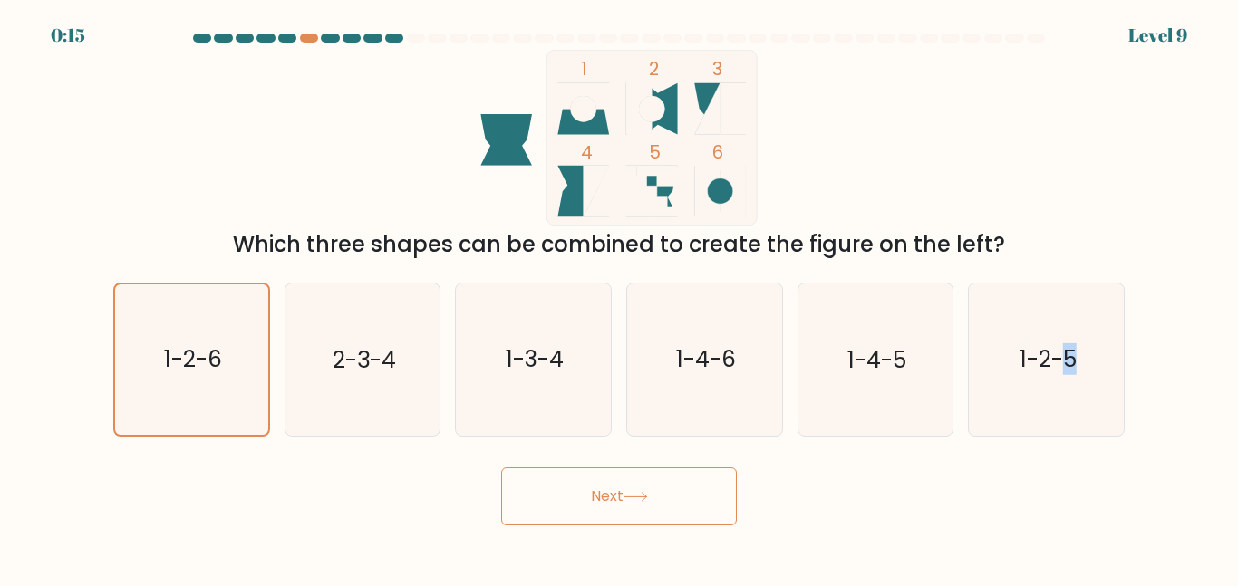
click at [656, 493] on button "Next" at bounding box center [619, 496] width 236 height 58
click at [657, 494] on button "Next" at bounding box center [619, 496] width 236 height 58
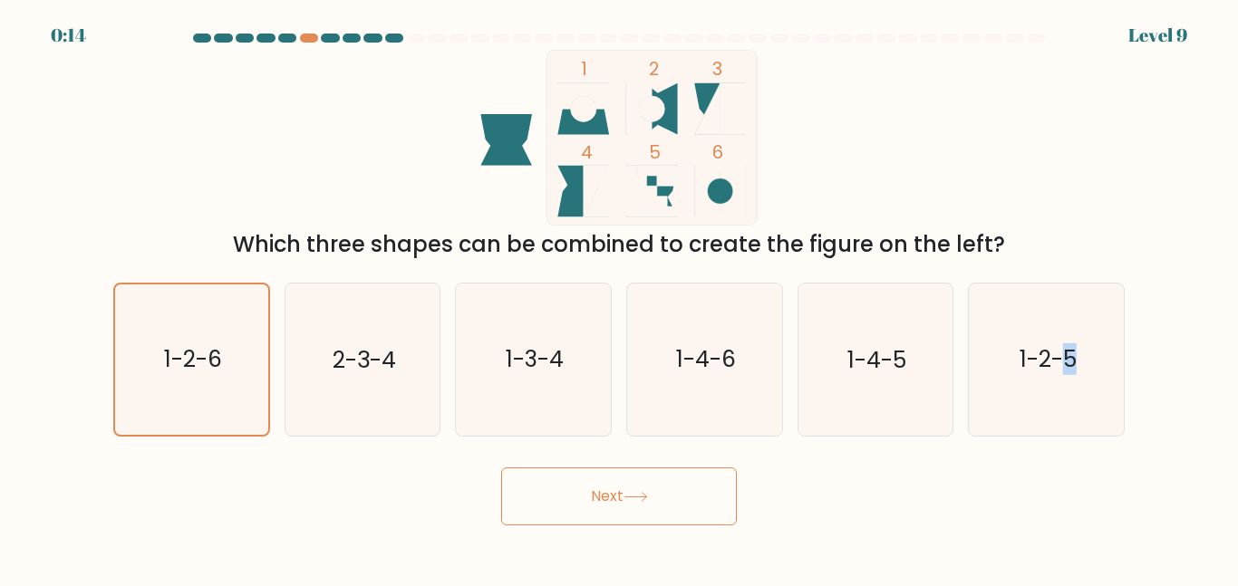
click at [657, 494] on button "Next" at bounding box center [619, 496] width 236 height 58
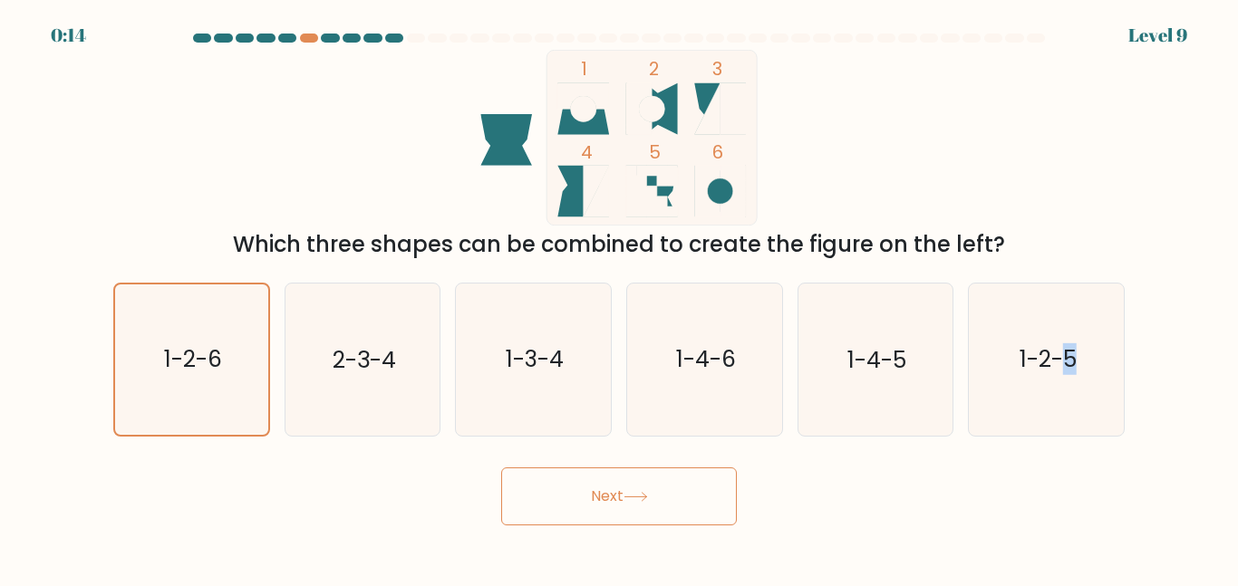
click at [657, 494] on button "Next" at bounding box center [619, 496] width 236 height 58
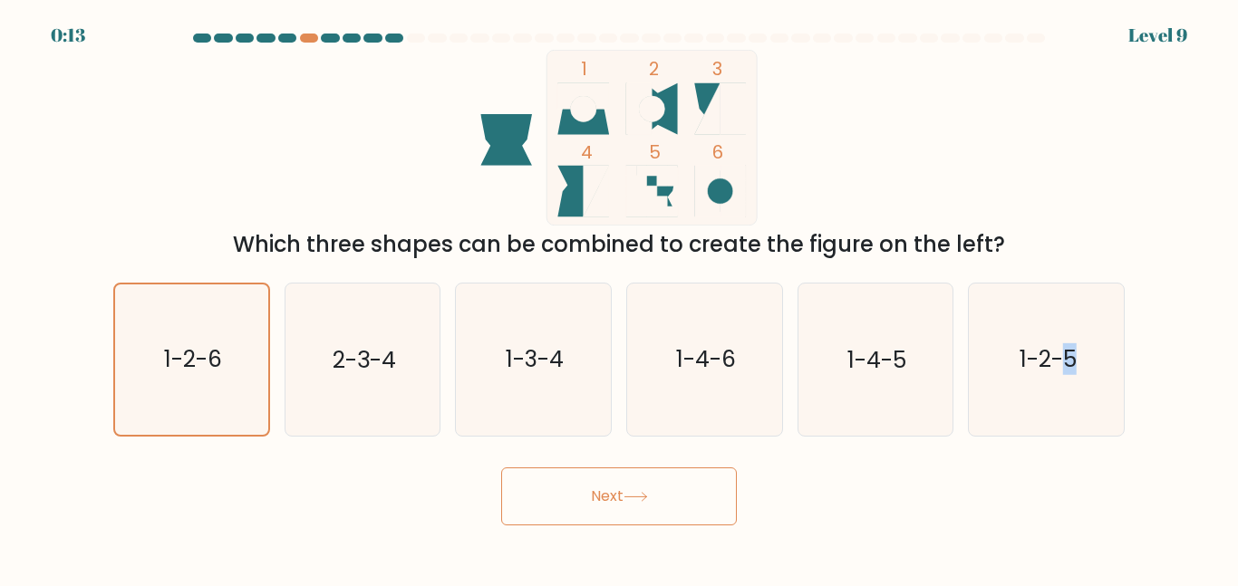
click at [657, 494] on button "Next" at bounding box center [619, 496] width 236 height 58
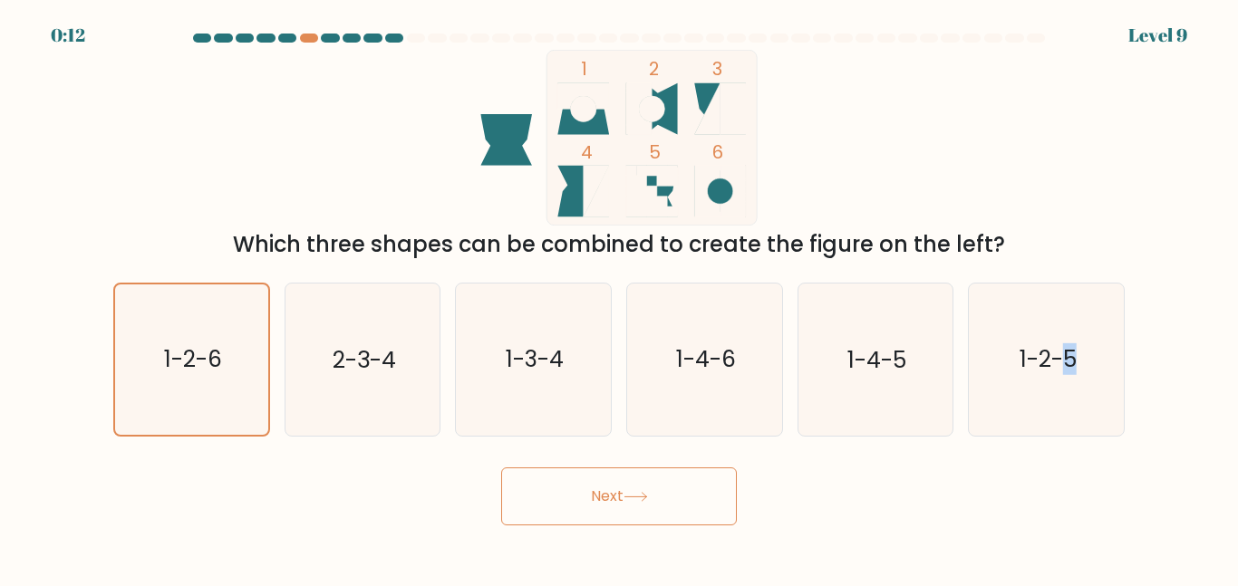
click at [657, 494] on button "Next" at bounding box center [619, 496] width 236 height 58
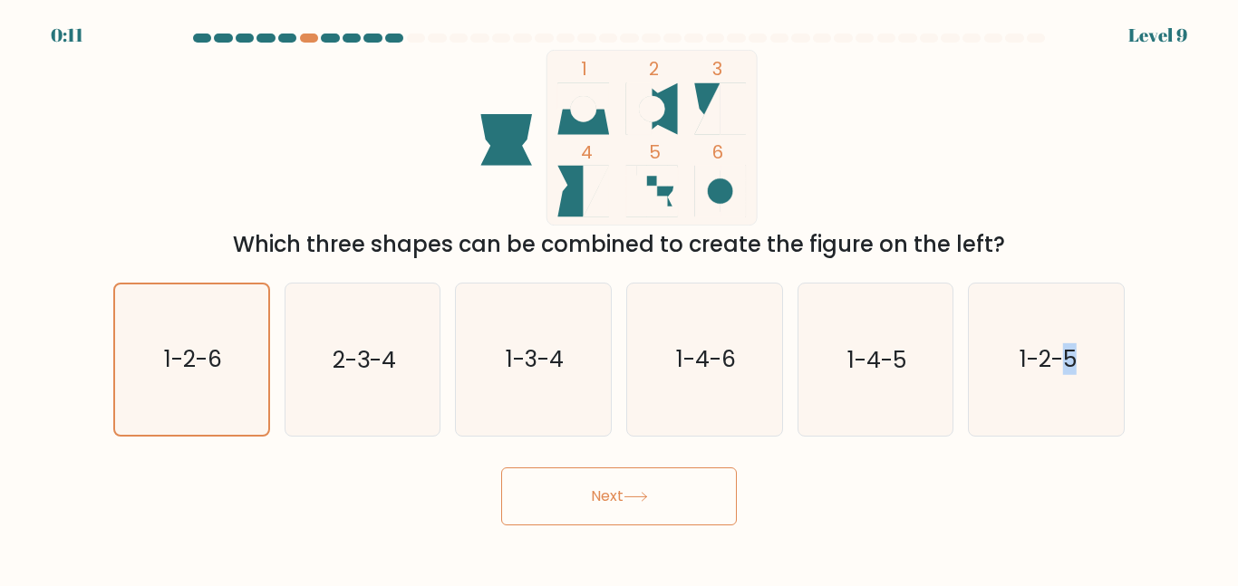
click at [657, 494] on button "Next" at bounding box center [619, 496] width 236 height 58
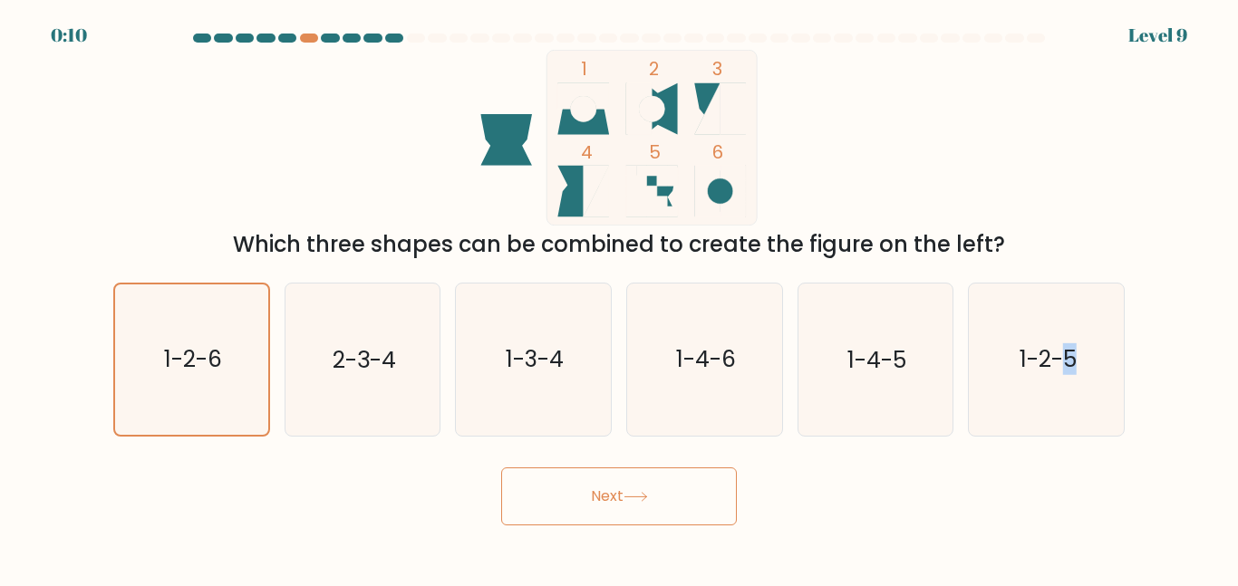
click at [657, 494] on button "Next" at bounding box center [619, 496] width 236 height 58
click at [658, 494] on button "Next" at bounding box center [619, 496] width 236 height 58
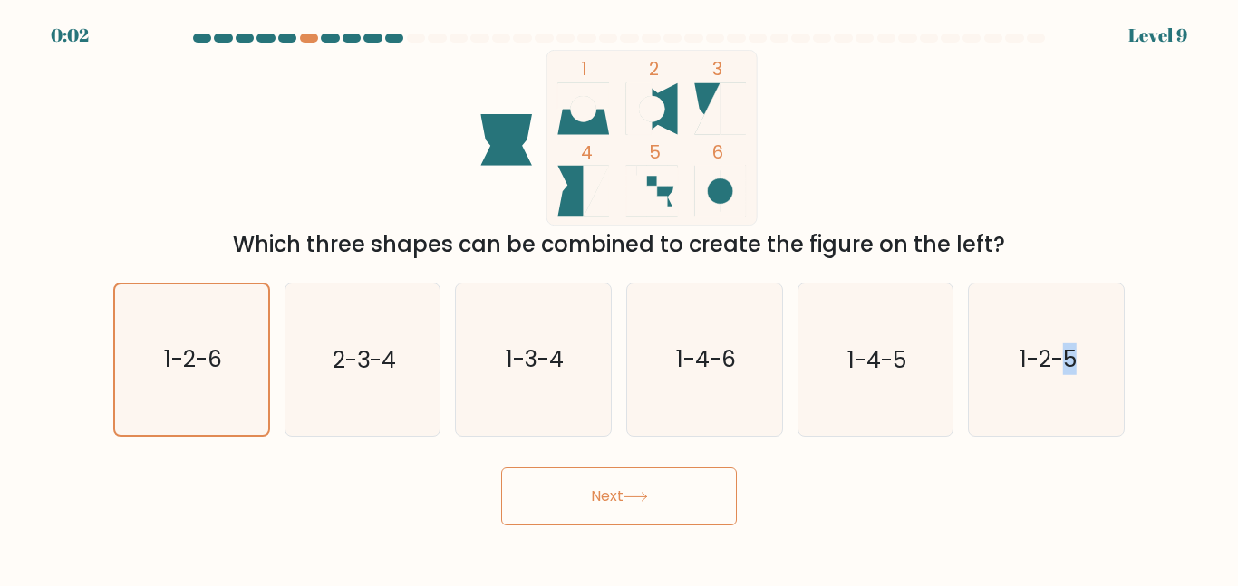
click at [658, 494] on button "Next" at bounding box center [619, 496] width 236 height 58
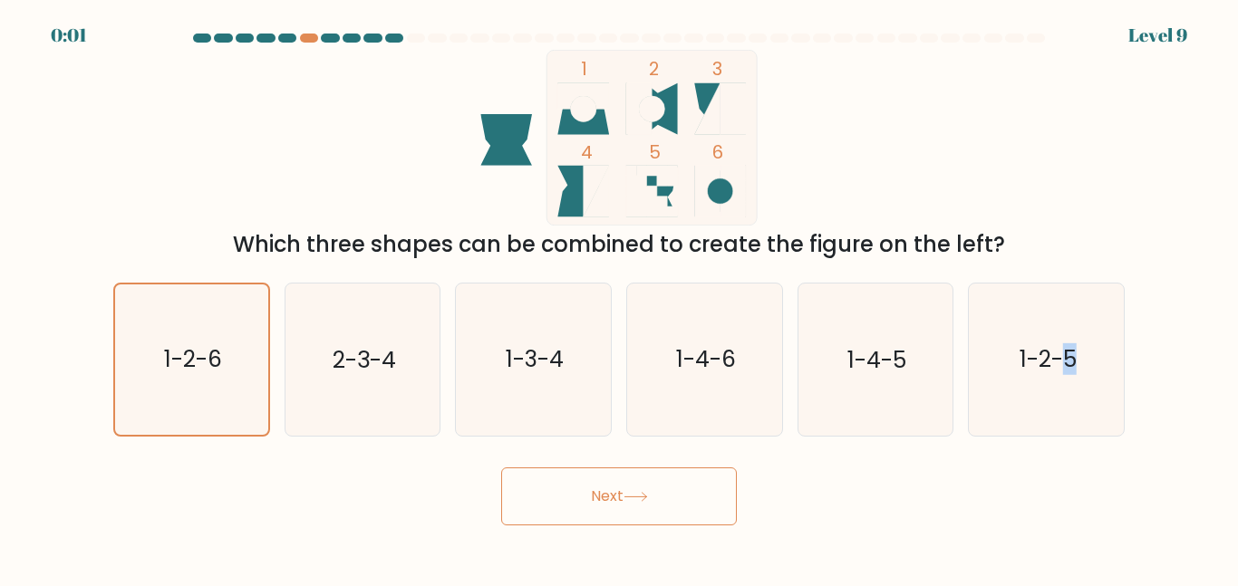
click at [658, 494] on button "Next" at bounding box center [619, 496] width 236 height 58
click at [556, 504] on div "Next" at bounding box center [618, 491] width 1033 height 67
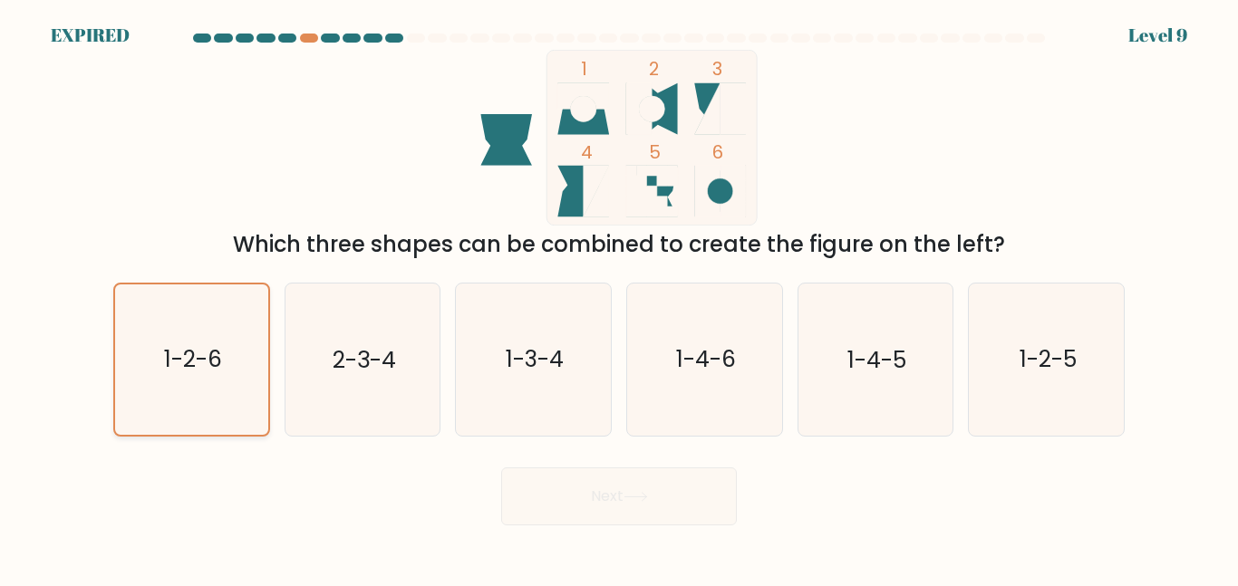
click at [208, 381] on icon "1-2-6" at bounding box center [191, 358] width 149 height 149
click at [619, 298] on input "a. 1-2-6" at bounding box center [619, 296] width 1 height 5
click at [208, 381] on icon "1-2-6" at bounding box center [191, 358] width 149 height 149
click at [619, 298] on input "a. 1-2-6" at bounding box center [619, 296] width 1 height 5
click at [265, 355] on icon "1-2-6" at bounding box center [191, 358] width 149 height 149
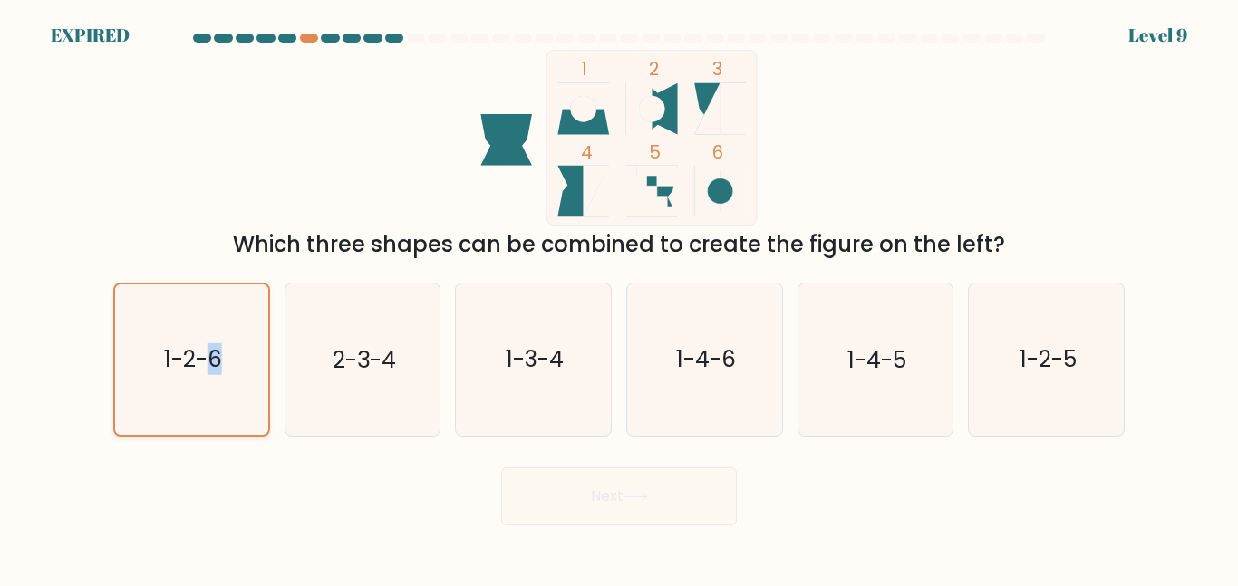
click at [619, 298] on input "a. 1-2-6" at bounding box center [619, 296] width 1 height 5
click at [556, 508] on div "Next" at bounding box center [618, 491] width 1033 height 67
